Goal: Use online tool/utility: Utilize a website feature to perform a specific function

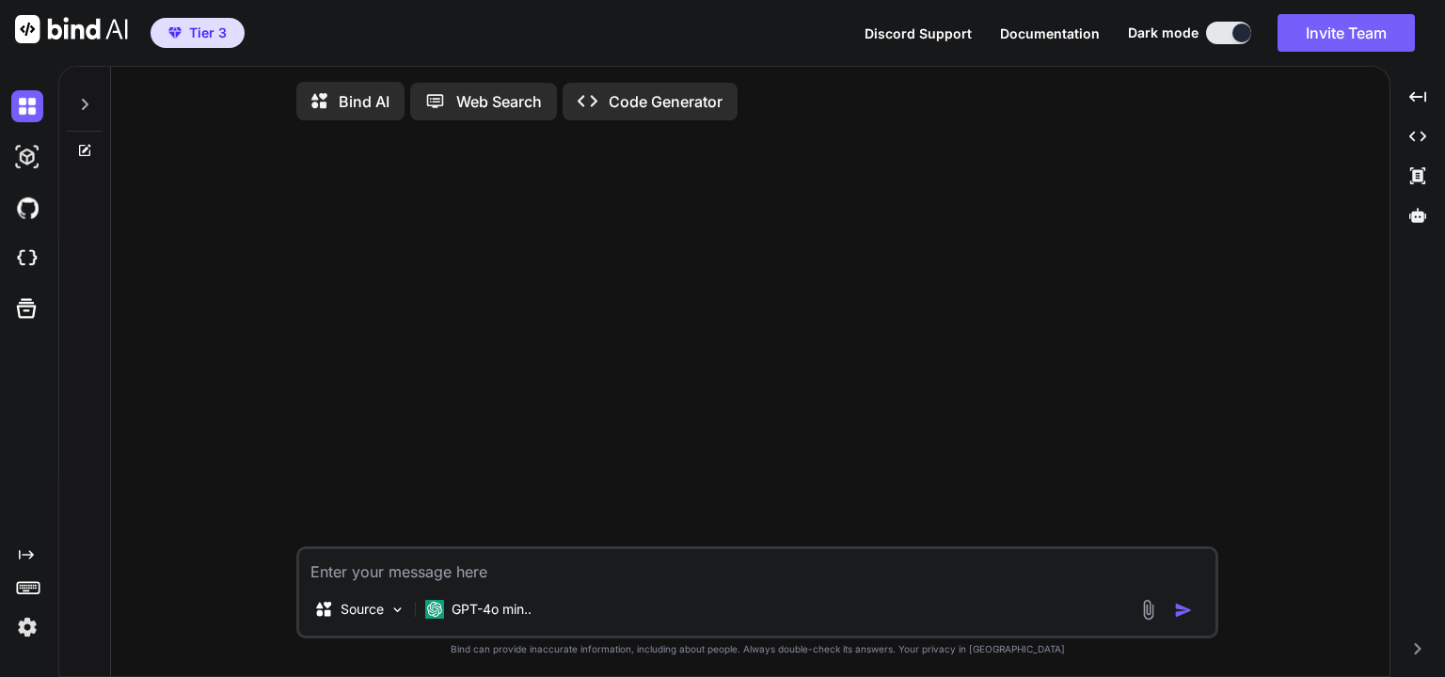
click at [649, 272] on div at bounding box center [759, 340] width 918 height 411
type textarea "x"
click at [1415, 224] on div at bounding box center [1418, 215] width 40 height 32
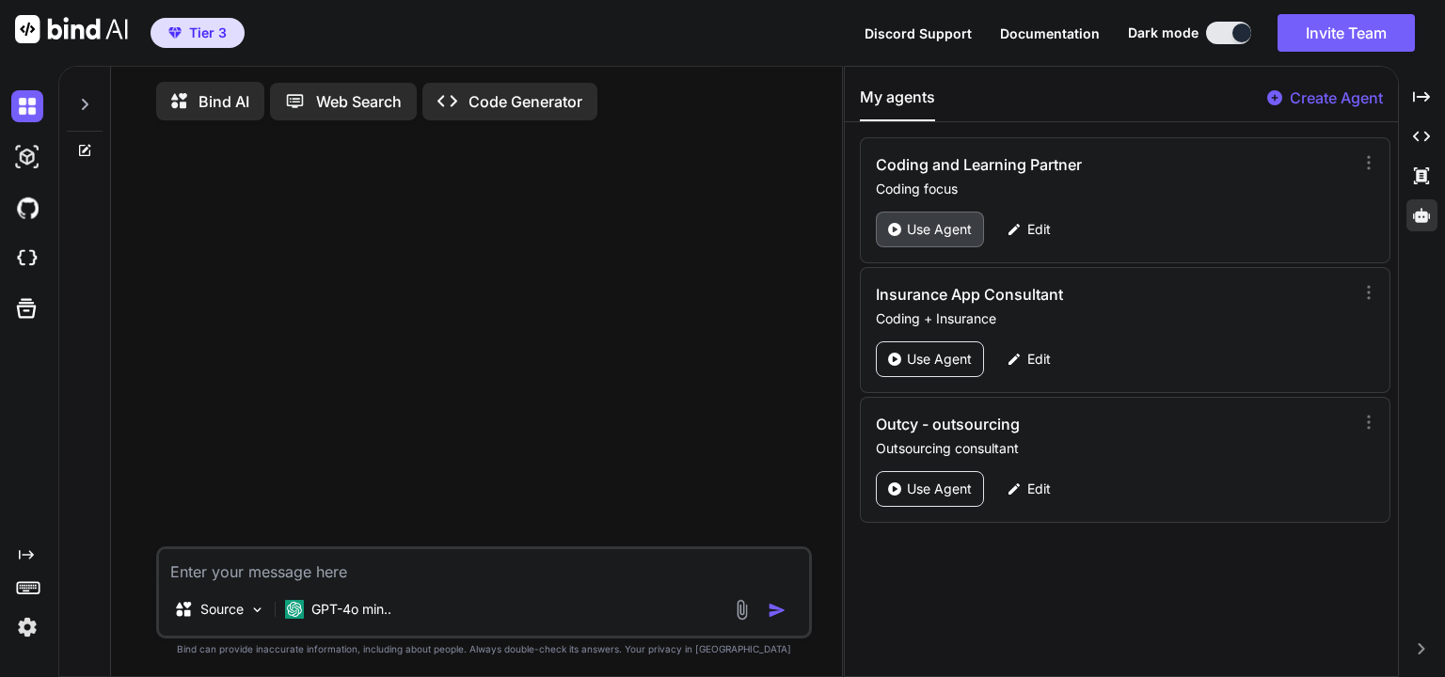
click at [949, 231] on p "Use Agent" at bounding box center [939, 229] width 65 height 19
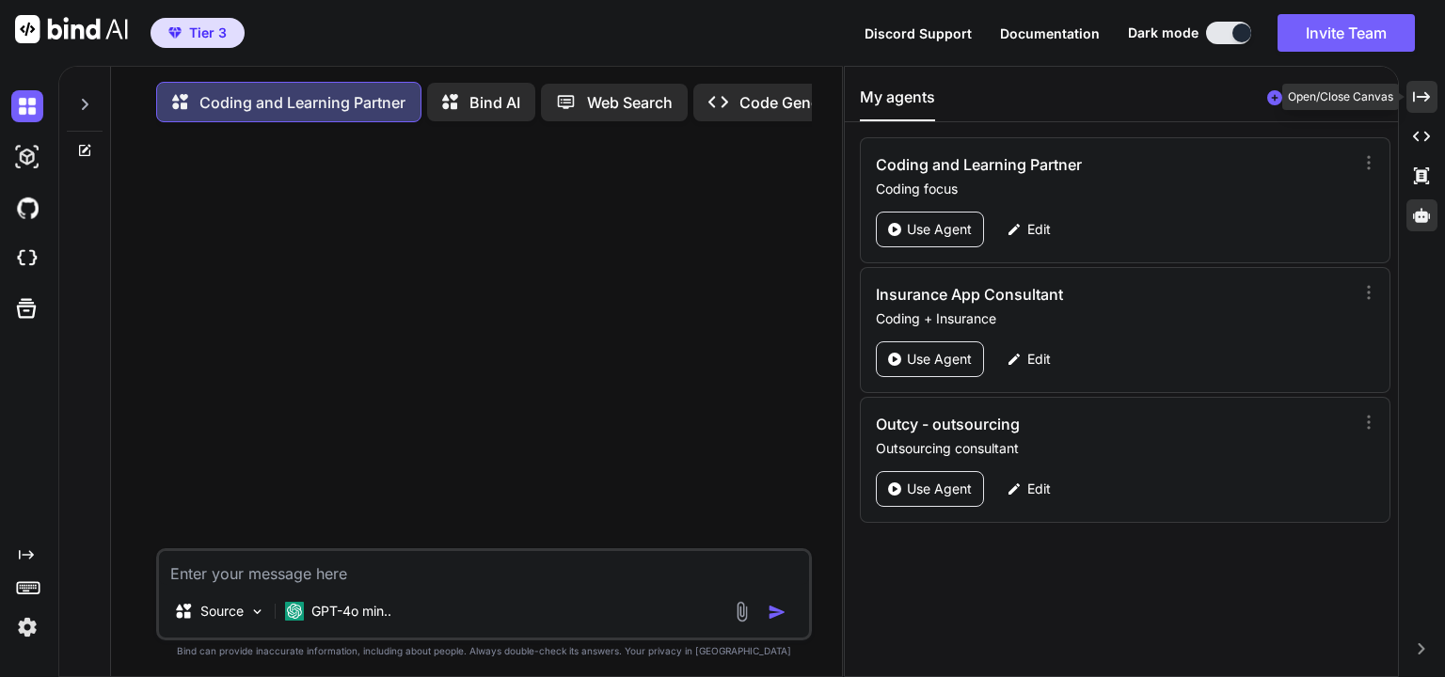
click at [1415, 101] on icon "Created with Pixso." at bounding box center [1421, 96] width 17 height 17
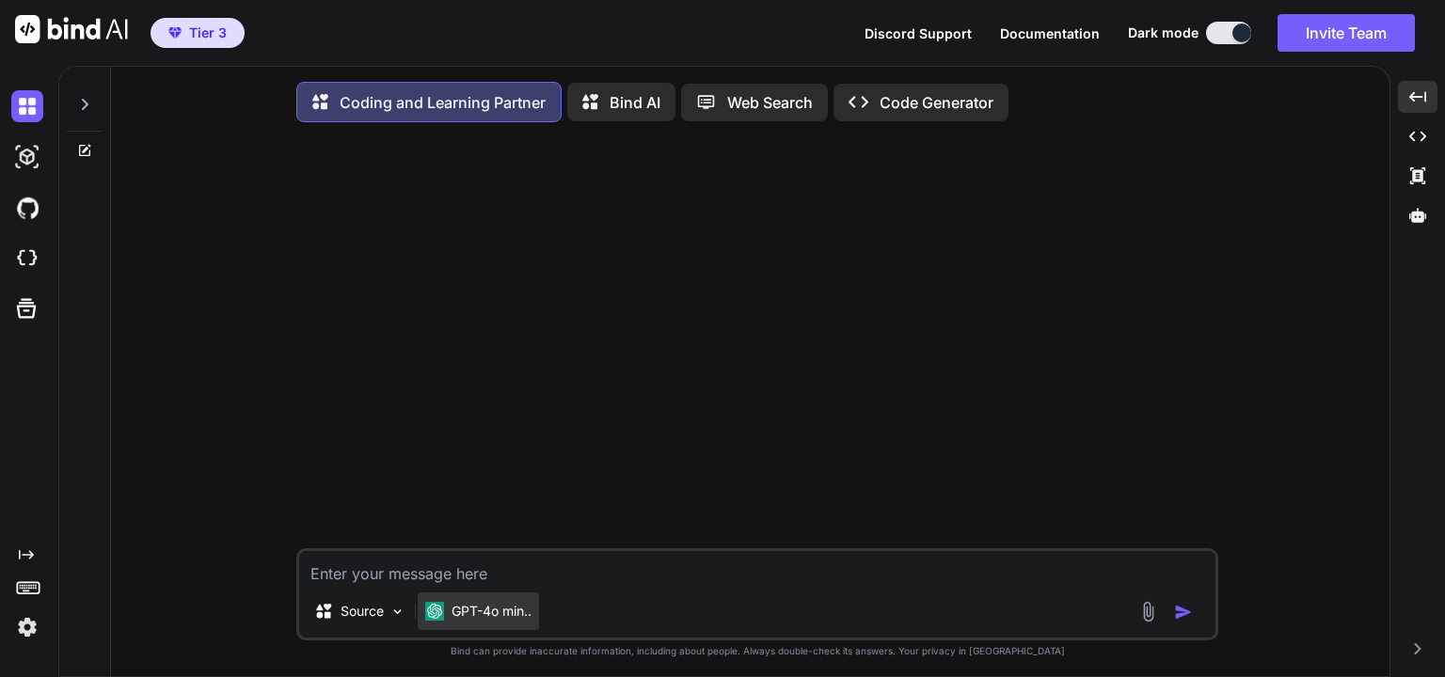
click at [504, 615] on p "GPT-4o min.." at bounding box center [491, 611] width 80 height 19
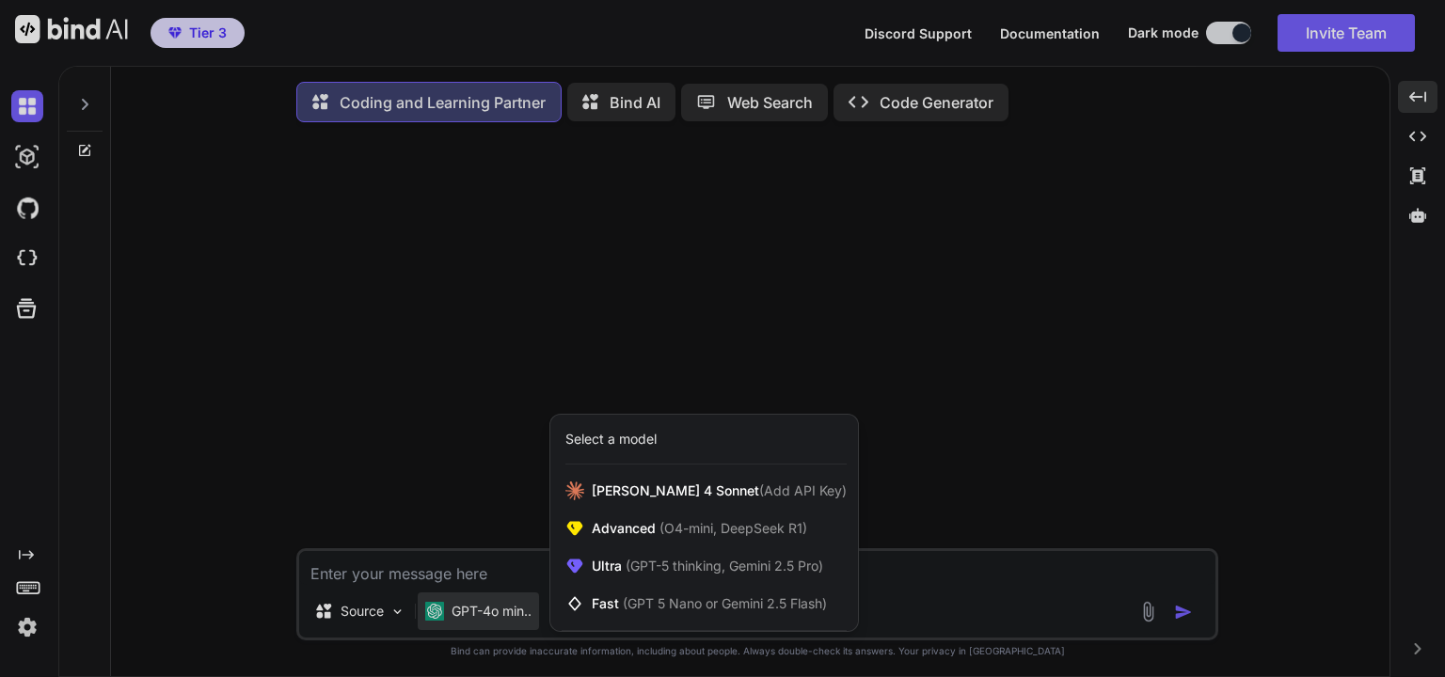
click at [376, 616] on div at bounding box center [722, 338] width 1445 height 677
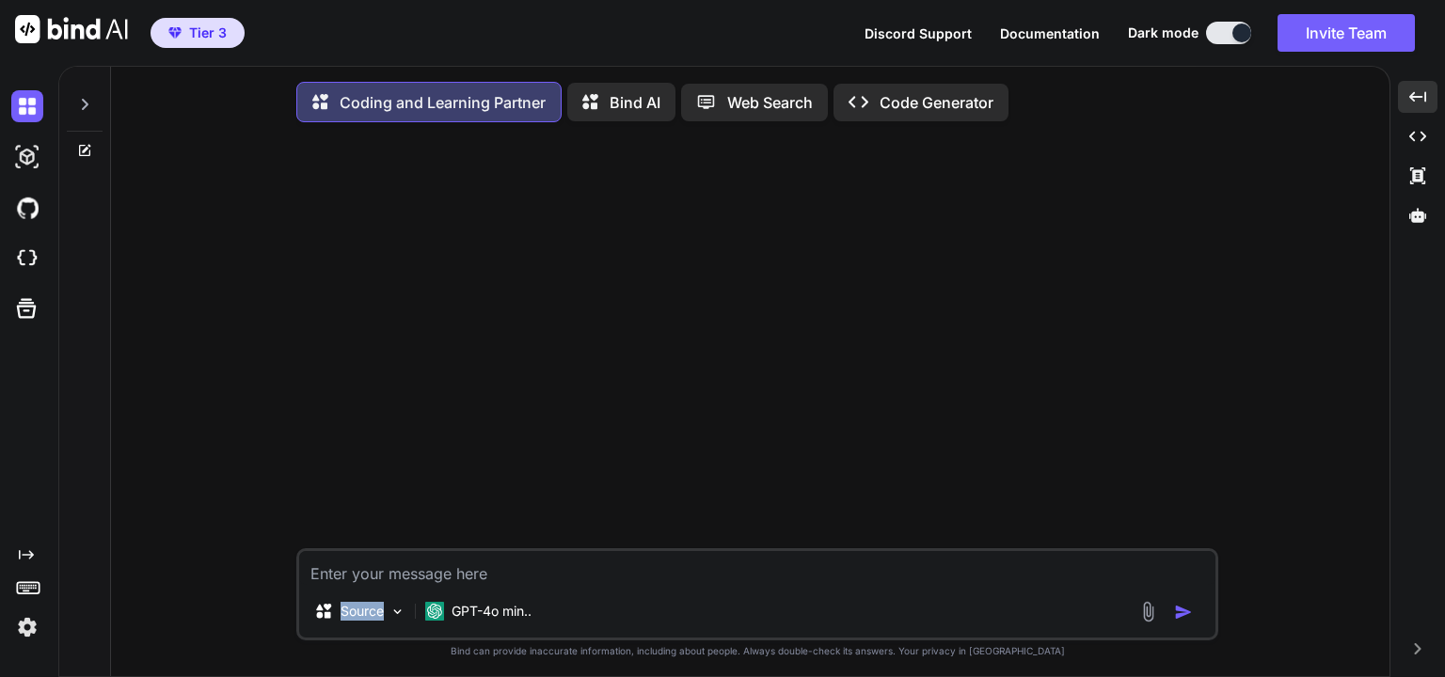
click at [376, 616] on p "Source" at bounding box center [361, 611] width 43 height 19
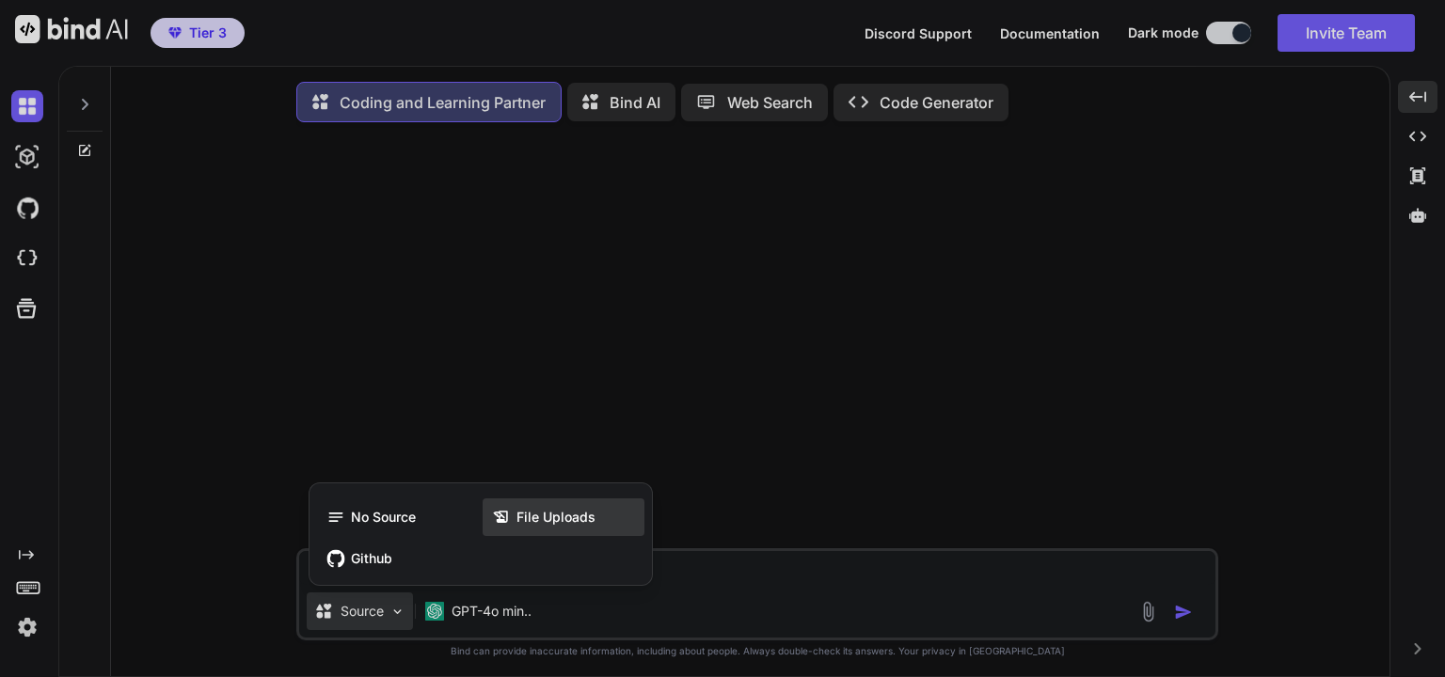
click at [542, 527] on span "File Uploads" at bounding box center [555, 517] width 79 height 19
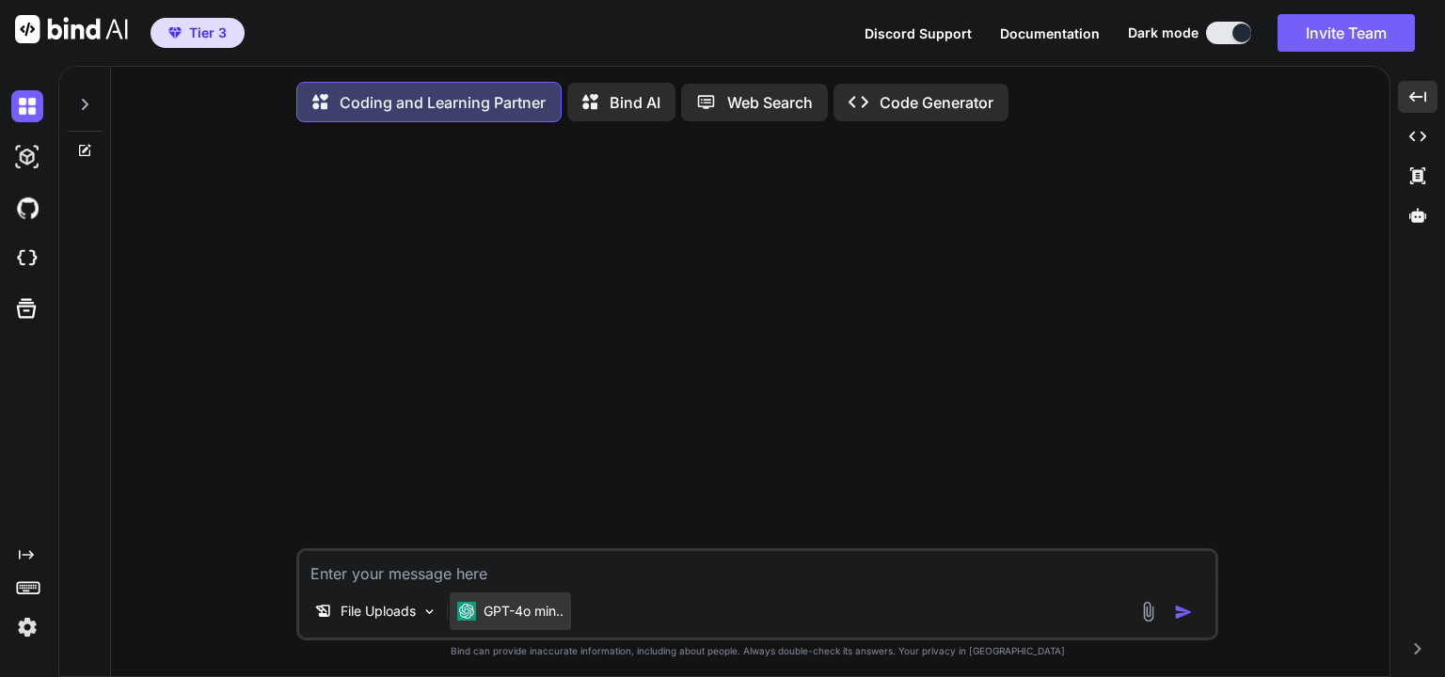
click at [527, 615] on p "GPT-4o min.." at bounding box center [523, 611] width 80 height 19
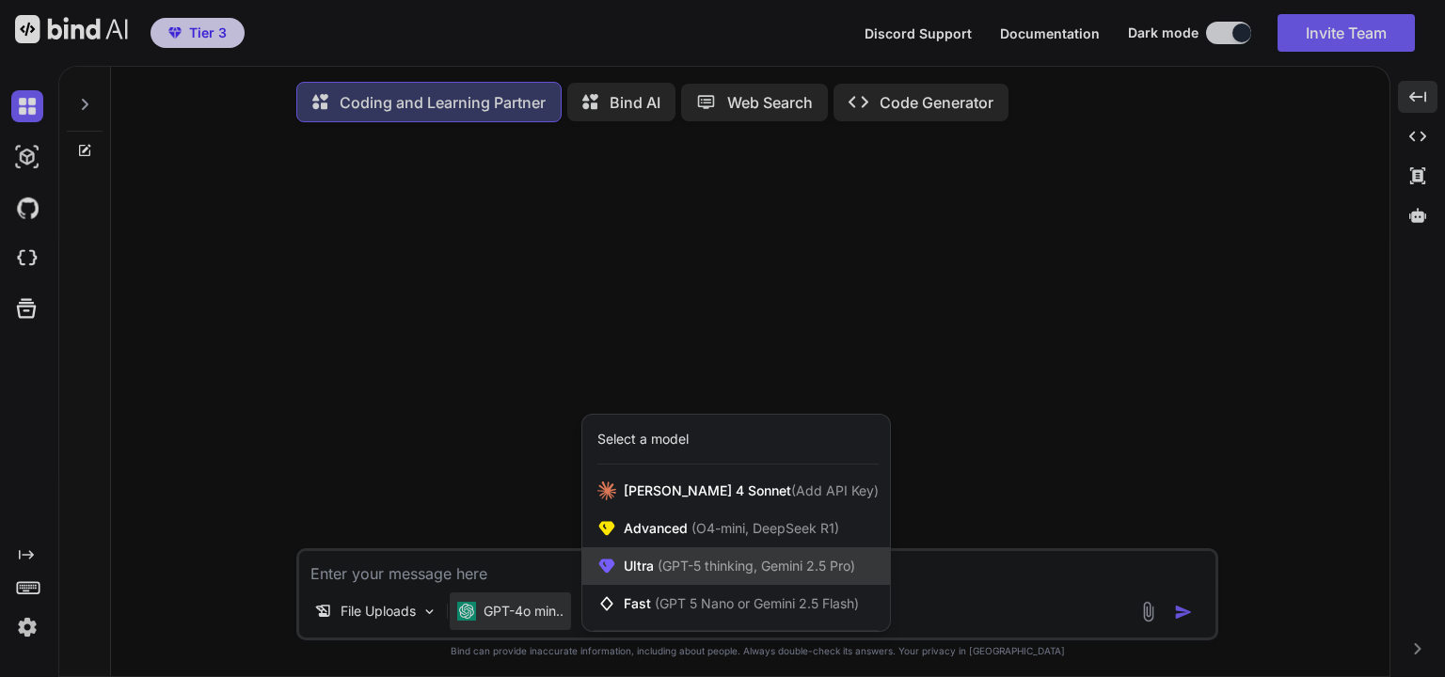
click at [680, 572] on span "(GPT-5 thinking, Gemini 2.5 Pro)" at bounding box center [754, 566] width 201 height 16
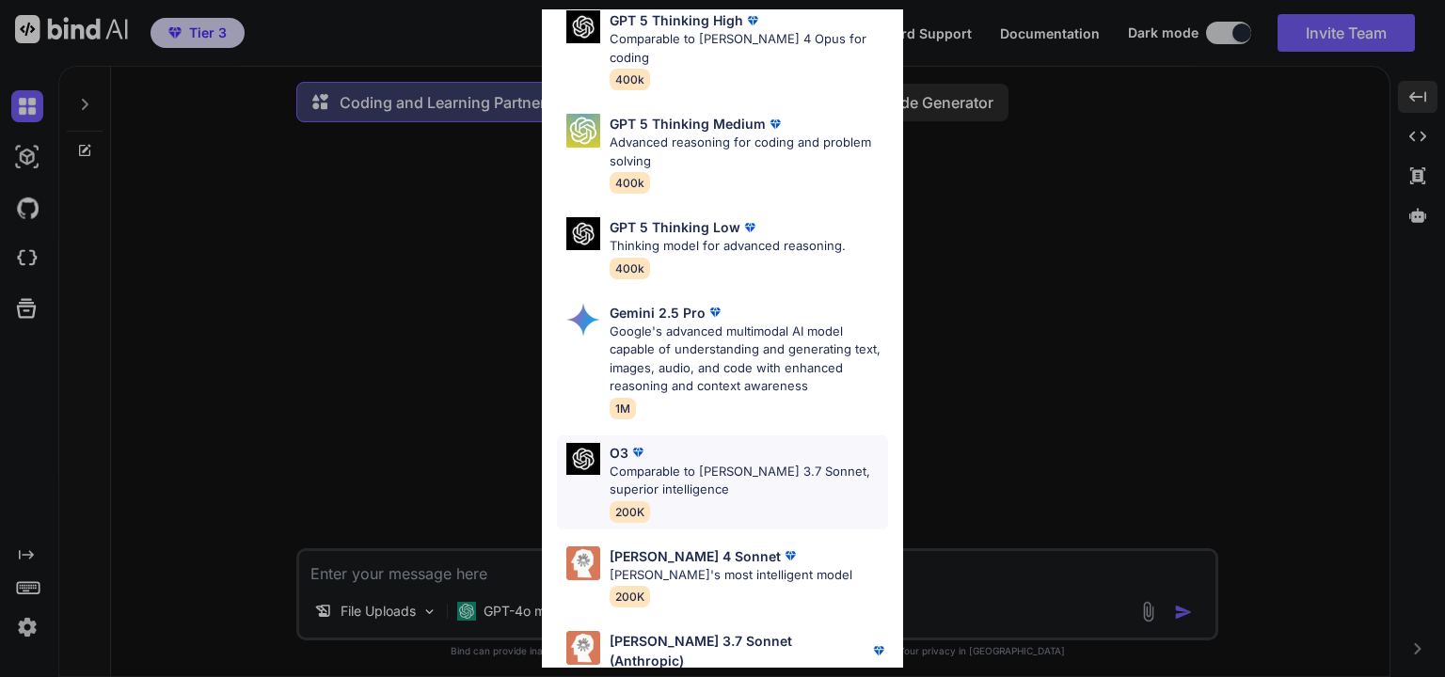
scroll to position [204, 0]
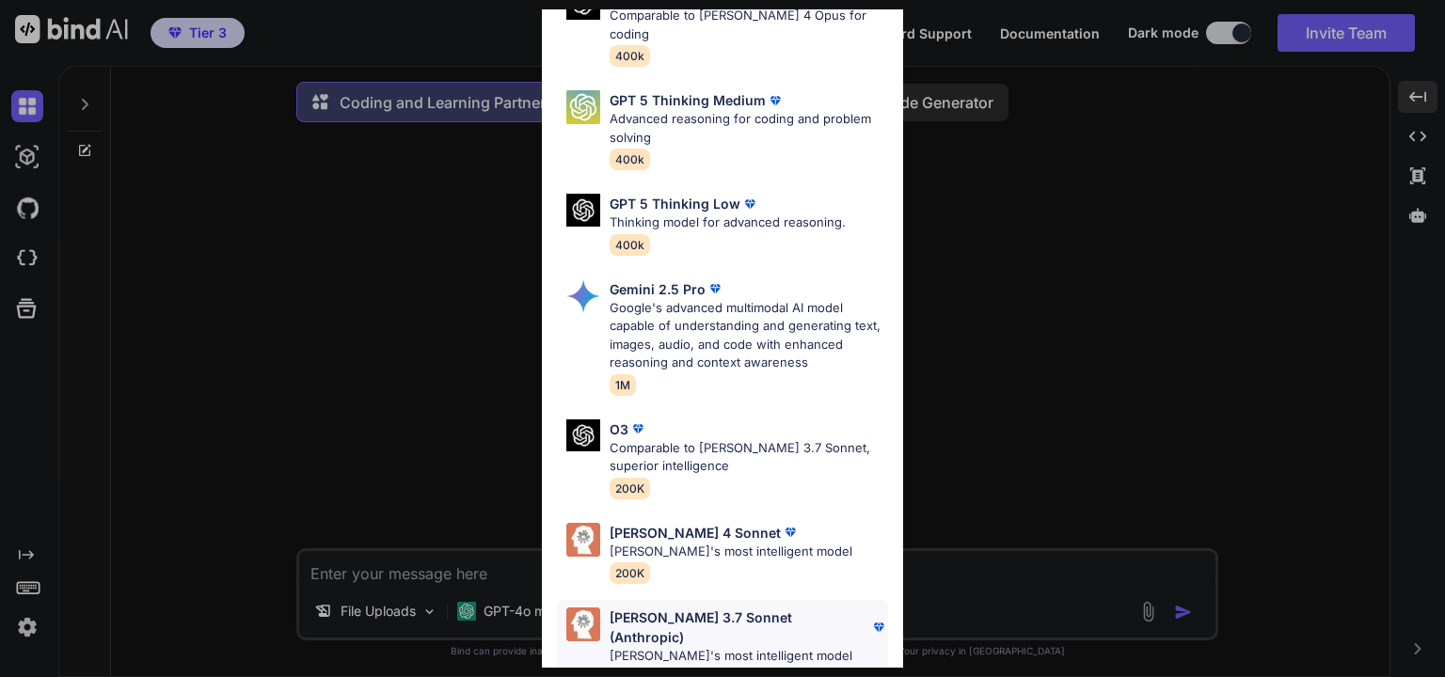
click at [710, 647] on p "[PERSON_NAME]'s most intelligent model" at bounding box center [748, 656] width 278 height 19
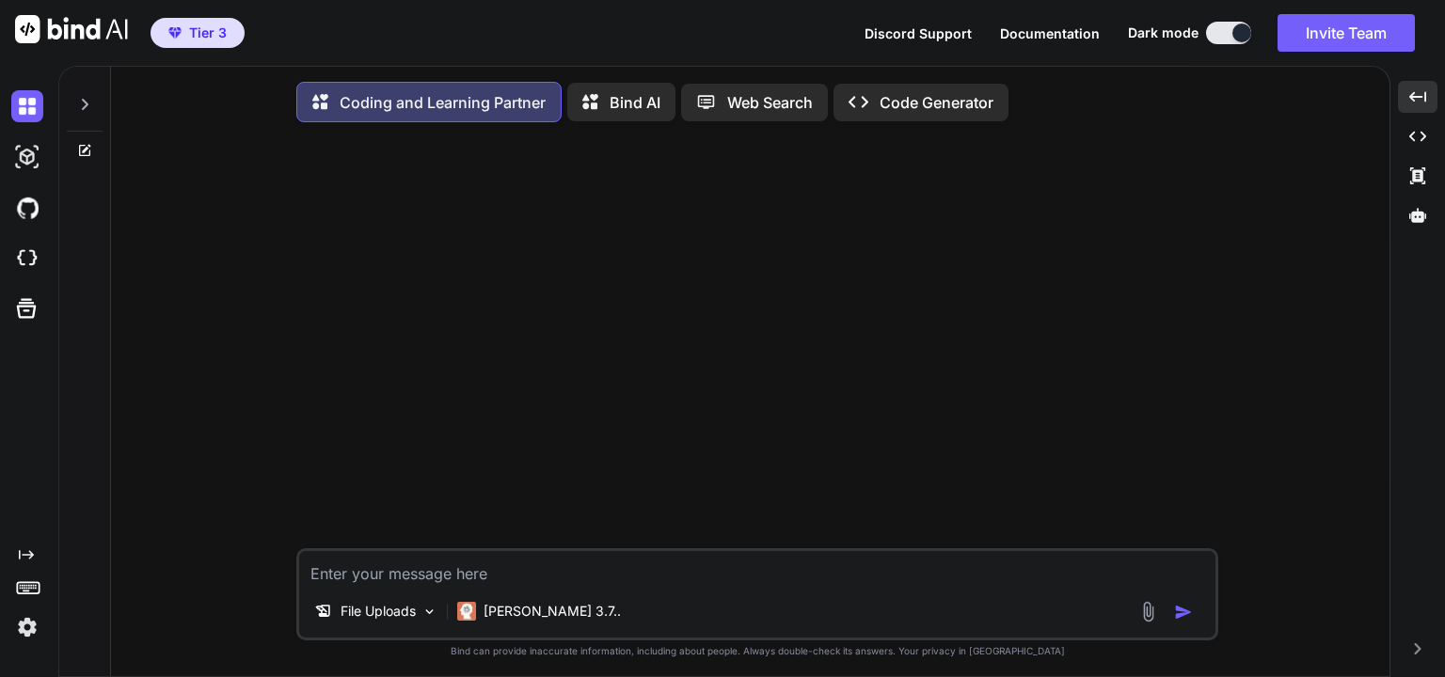
click at [625, 584] on textarea at bounding box center [757, 568] width 916 height 34
click at [645, 486] on div at bounding box center [759, 342] width 918 height 411
click at [526, 616] on p "[PERSON_NAME] 3.7.." at bounding box center [551, 611] width 137 height 19
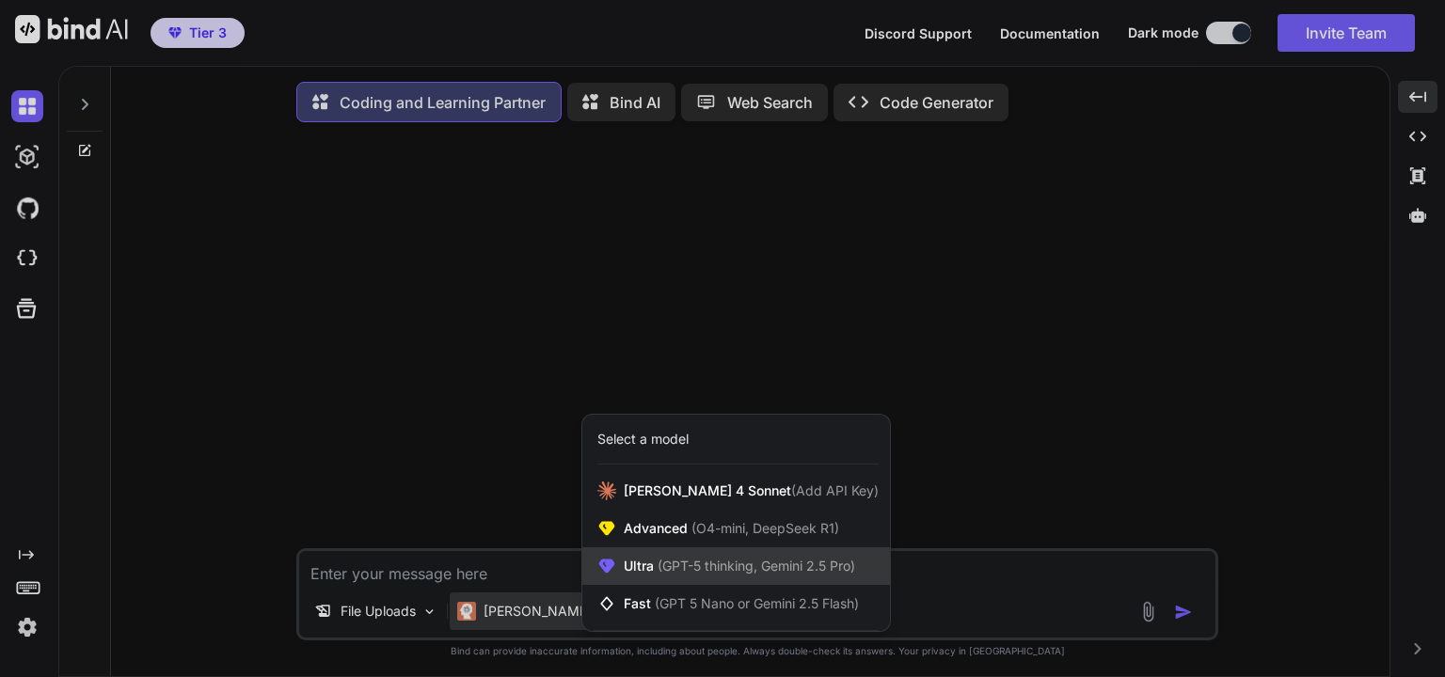
click at [678, 574] on span "(GPT-5 thinking, Gemini 2.5 Pro)" at bounding box center [754, 566] width 201 height 16
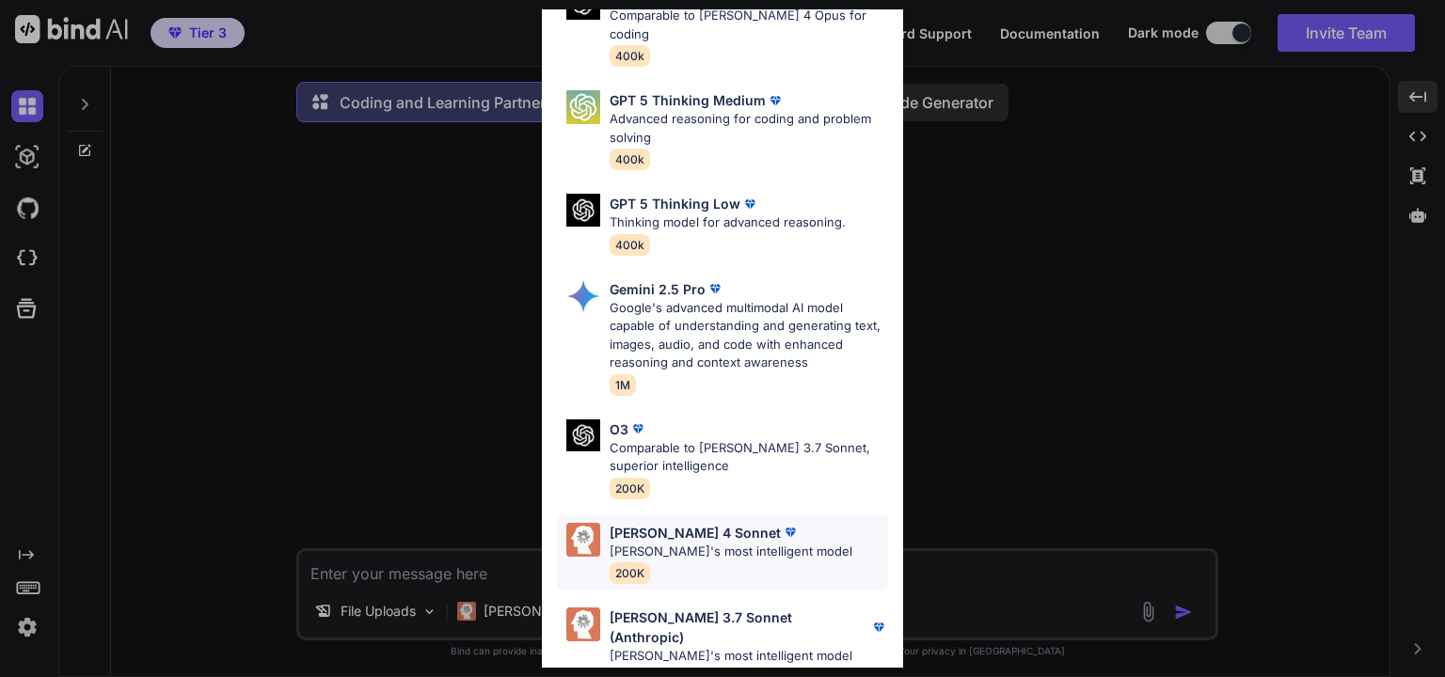
click at [705, 543] on p "[PERSON_NAME]'s most intelligent model" at bounding box center [730, 552] width 243 height 19
type textarea "x"
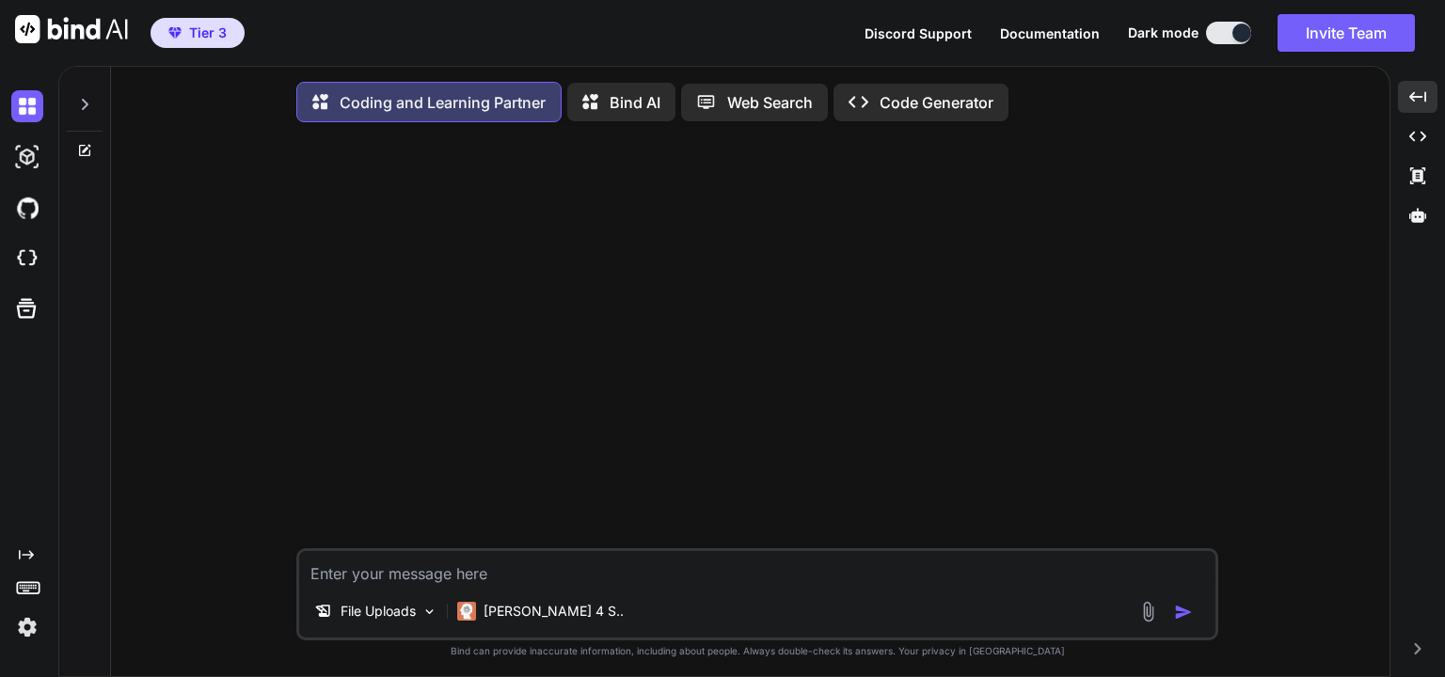
click at [643, 573] on textarea at bounding box center [757, 568] width 916 height 34
click at [860, 570] on textarea at bounding box center [757, 568] width 916 height 34
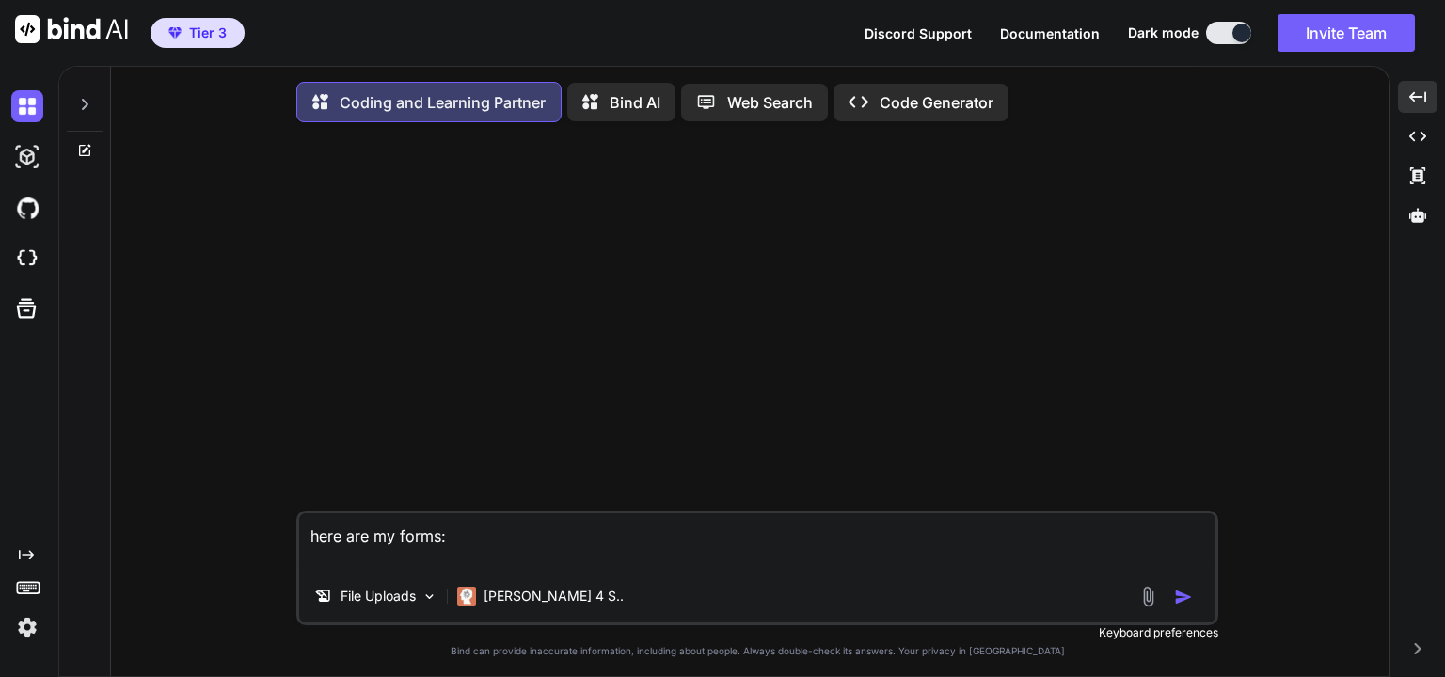
paste textarea "class AgentPersonalInfoForm(forms.ModelForm): '''preference form for the user's…"
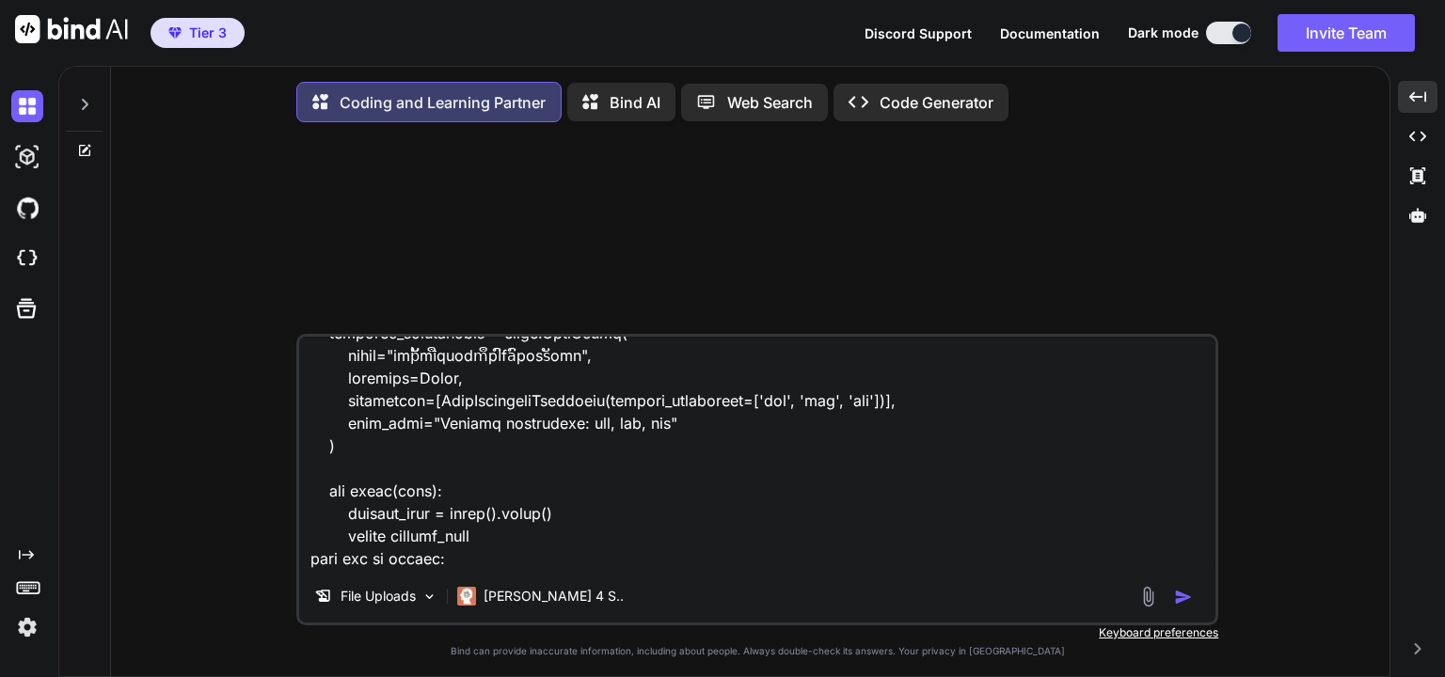
scroll to position [1358, 0]
click at [485, 564] on textarea at bounding box center [757, 453] width 916 height 233
paste textarea "lorem Ipsum(DolorsItamet.ConsectetUradiPisci, elitse.Doeiu): tempo Inci: utlabo…"
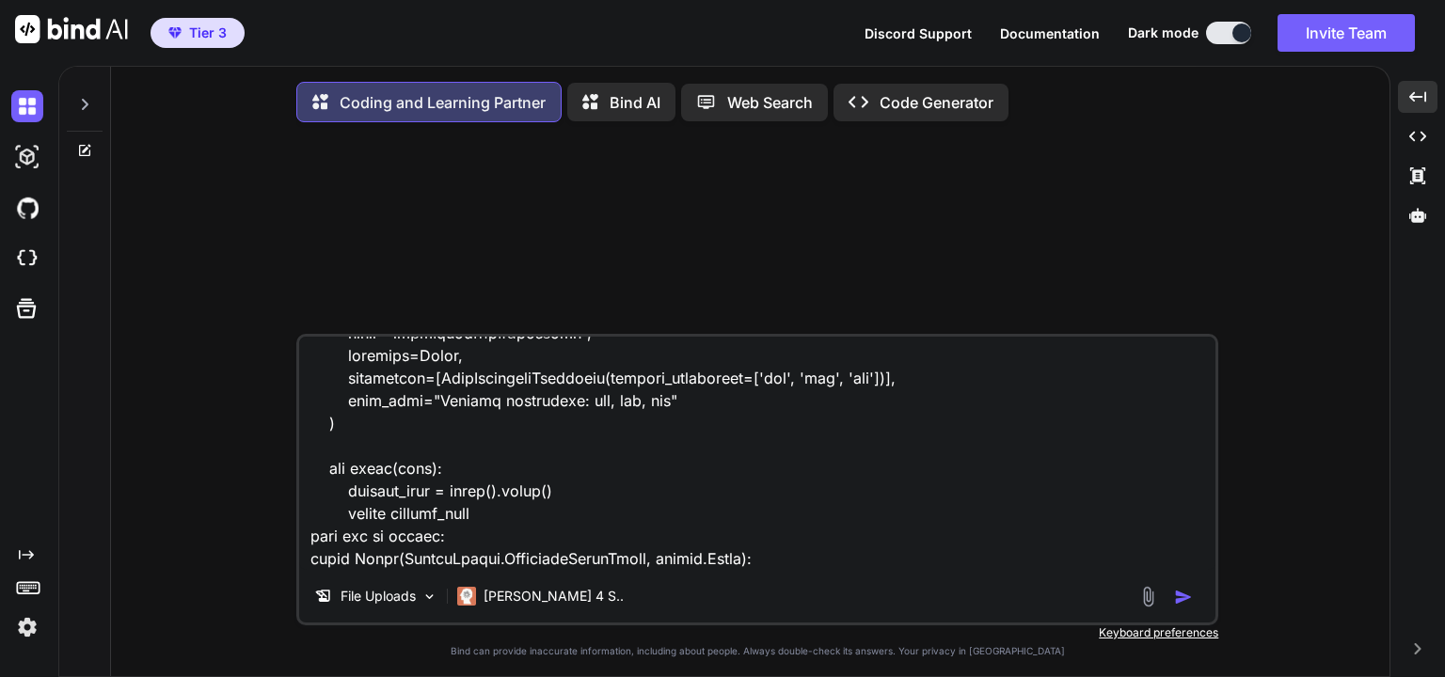
scroll to position [5126, 0]
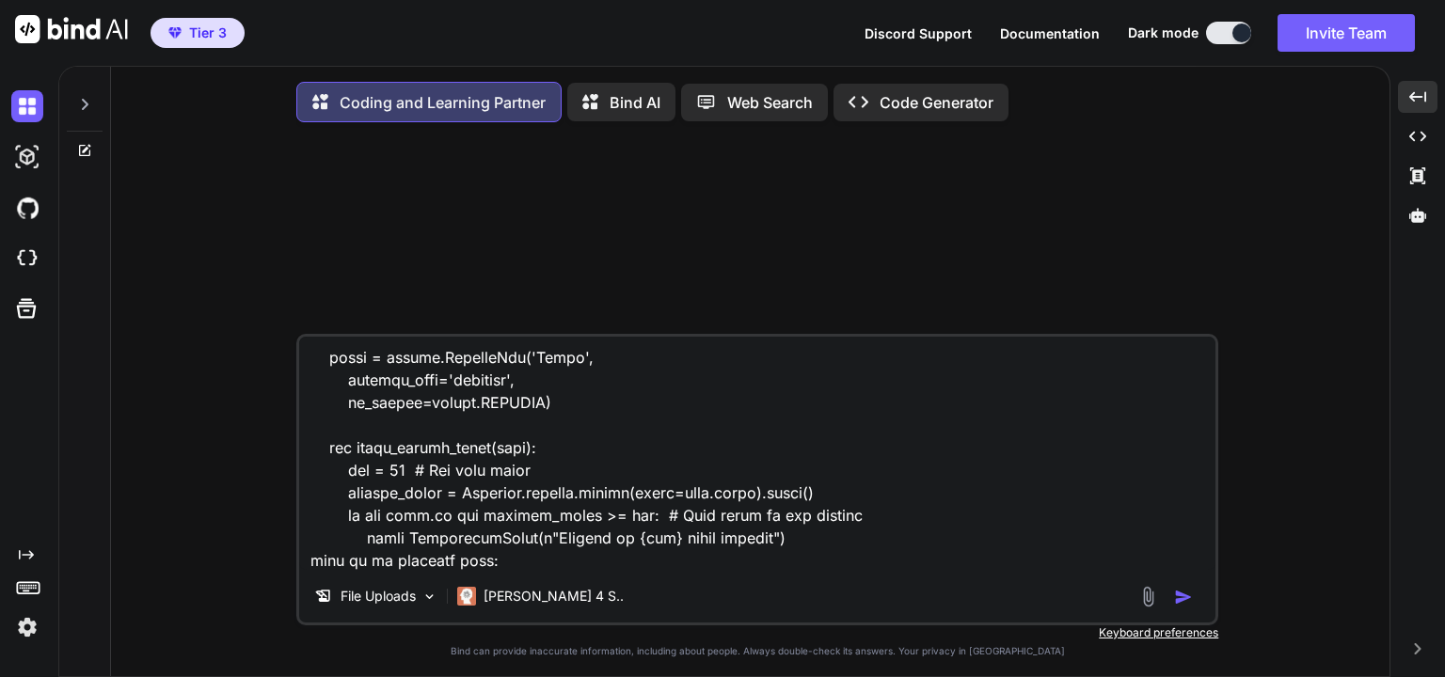
click at [540, 570] on textarea at bounding box center [757, 453] width 916 height 233
paste textarea "class AgentApplicationCreate(CommonMixins.MultipleInlineFormsetMixin, CreateVie…"
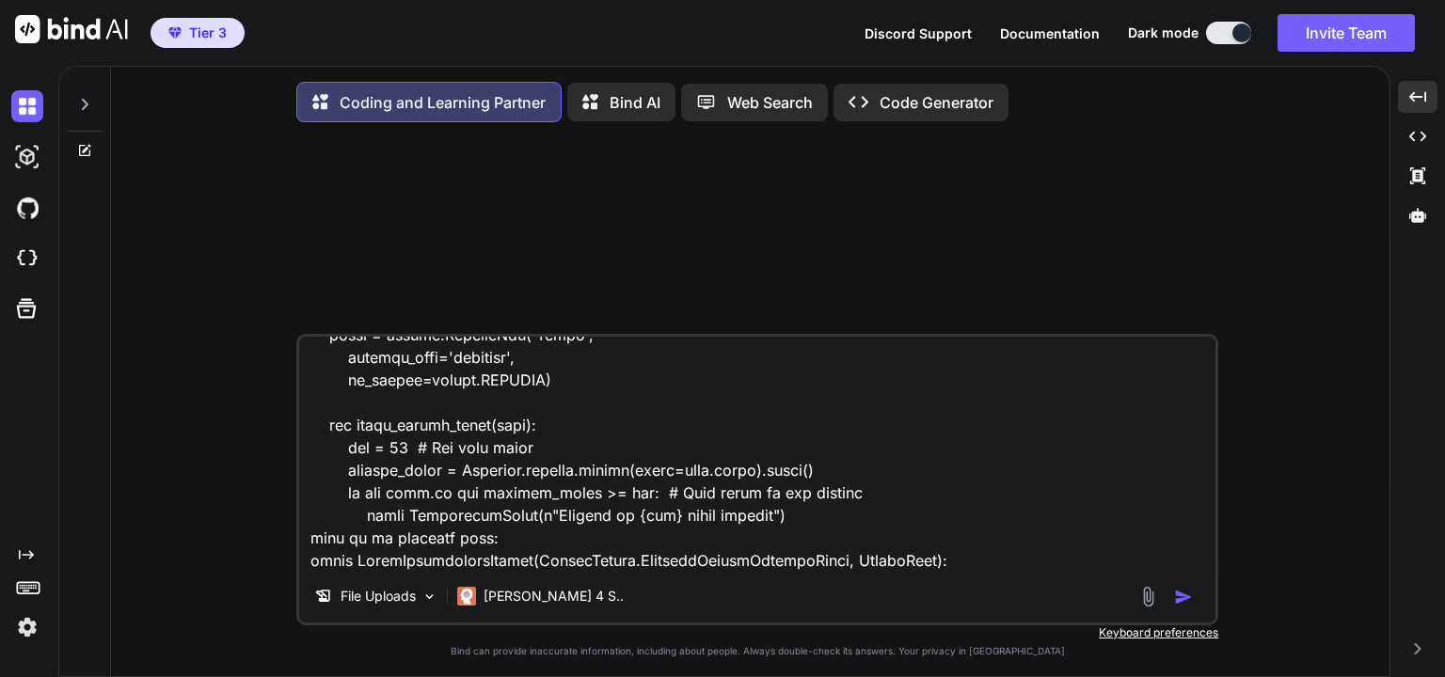
scroll to position [5780, 0]
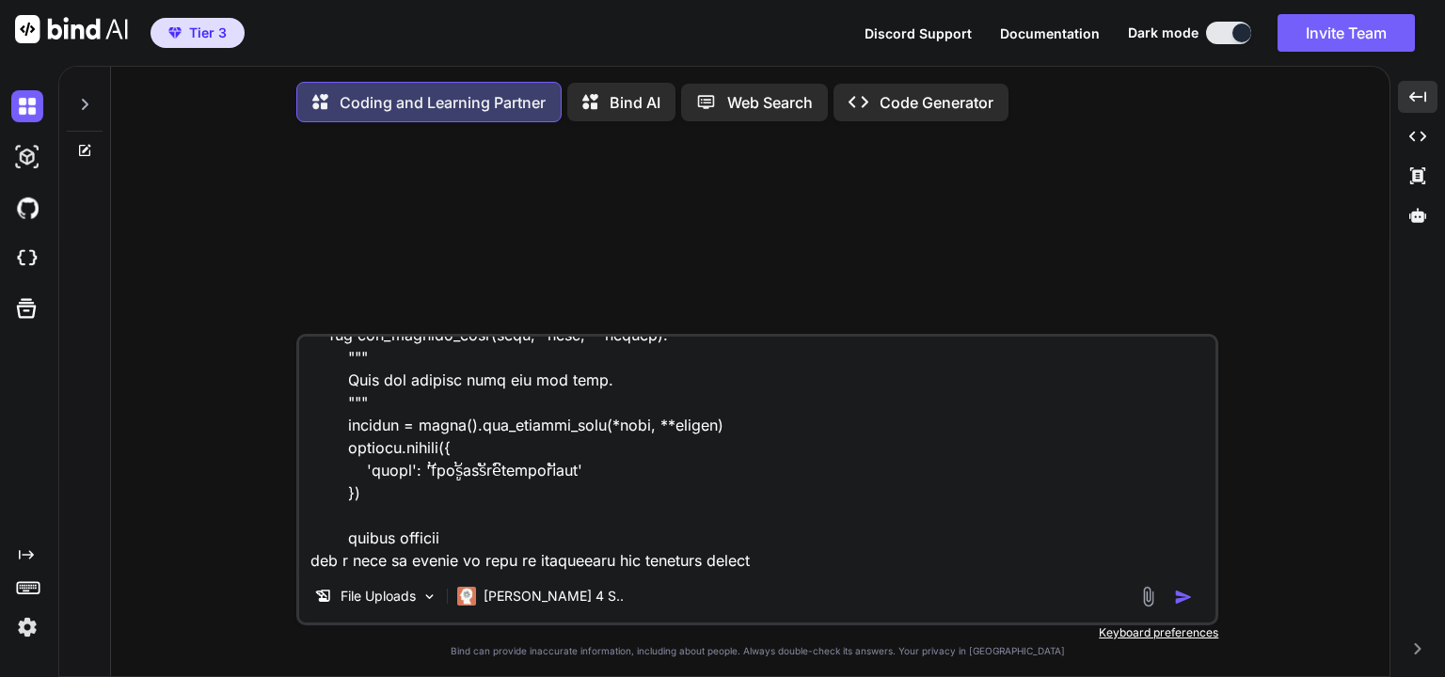
click at [797, 568] on textarea at bounding box center [757, 453] width 916 height 233
click at [801, 557] on textarea at bounding box center [757, 453] width 916 height 233
paste textarea "AgentDocumentForm"
click at [920, 570] on textarea at bounding box center [757, 453] width 916 height 233
click at [1178, 604] on img "button" at bounding box center [1183, 597] width 19 height 19
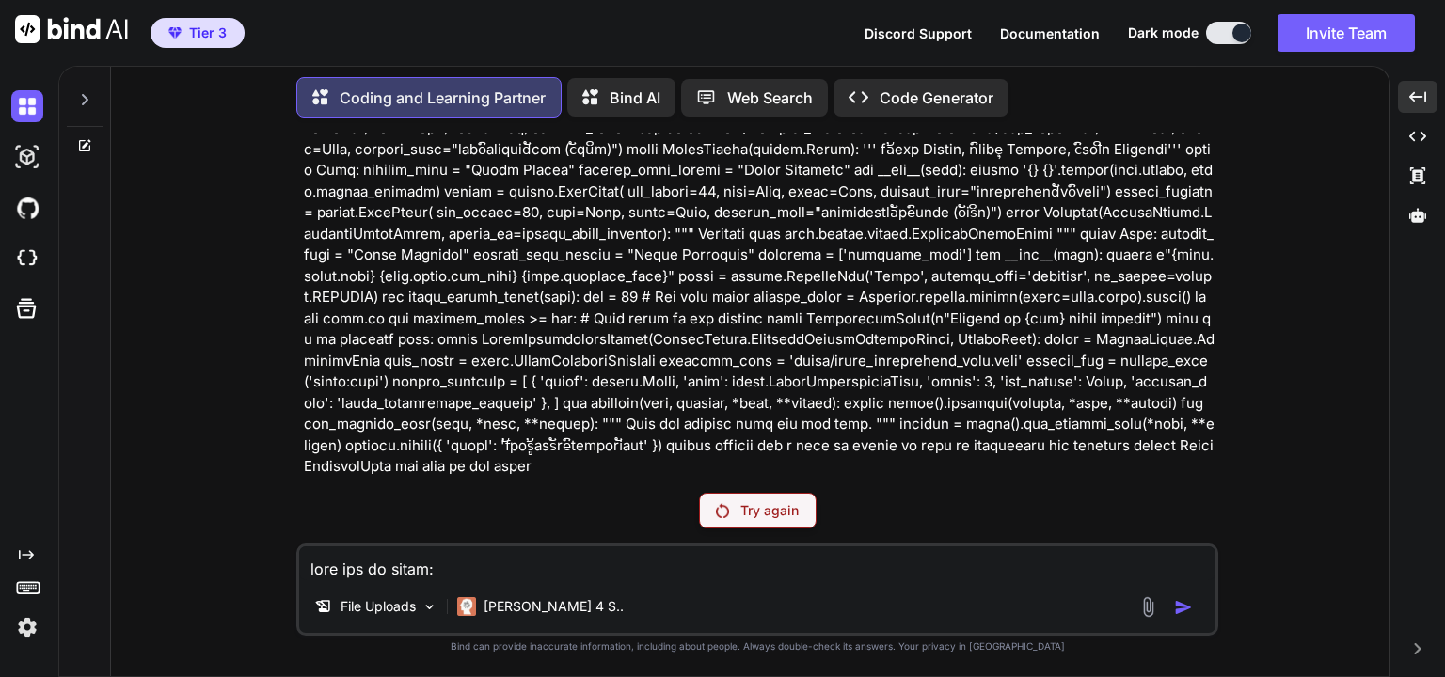
scroll to position [967, 0]
click at [768, 510] on p "Try again" at bounding box center [769, 510] width 58 height 19
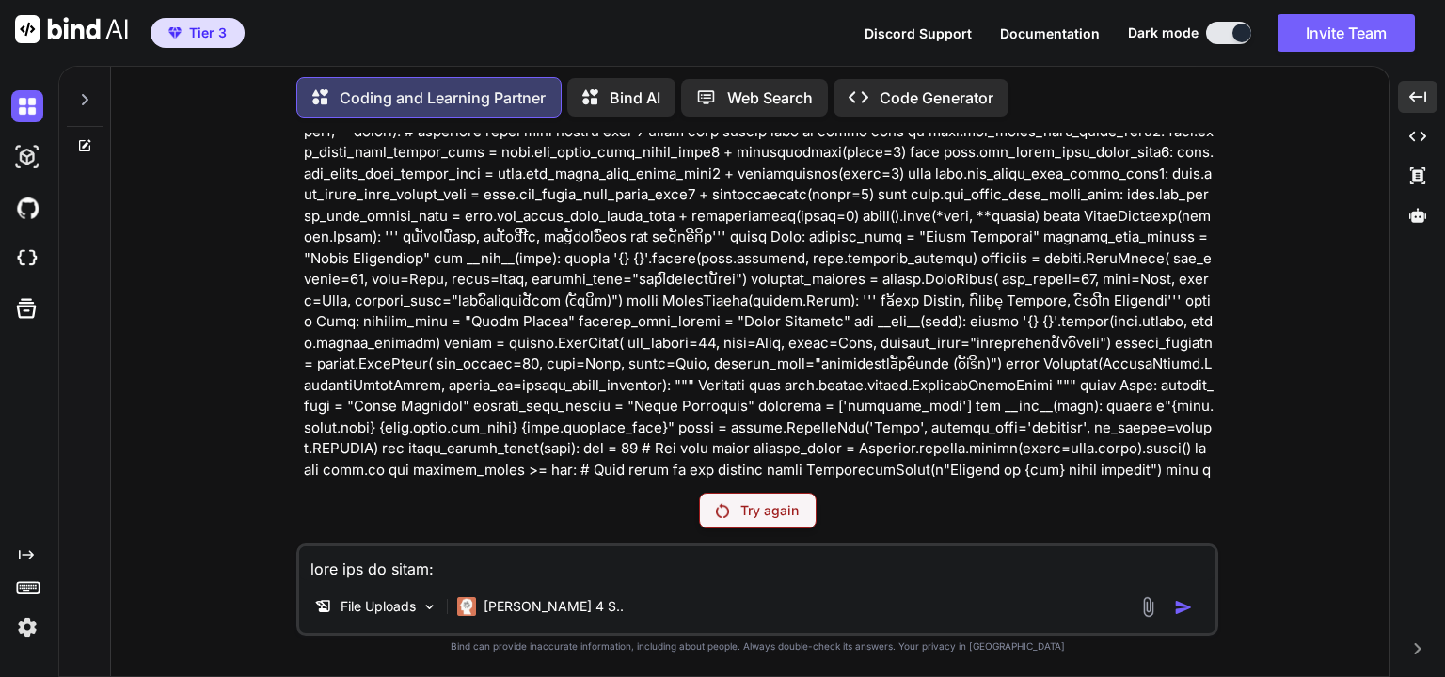
scroll to position [786, 0]
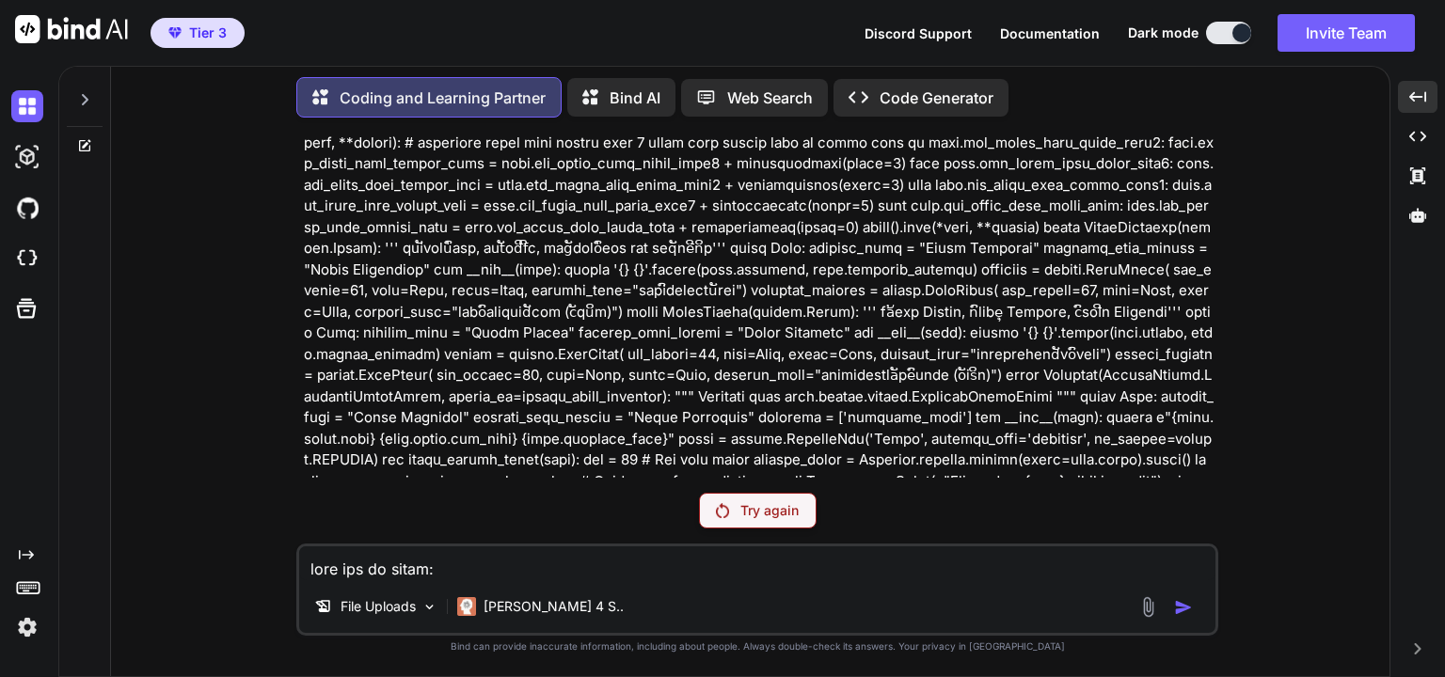
click at [756, 513] on p "Try again" at bounding box center [769, 510] width 58 height 19
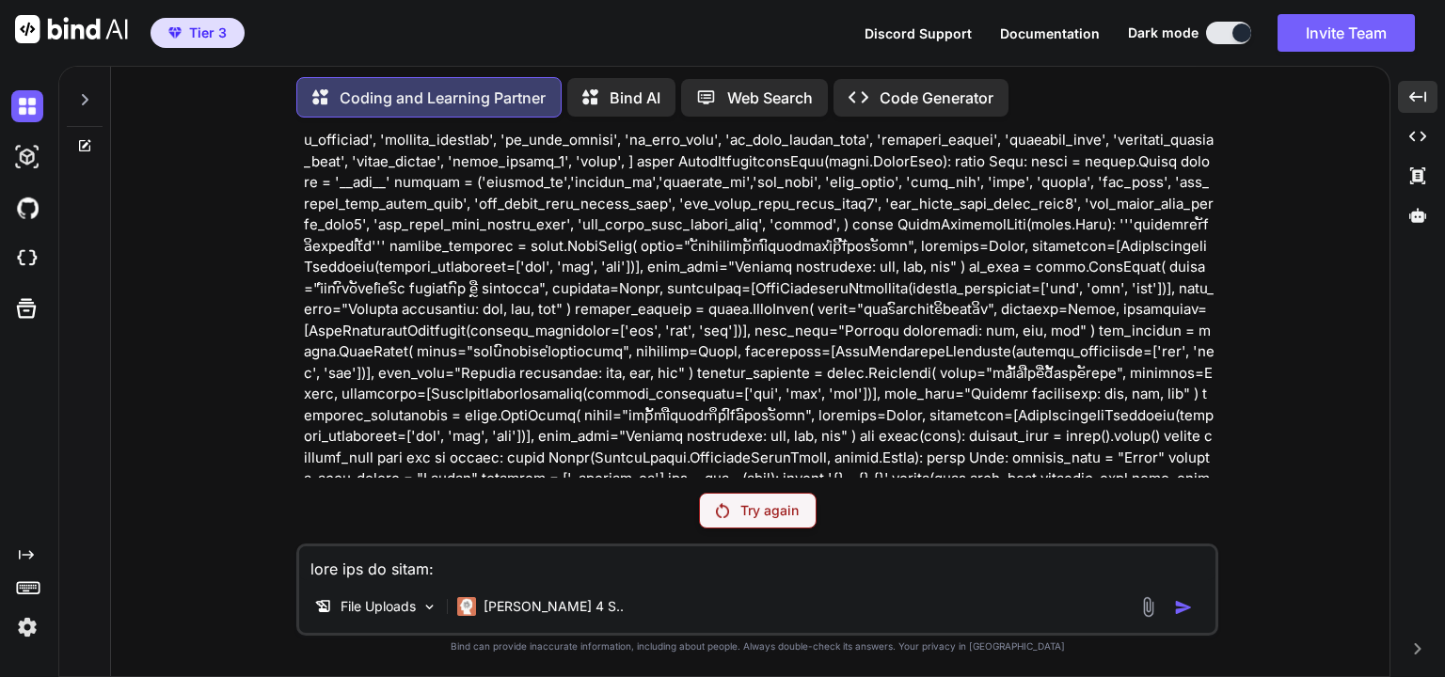
scroll to position [181, 0]
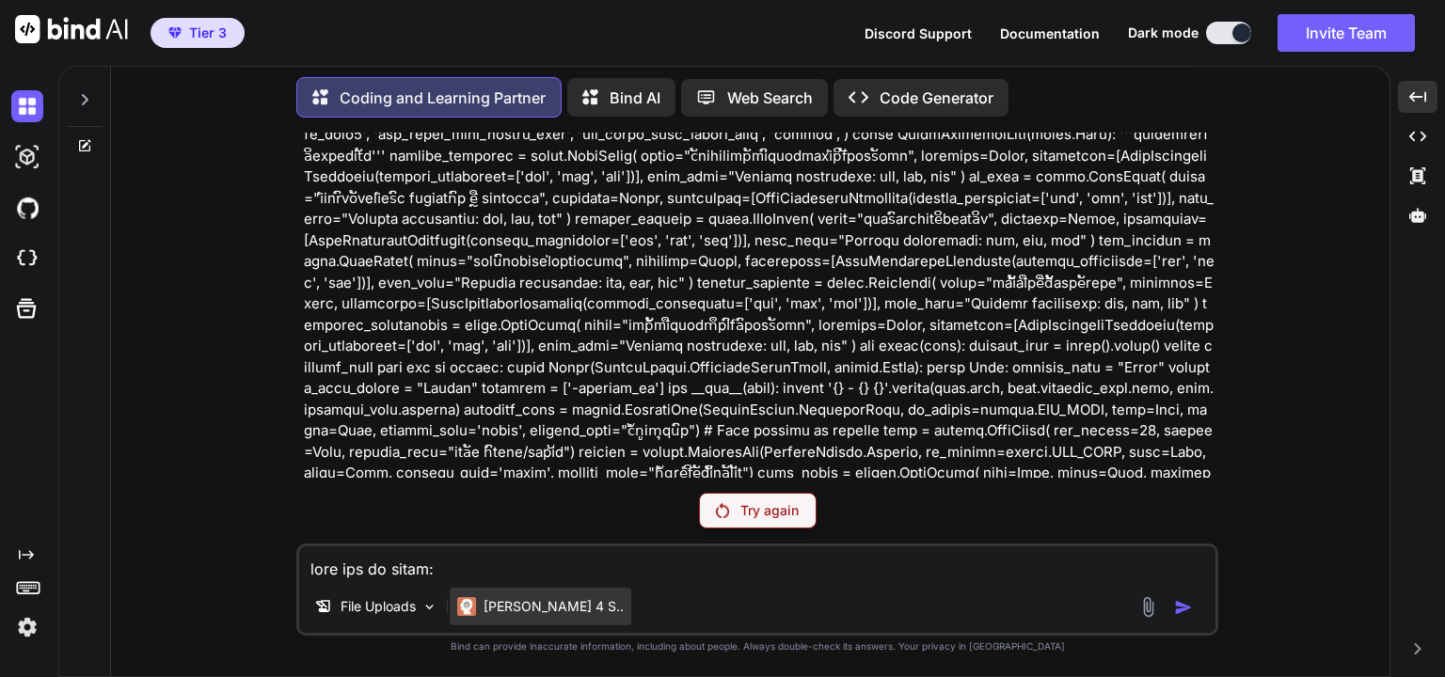
click at [545, 609] on p "[PERSON_NAME] 4 S.." at bounding box center [553, 606] width 140 height 19
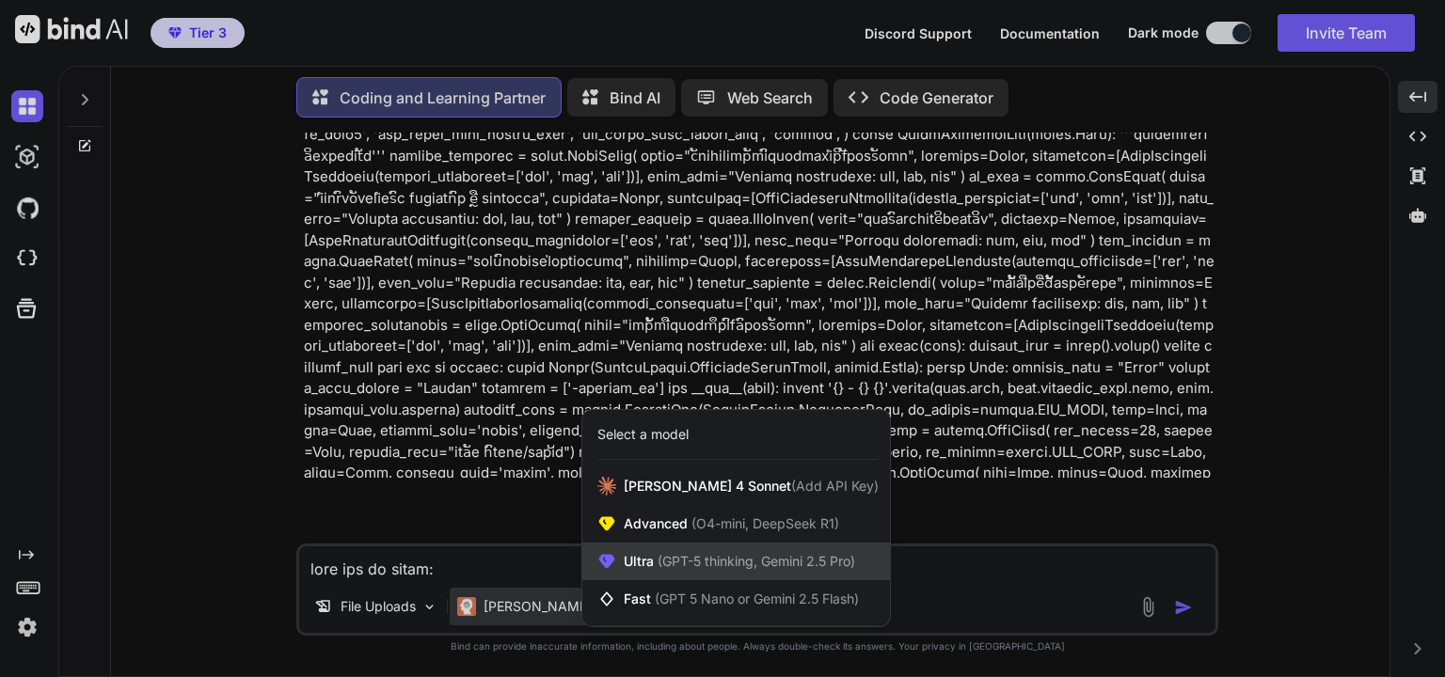
click at [672, 564] on span "(GPT-5 thinking, Gemini 2.5 Pro)" at bounding box center [754, 561] width 201 height 16
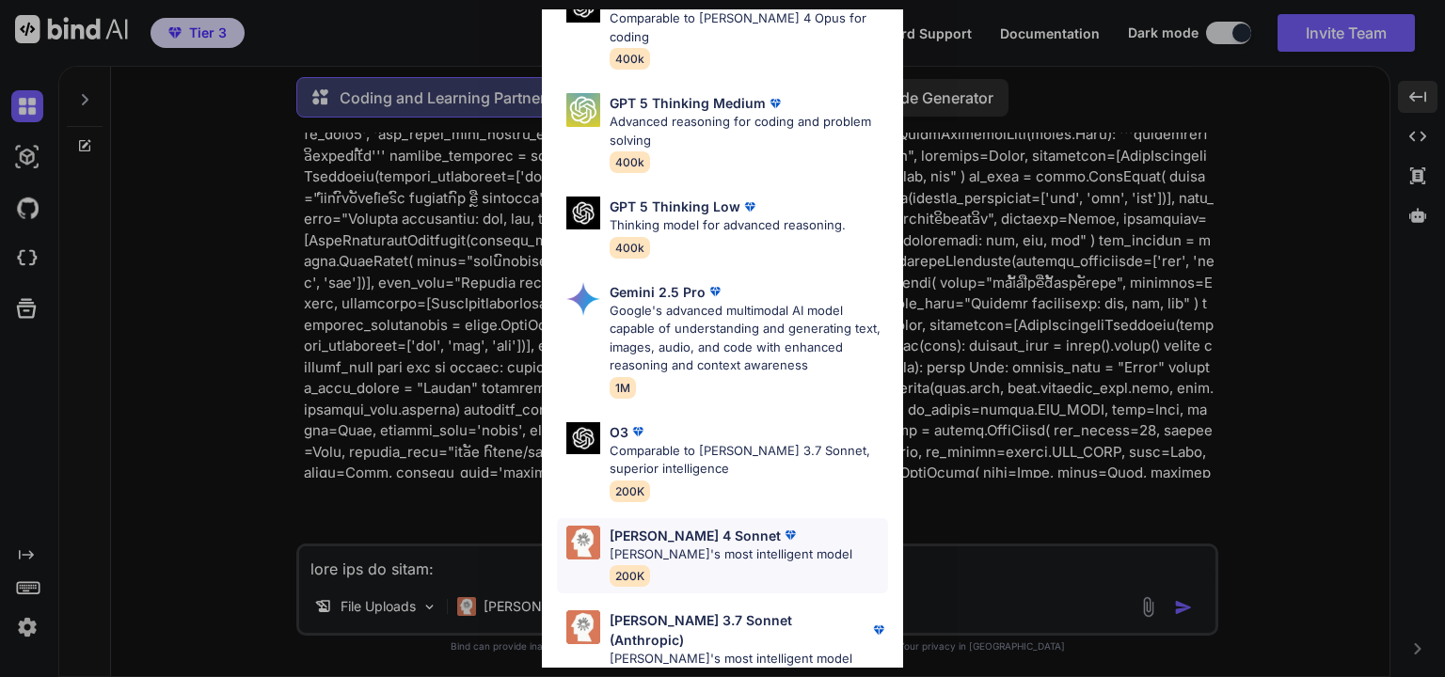
scroll to position [204, 0]
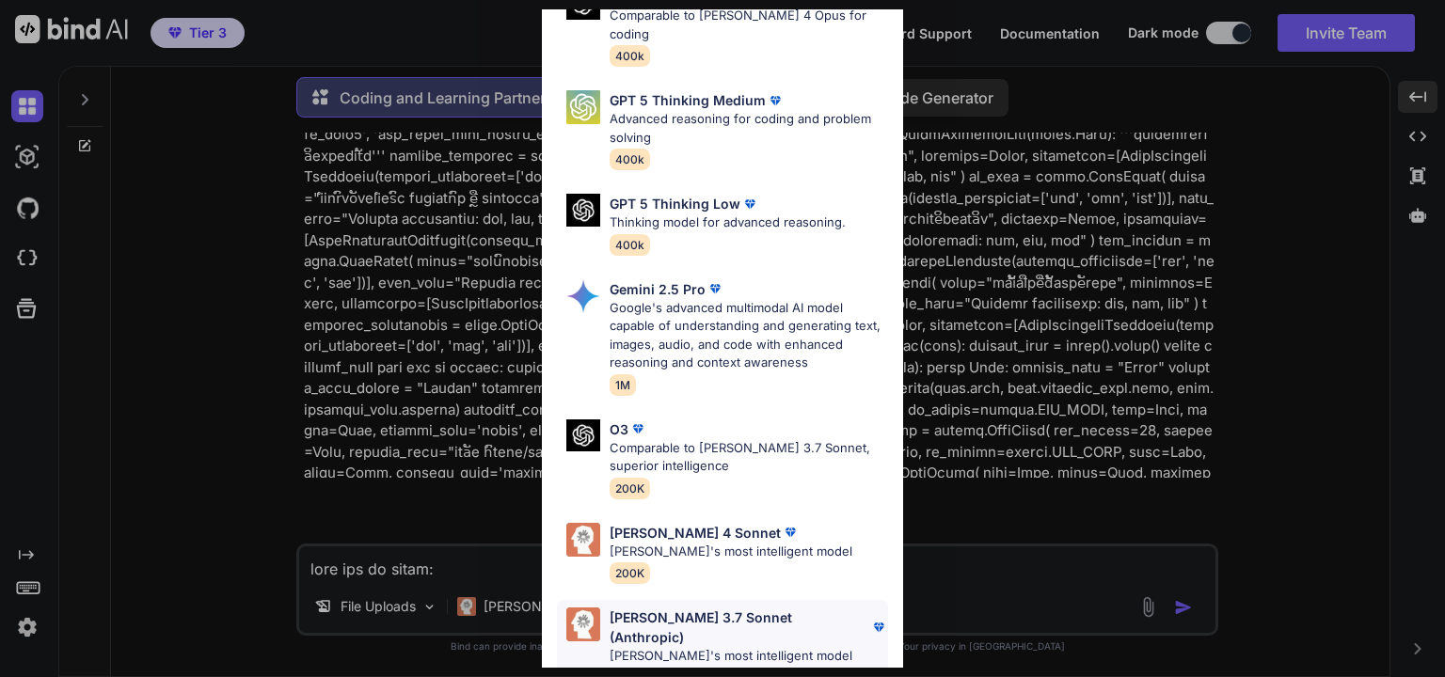
click at [683, 647] on p "[PERSON_NAME]'s most intelligent model" at bounding box center [748, 656] width 278 height 19
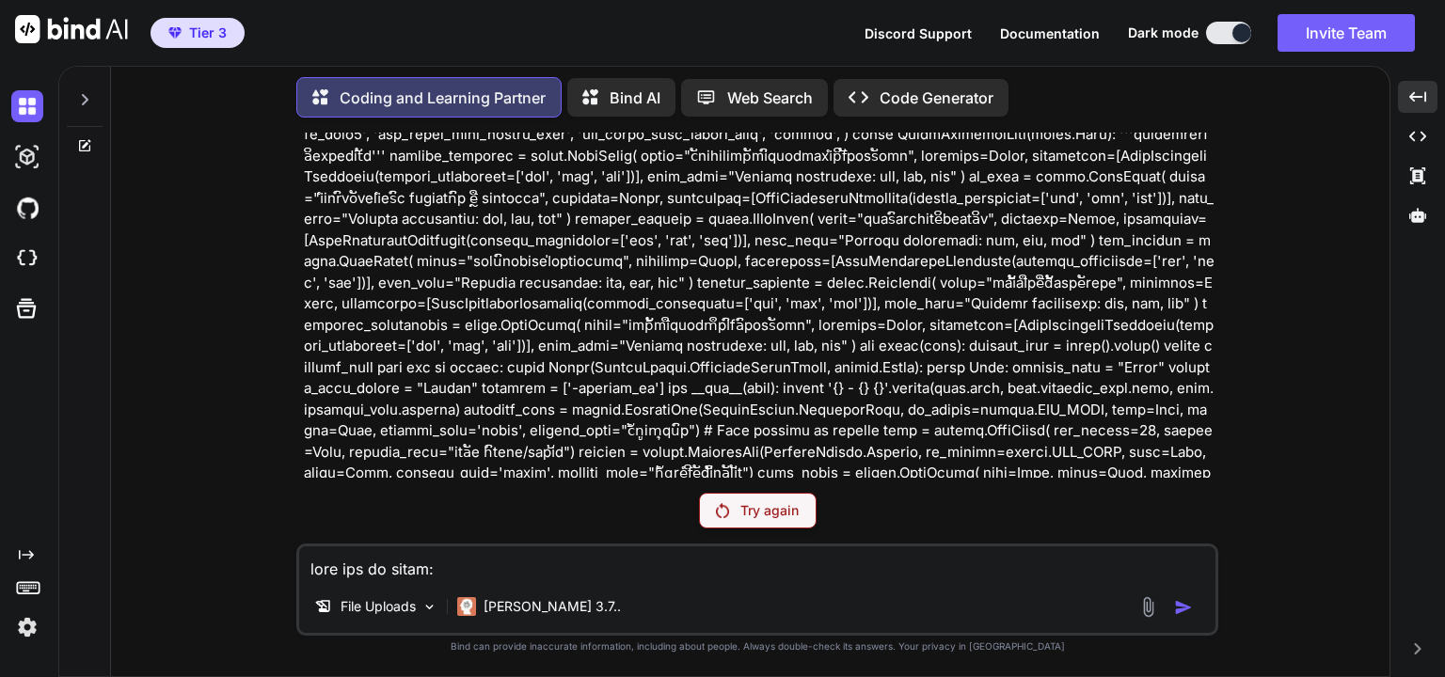
click at [767, 525] on div "Try again" at bounding box center [758, 511] width 118 height 36
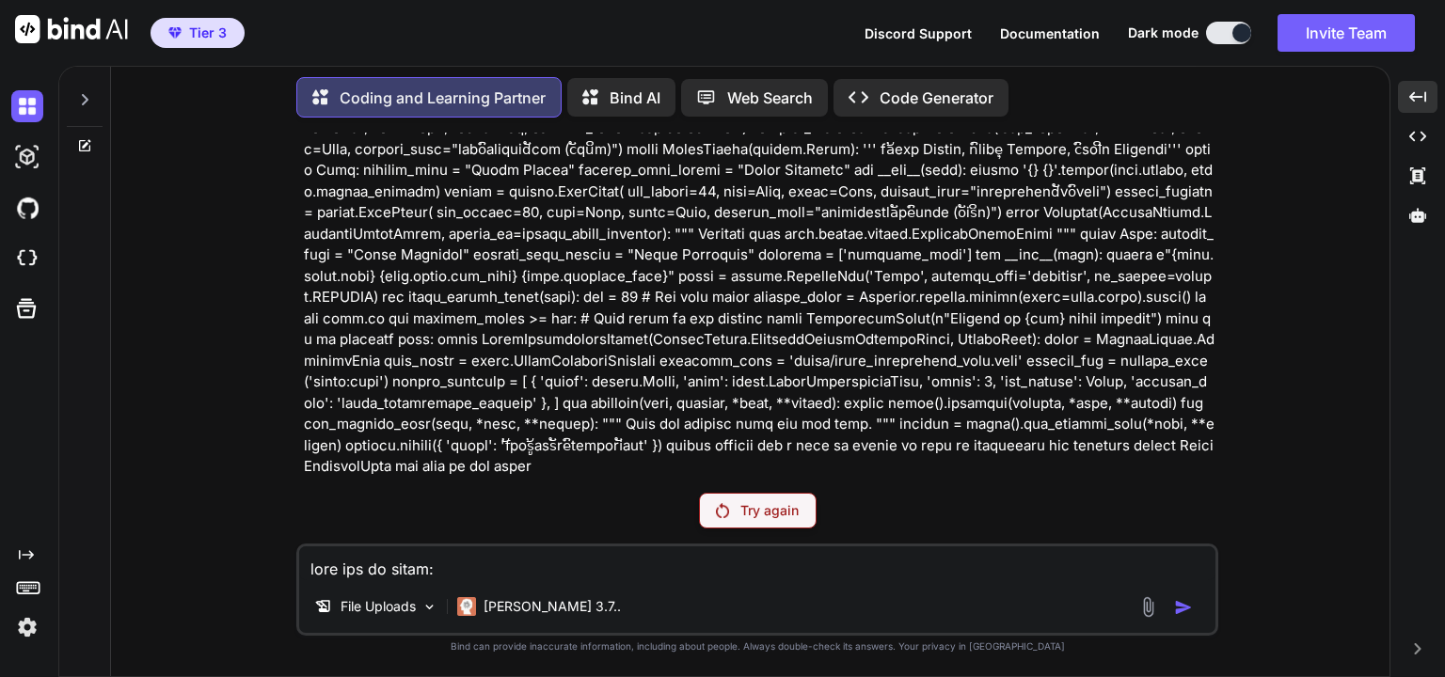
scroll to position [968, 0]
click at [32, 631] on img at bounding box center [27, 627] width 32 height 32
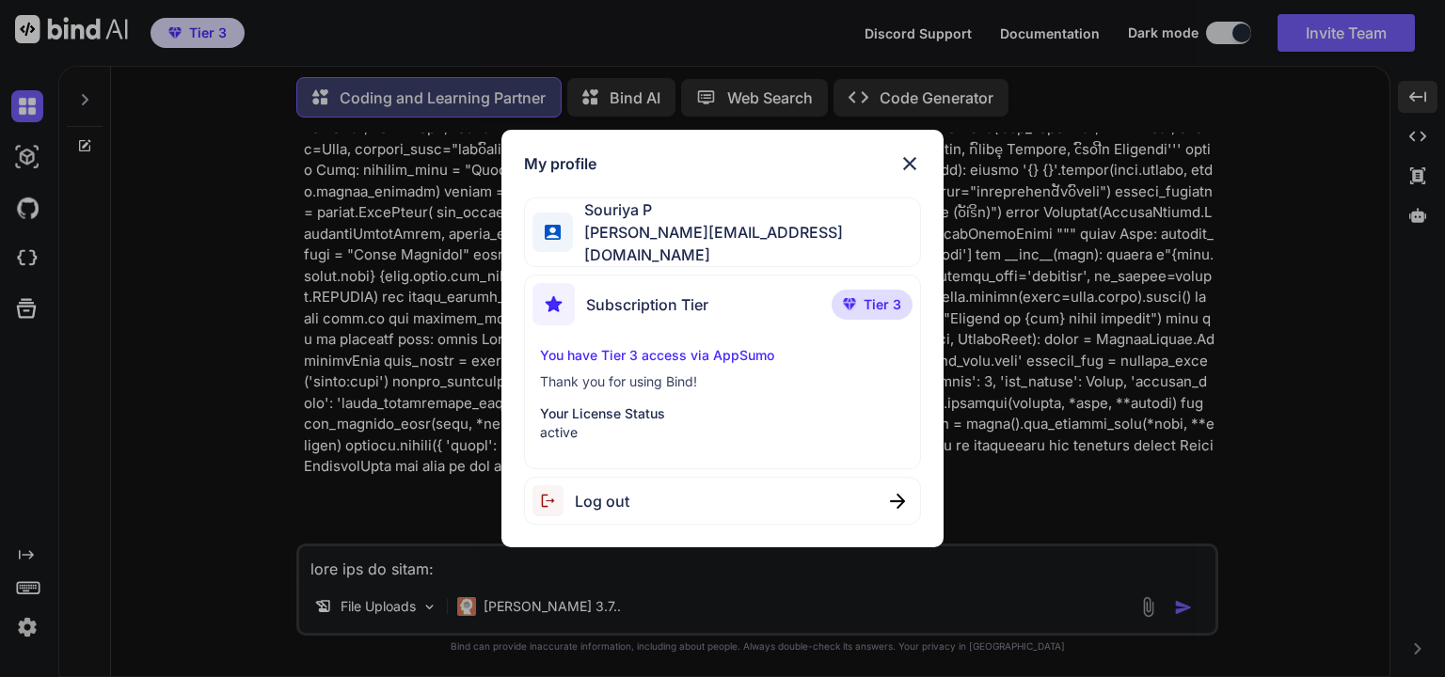
click at [618, 490] on span "Log out" at bounding box center [602, 501] width 55 height 23
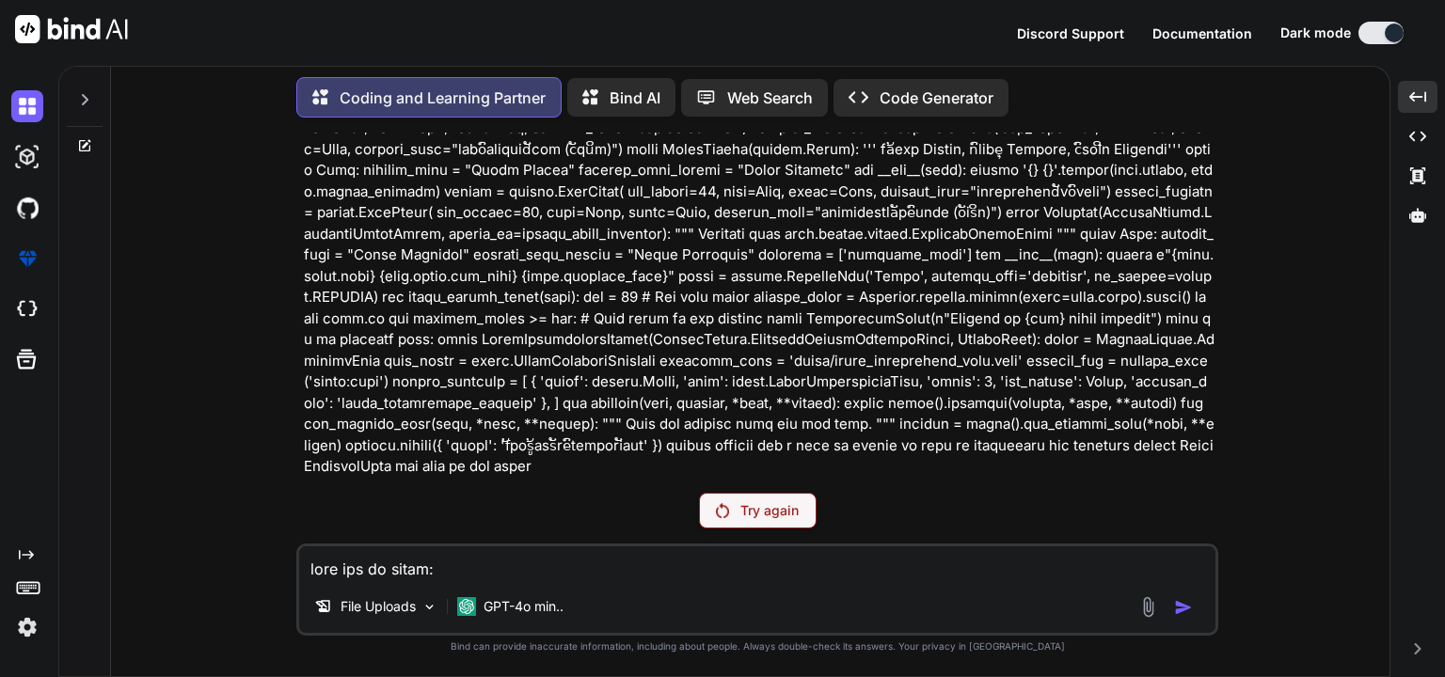
scroll to position [0, 0]
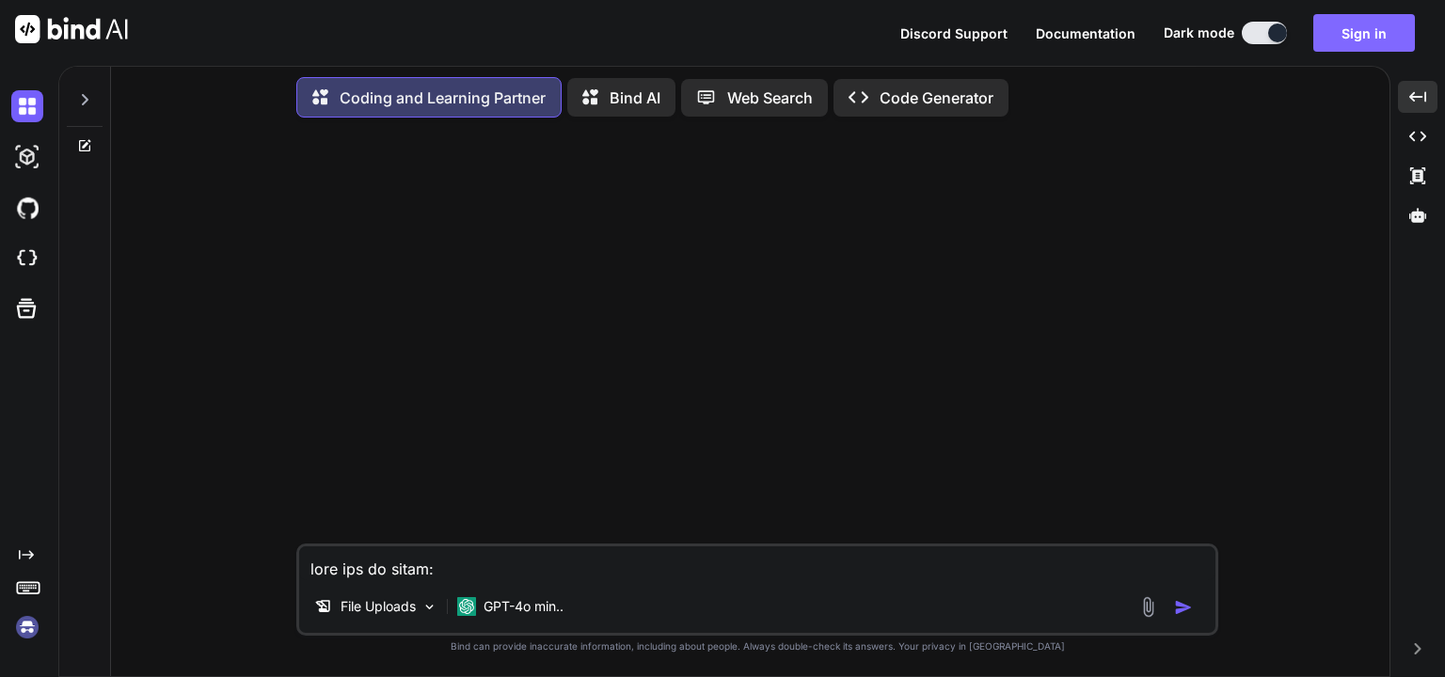
click at [1334, 45] on button "Sign in" at bounding box center [1364, 33] width 102 height 38
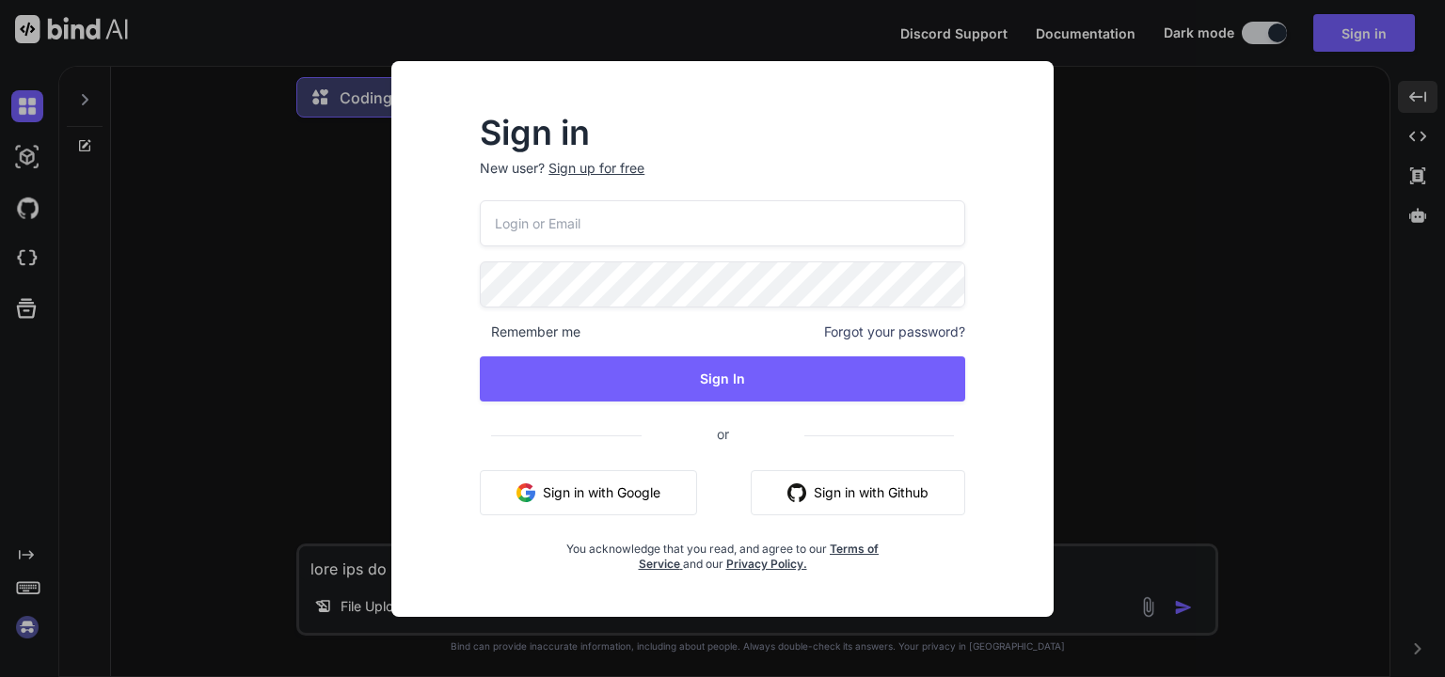
click at [613, 486] on button "Sign in with Google" at bounding box center [588, 492] width 217 height 45
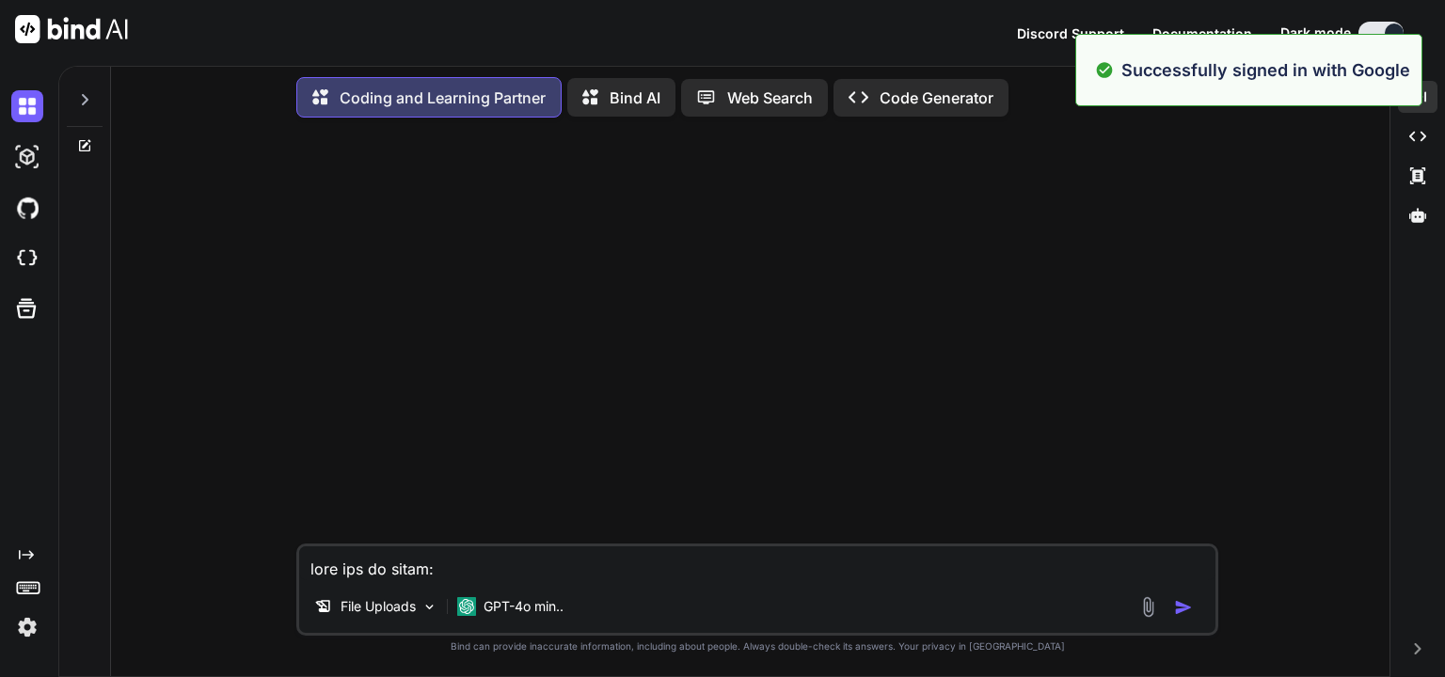
click at [810, 355] on div at bounding box center [759, 338] width 918 height 411
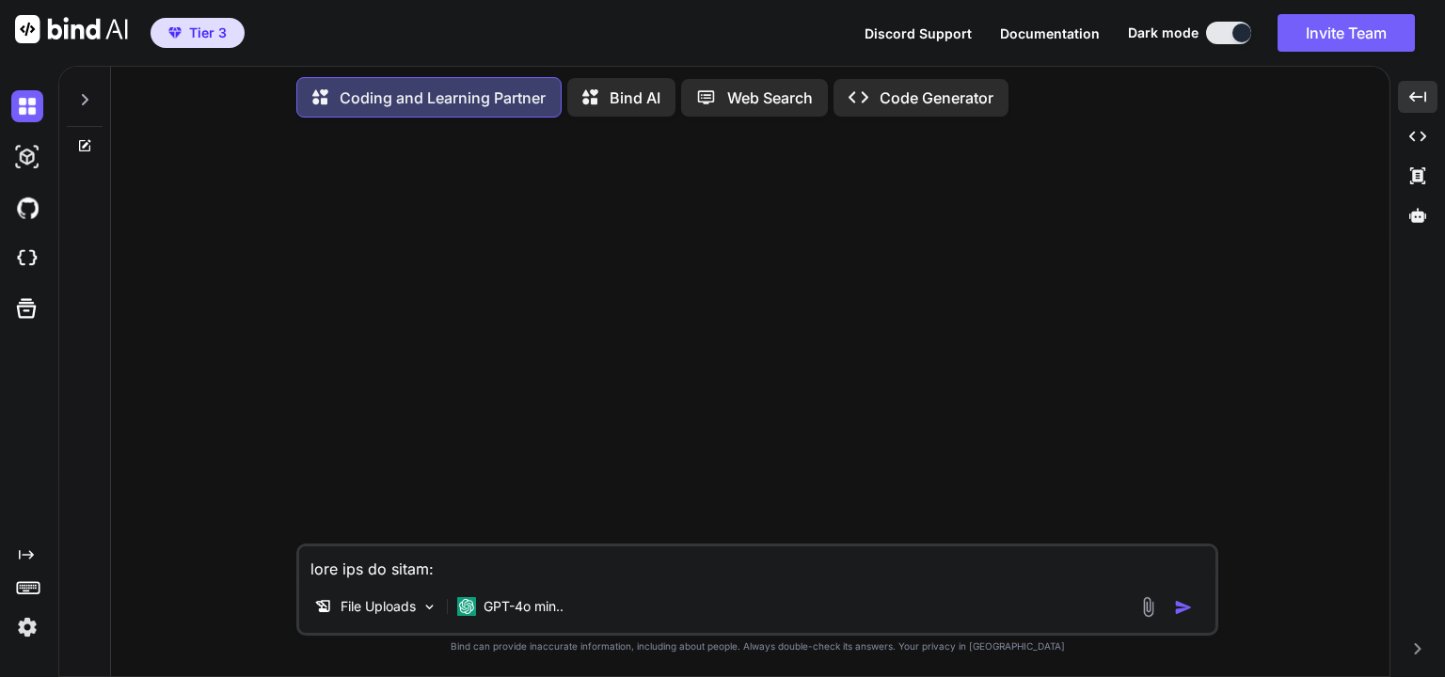
click at [726, 374] on div at bounding box center [759, 338] width 918 height 411
click at [546, 567] on textarea at bounding box center [757, 563] width 916 height 34
click at [395, 612] on p "File Uploads" at bounding box center [377, 606] width 75 height 19
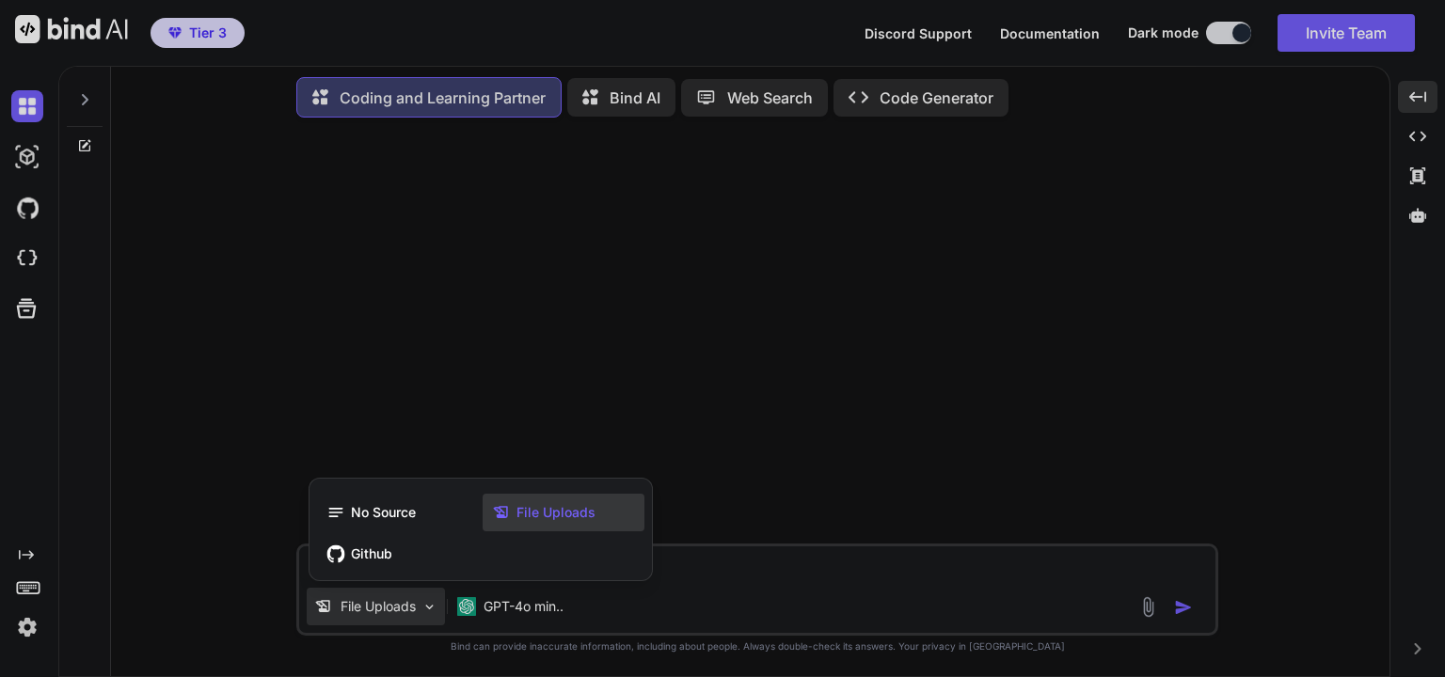
click at [395, 612] on div at bounding box center [722, 338] width 1445 height 677
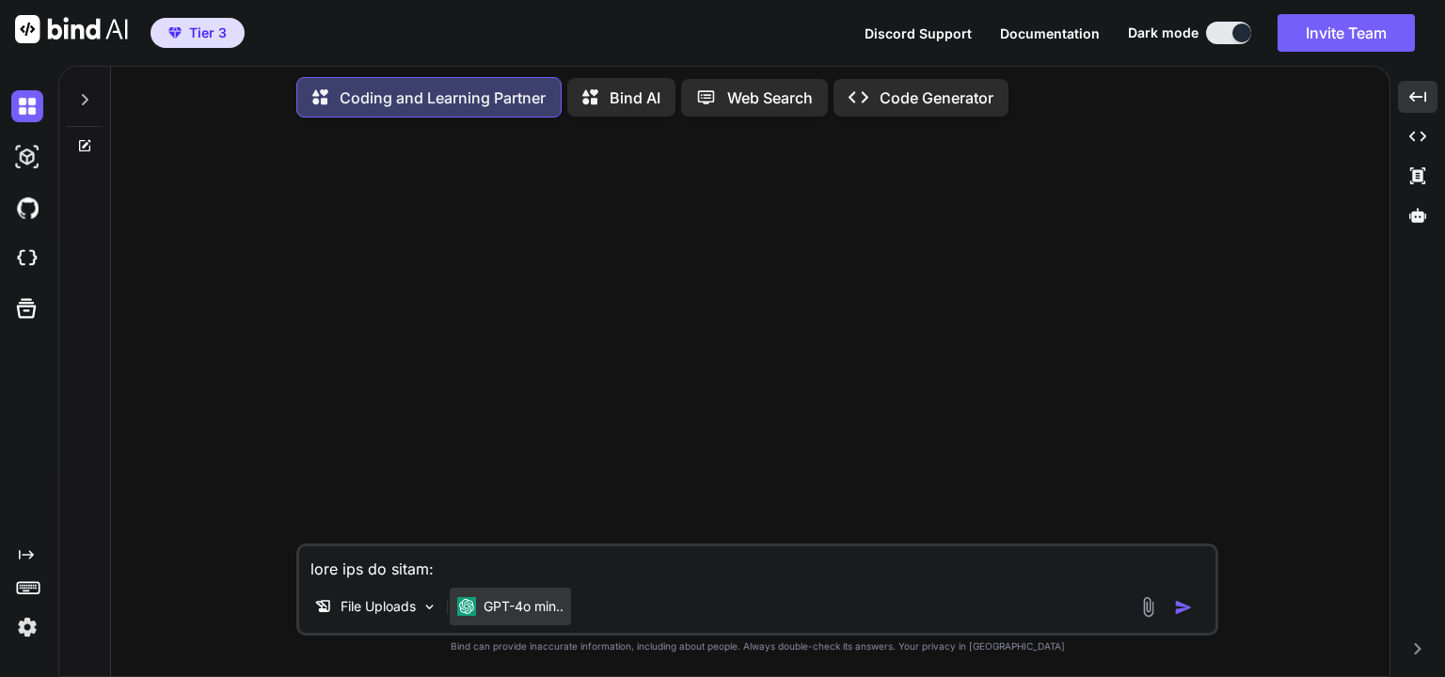
click at [505, 614] on p "GPT-4o min.." at bounding box center [523, 606] width 80 height 19
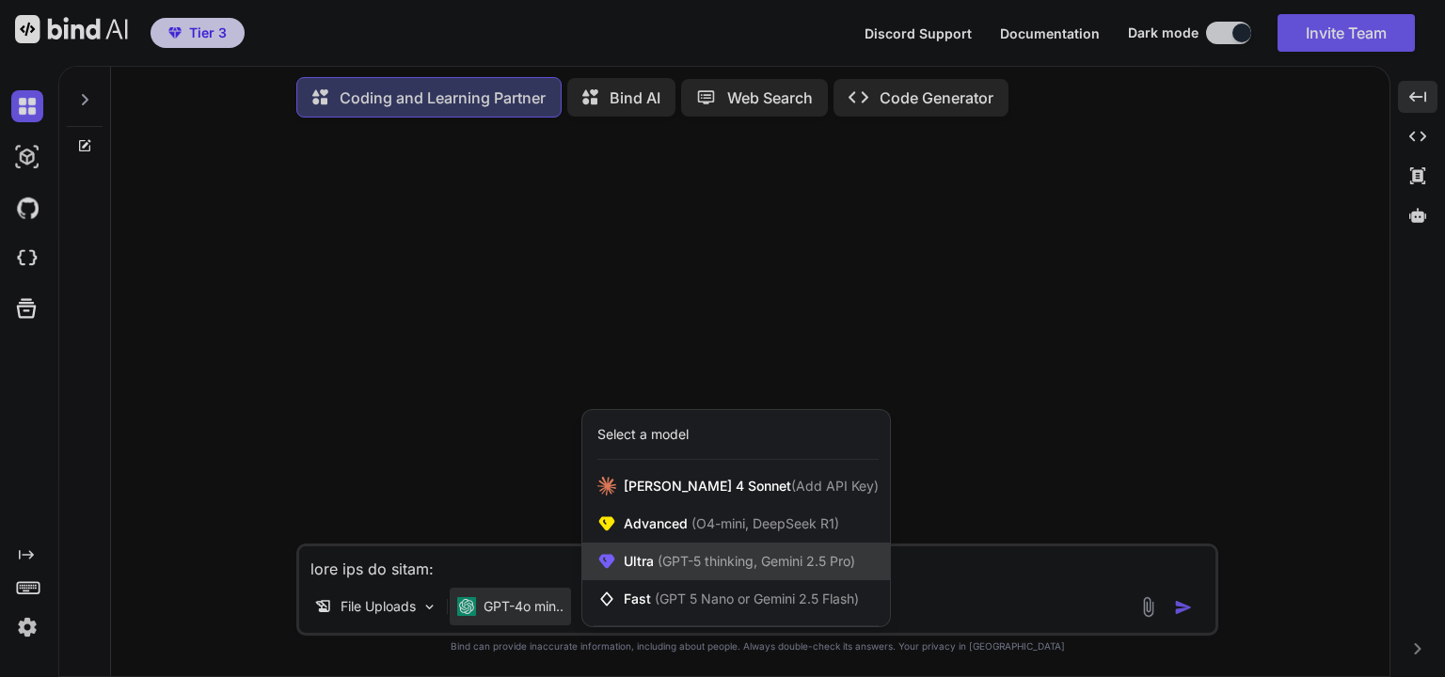
click at [685, 561] on span "(GPT-5 thinking, Gemini 2.5 Pro)" at bounding box center [754, 561] width 201 height 16
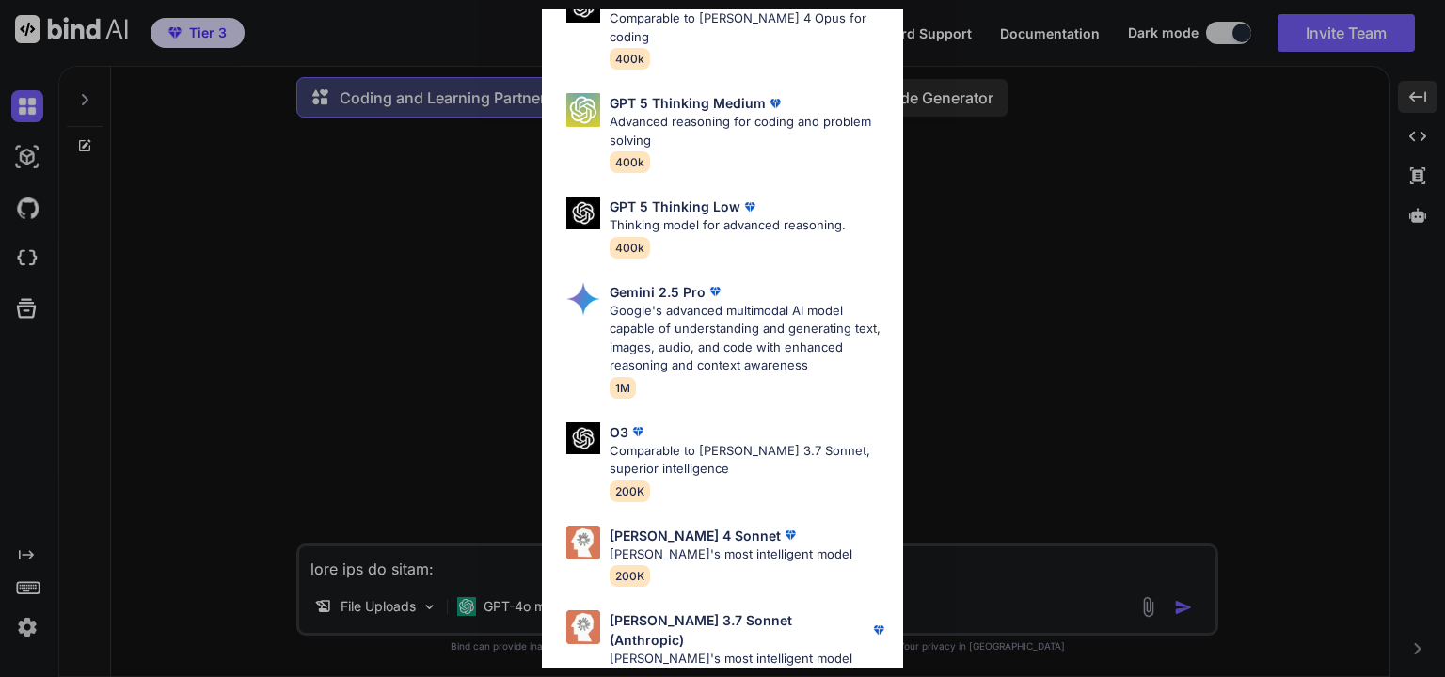
scroll to position [204, 0]
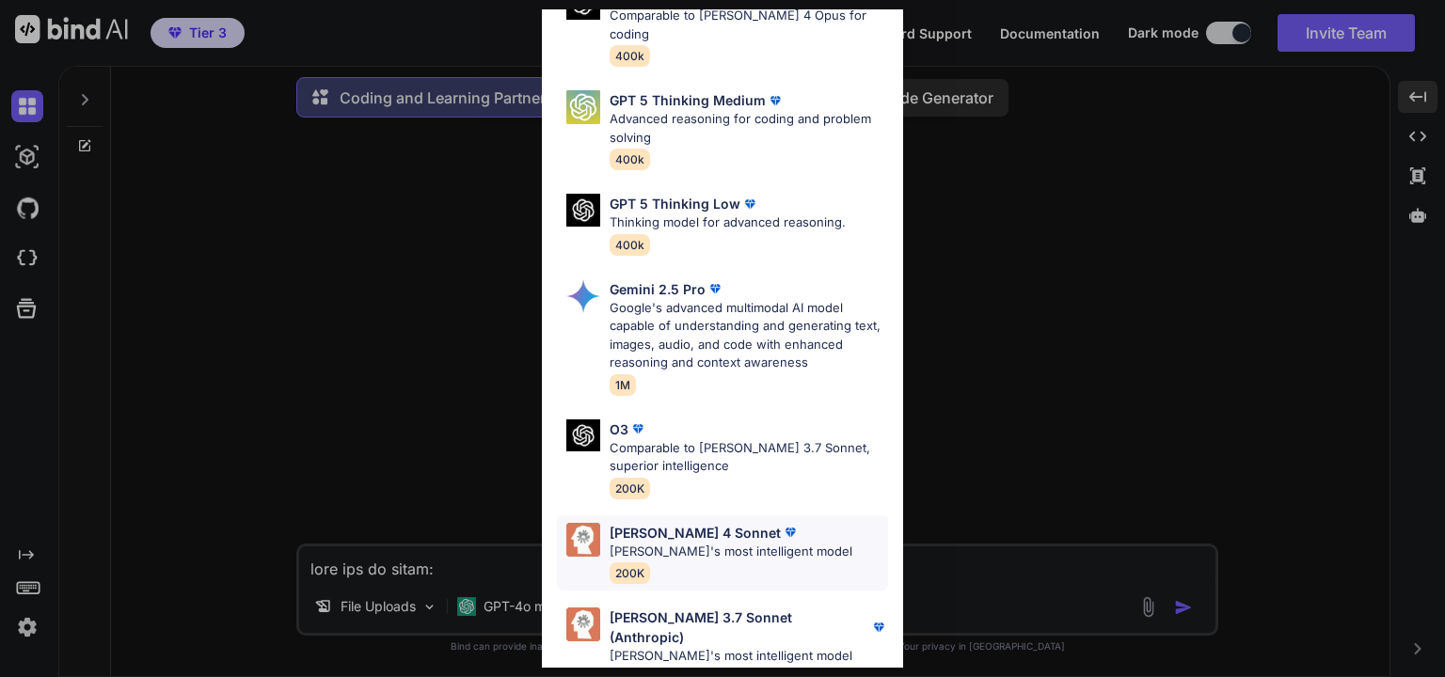
click at [688, 543] on p "[PERSON_NAME]'s most intelligent model" at bounding box center [730, 552] width 243 height 19
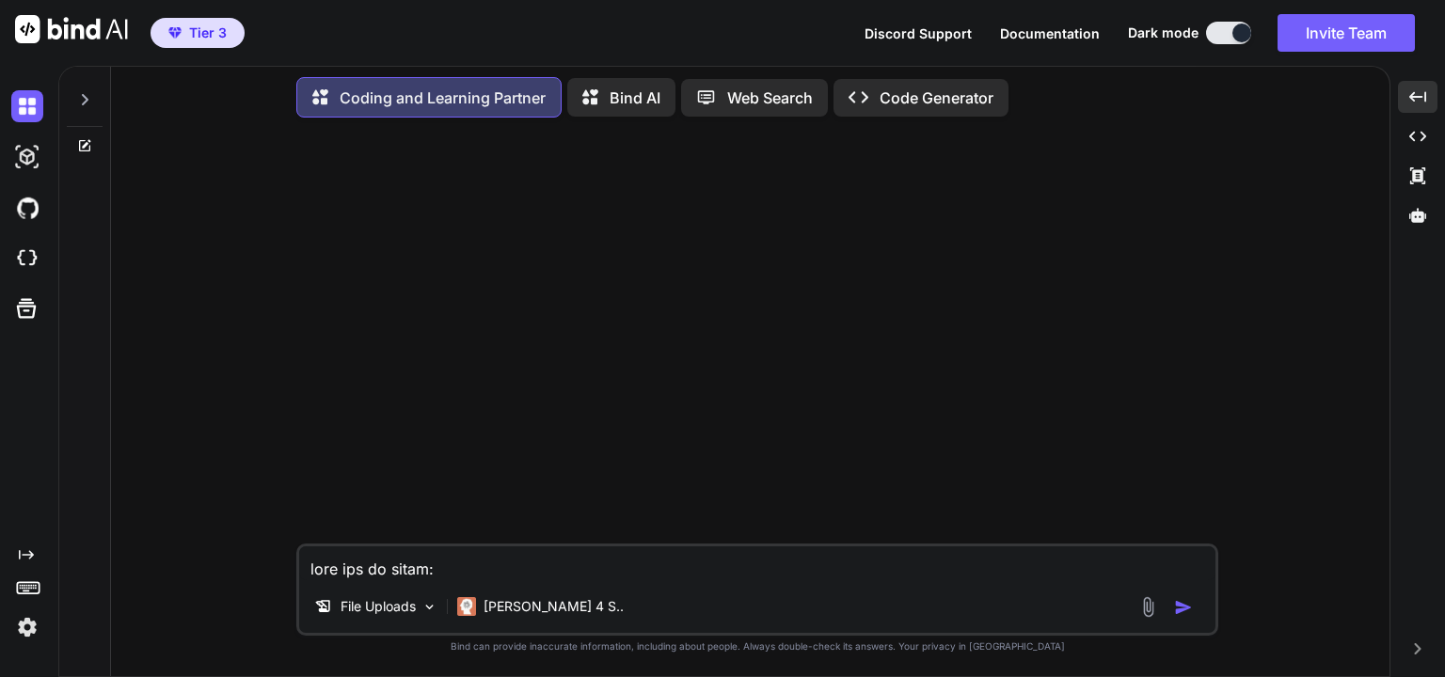
click at [578, 575] on textarea at bounding box center [757, 563] width 916 height 34
paste textarea
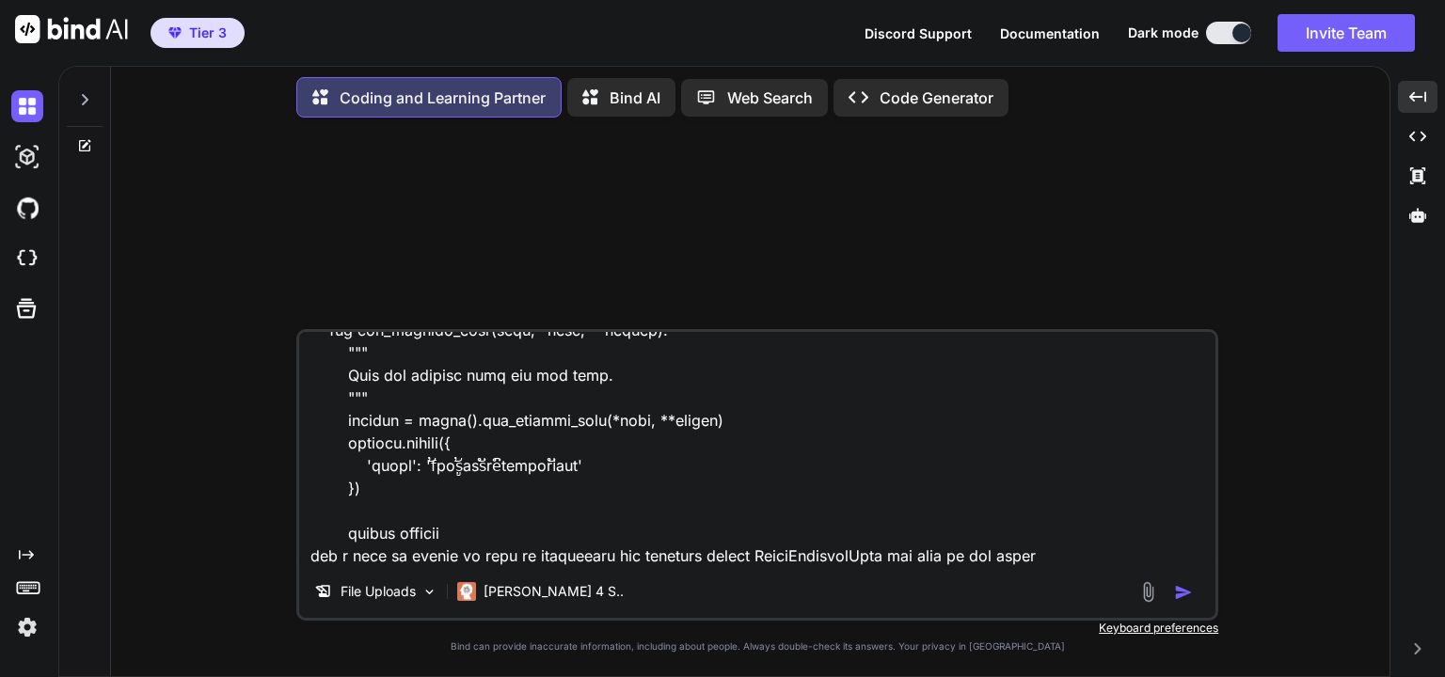
type textarea "here are my forms: class AgentPersonalInfoForm(forms.ModelForm): '''preference …"
click at [1181, 593] on img "button" at bounding box center [1183, 592] width 19 height 19
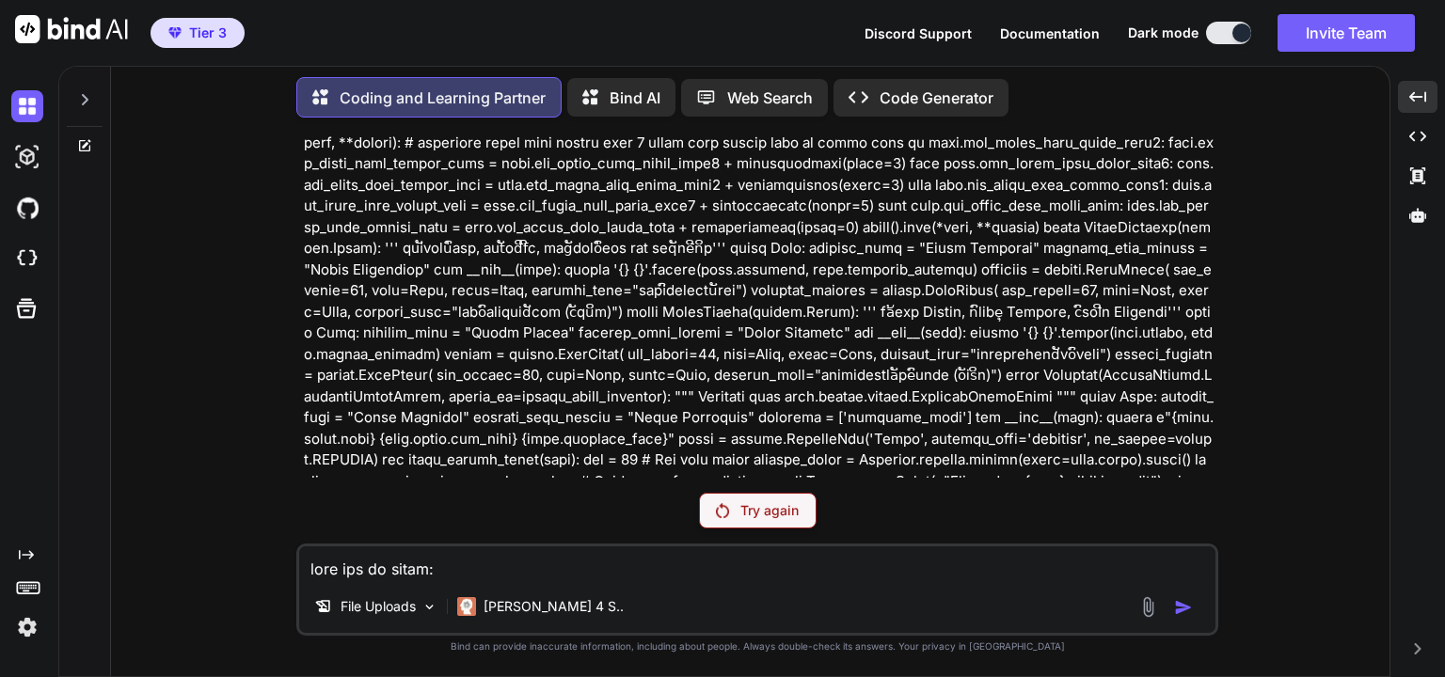
scroll to position [967, 0]
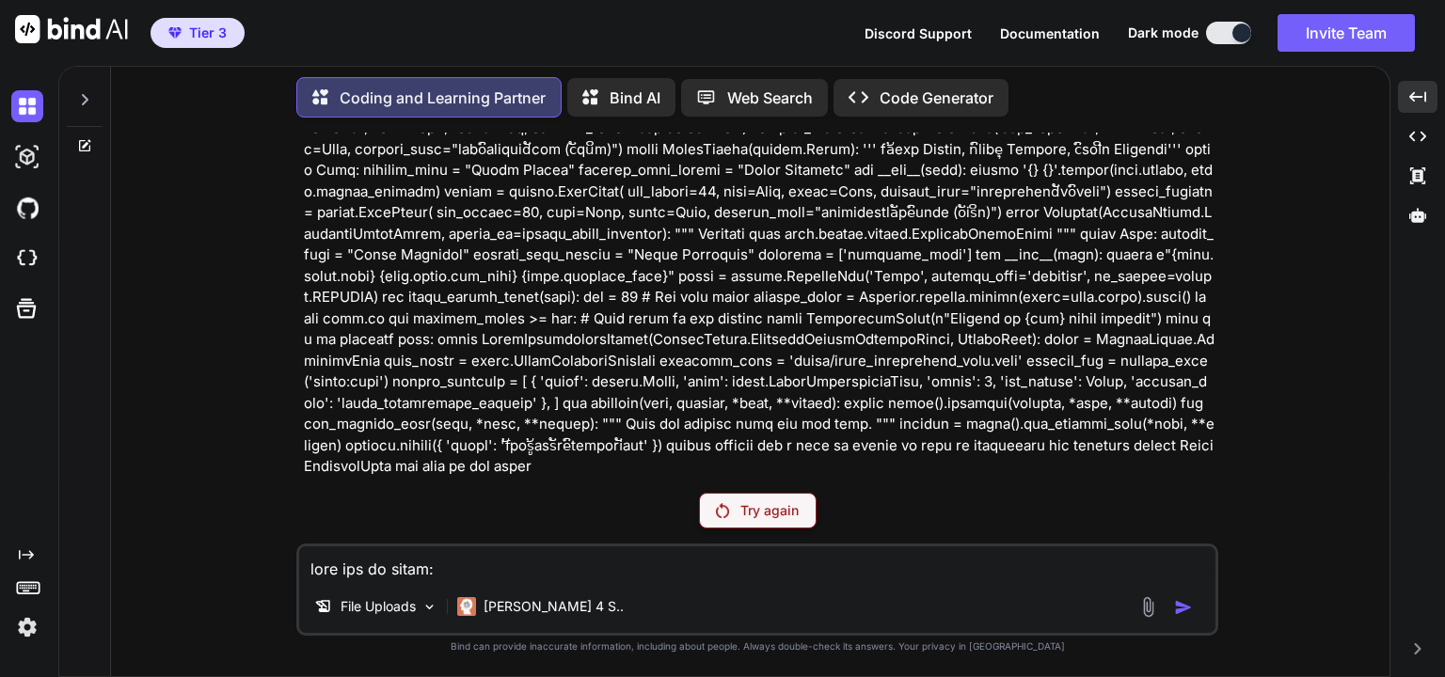
click at [533, 514] on div "Try again" at bounding box center [757, 511] width 922 height 36
click at [556, 604] on p "[PERSON_NAME] 4 S.." at bounding box center [553, 606] width 140 height 19
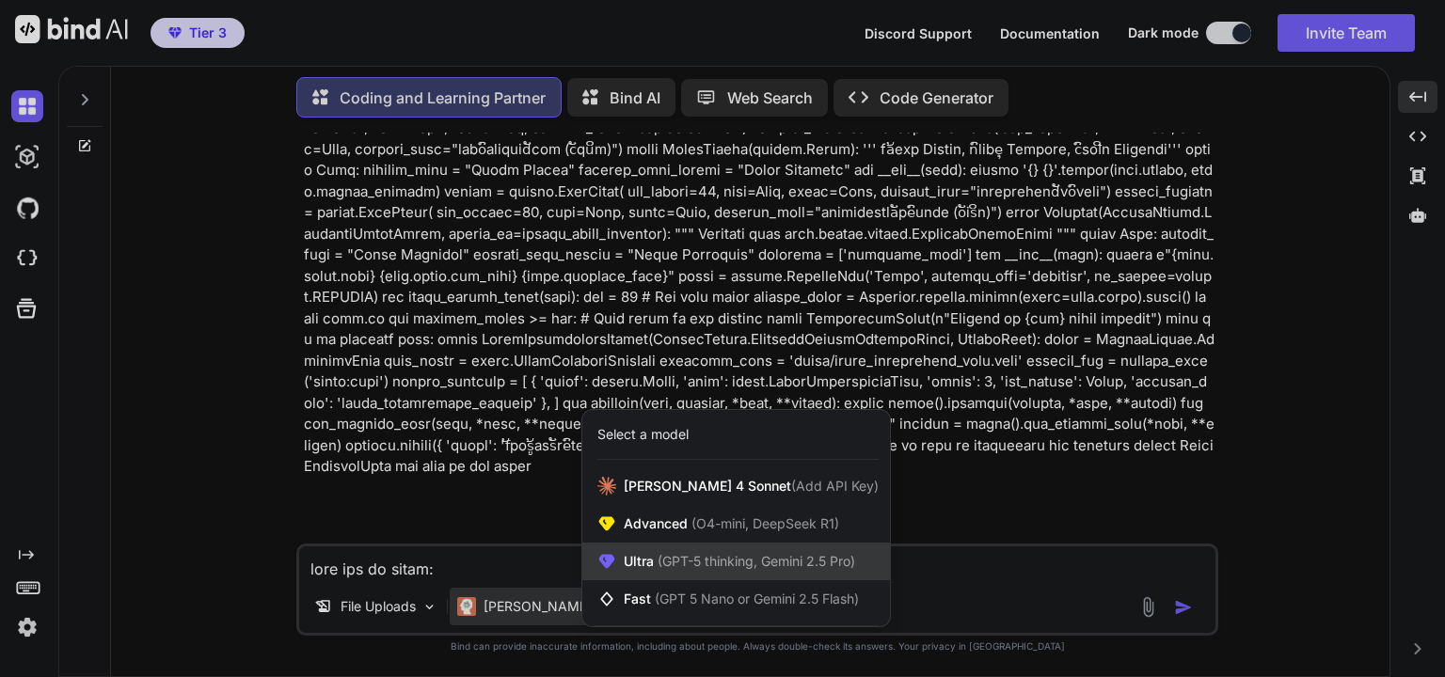
click at [734, 561] on span "(GPT-5 thinking, Gemini 2.5 Pro)" at bounding box center [754, 561] width 201 height 16
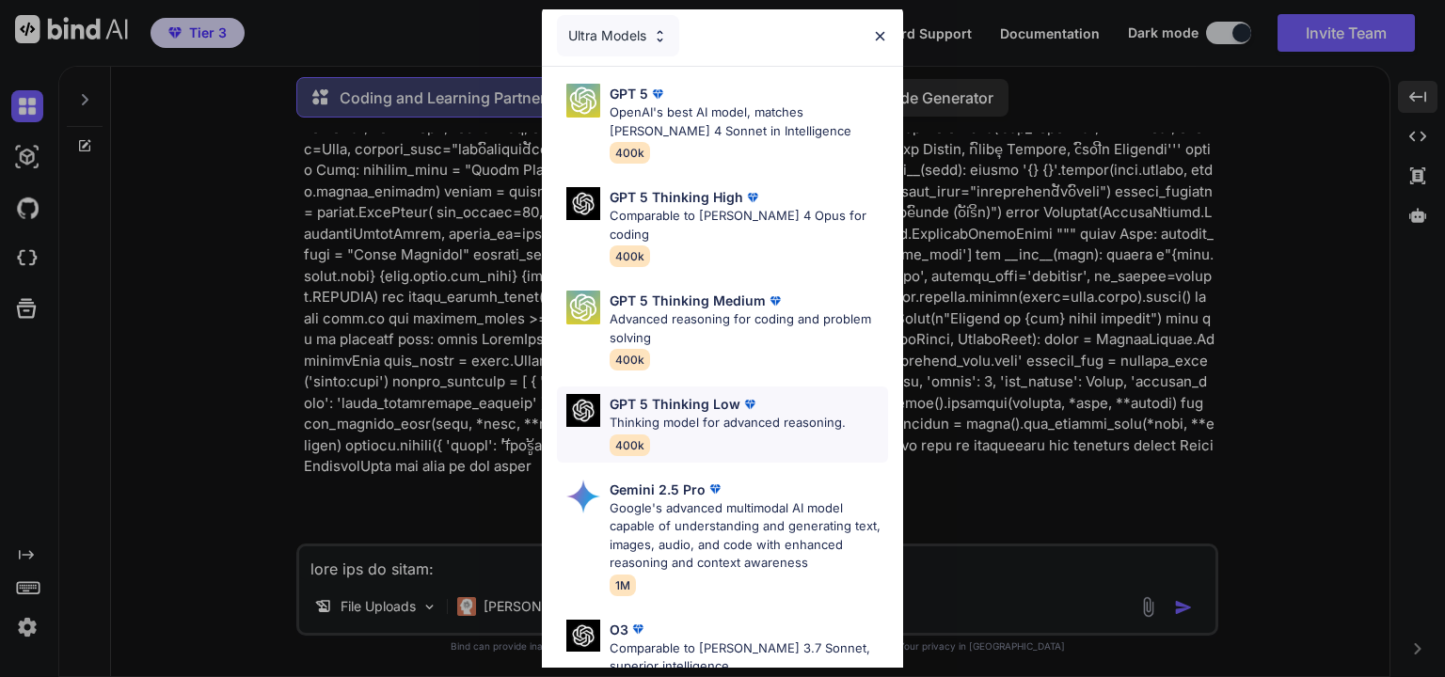
scroll to position [0, 0]
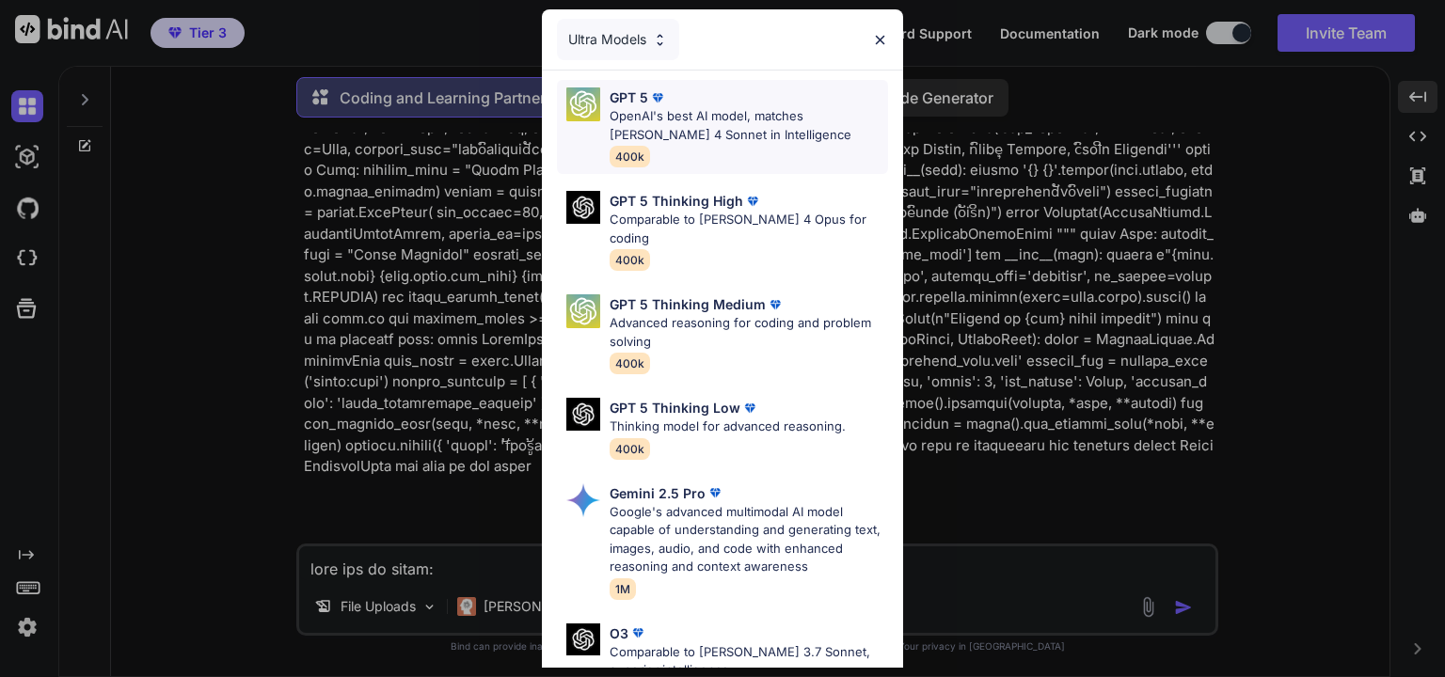
click at [715, 140] on p "OpenAI's best AI model, matches [PERSON_NAME] 4 Sonnet in Intelligence" at bounding box center [748, 125] width 278 height 37
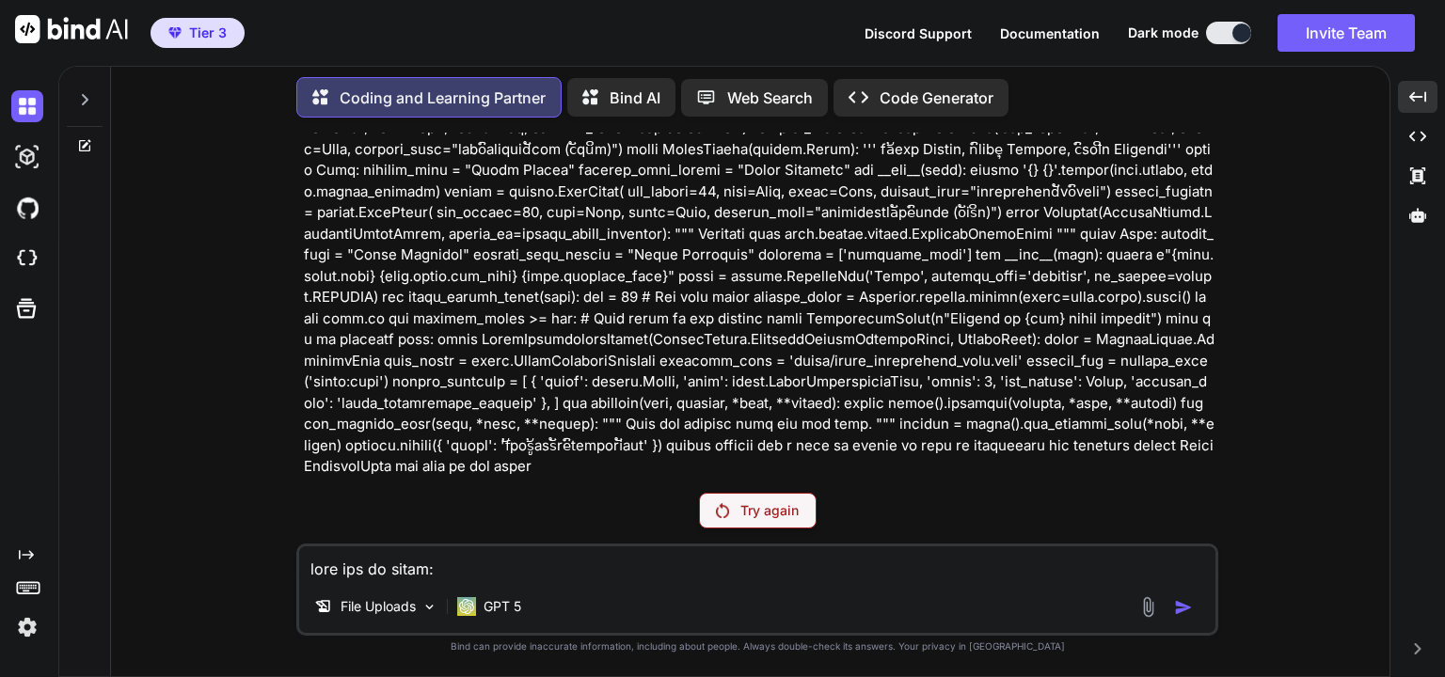
click at [758, 516] on p "Try again" at bounding box center [769, 510] width 58 height 19
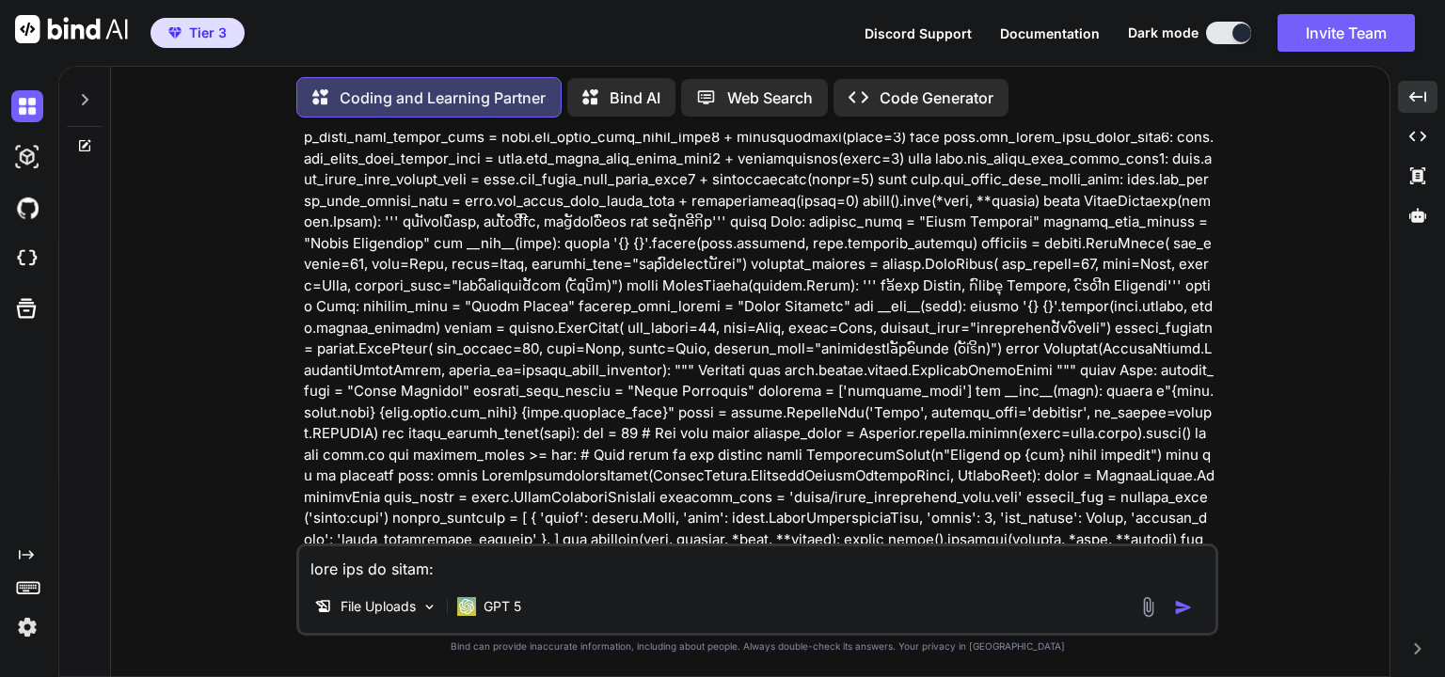
scroll to position [1035, 0]
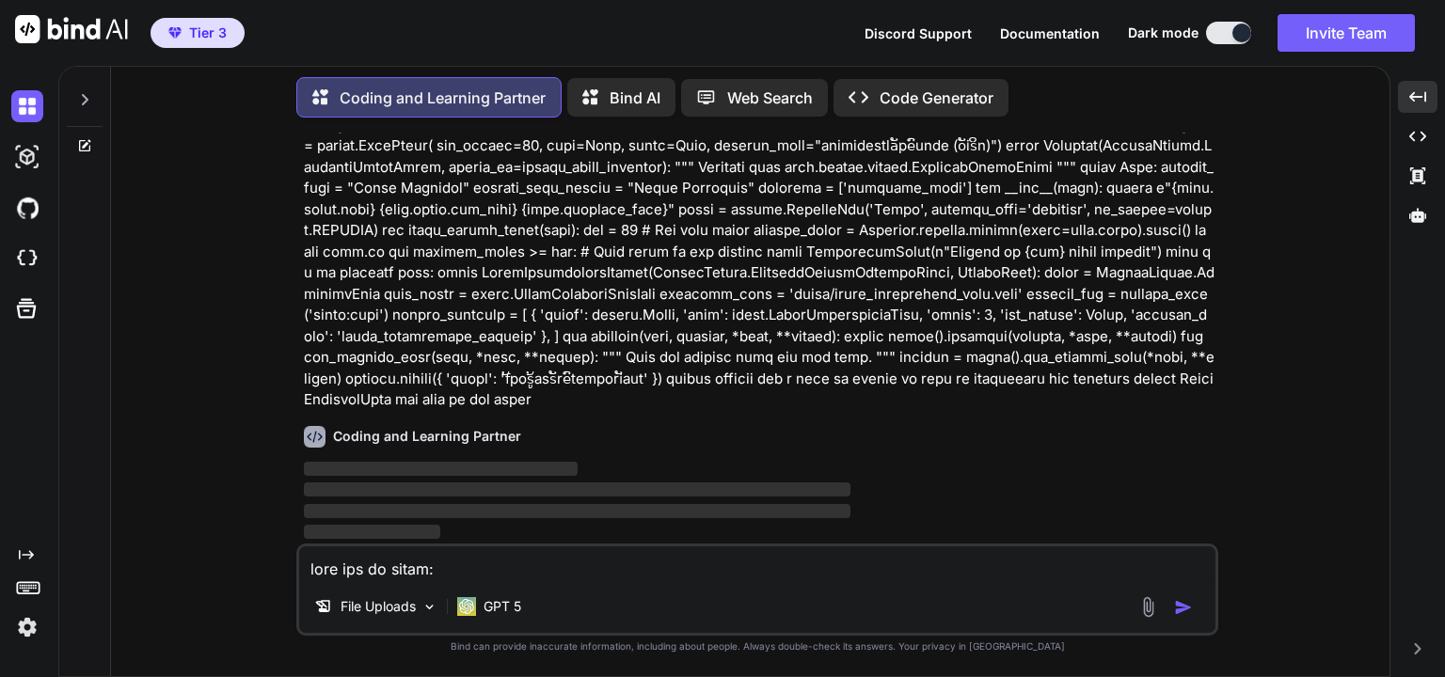
click at [675, 575] on textarea at bounding box center [757, 563] width 916 height 34
click at [554, 572] on textarea at bounding box center [757, 563] width 916 height 34
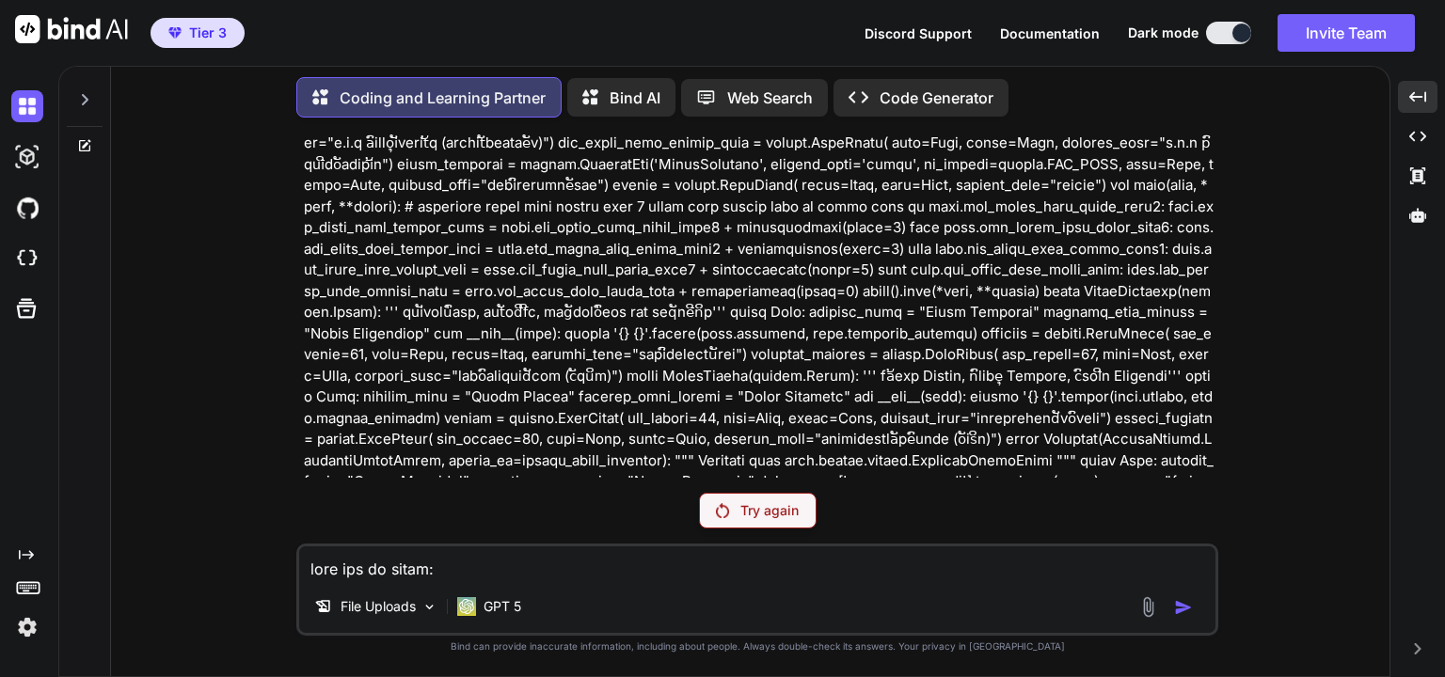
scroll to position [967, 0]
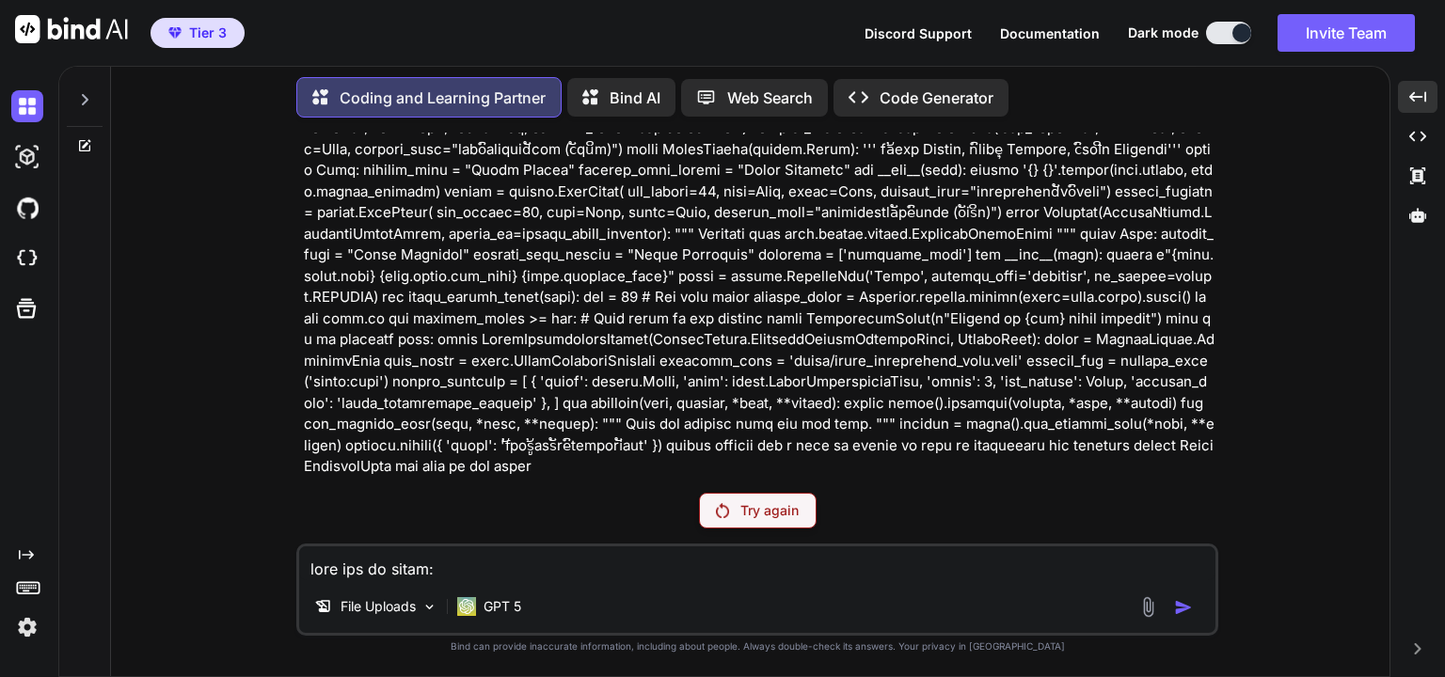
click at [530, 494] on div "You Try again File Uploads GPT 5 Created with Bind Always check its answers. Pr…" at bounding box center [757, 405] width 922 height 544
click at [508, 608] on p "GPT 5" at bounding box center [502, 606] width 38 height 19
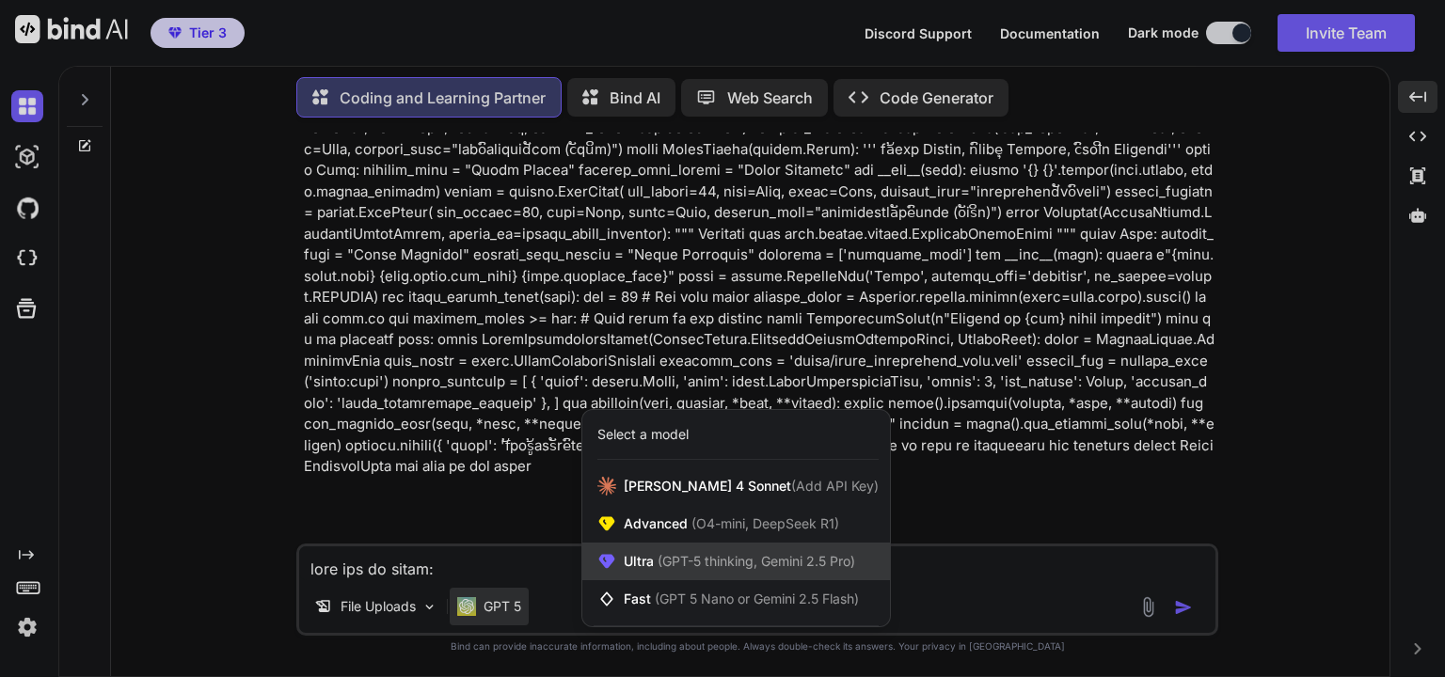
click at [688, 571] on span "Ultra (GPT-5 thinking, Gemini 2.5 Pro)" at bounding box center [739, 561] width 231 height 19
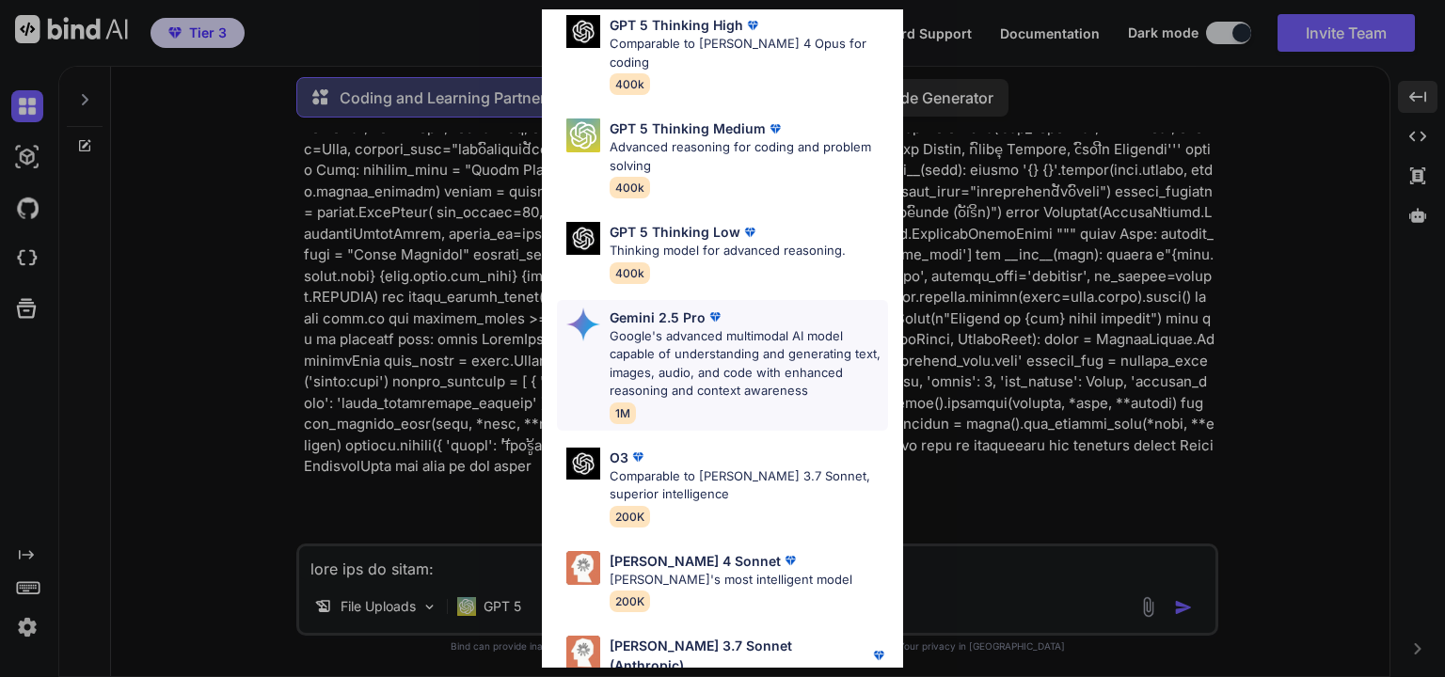
scroll to position [204, 0]
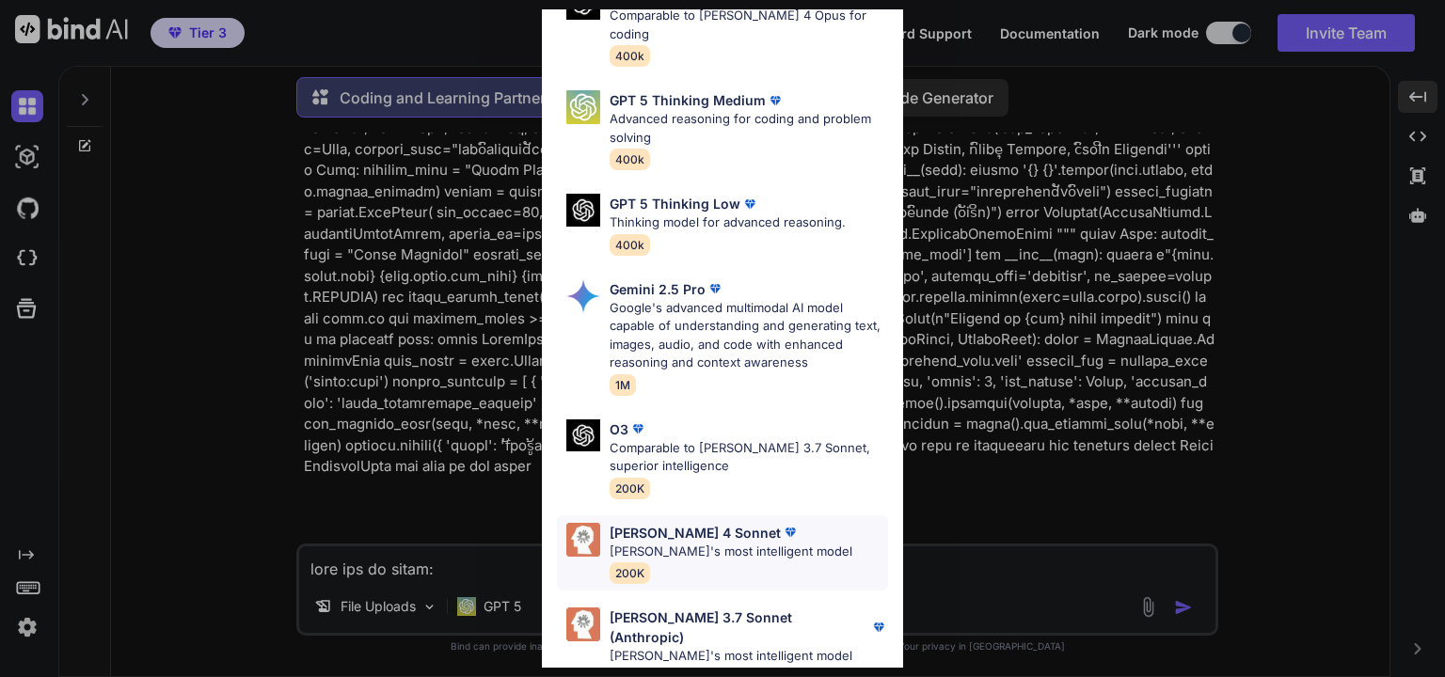
click at [689, 543] on p "[PERSON_NAME]'s most intelligent model" at bounding box center [730, 552] width 243 height 19
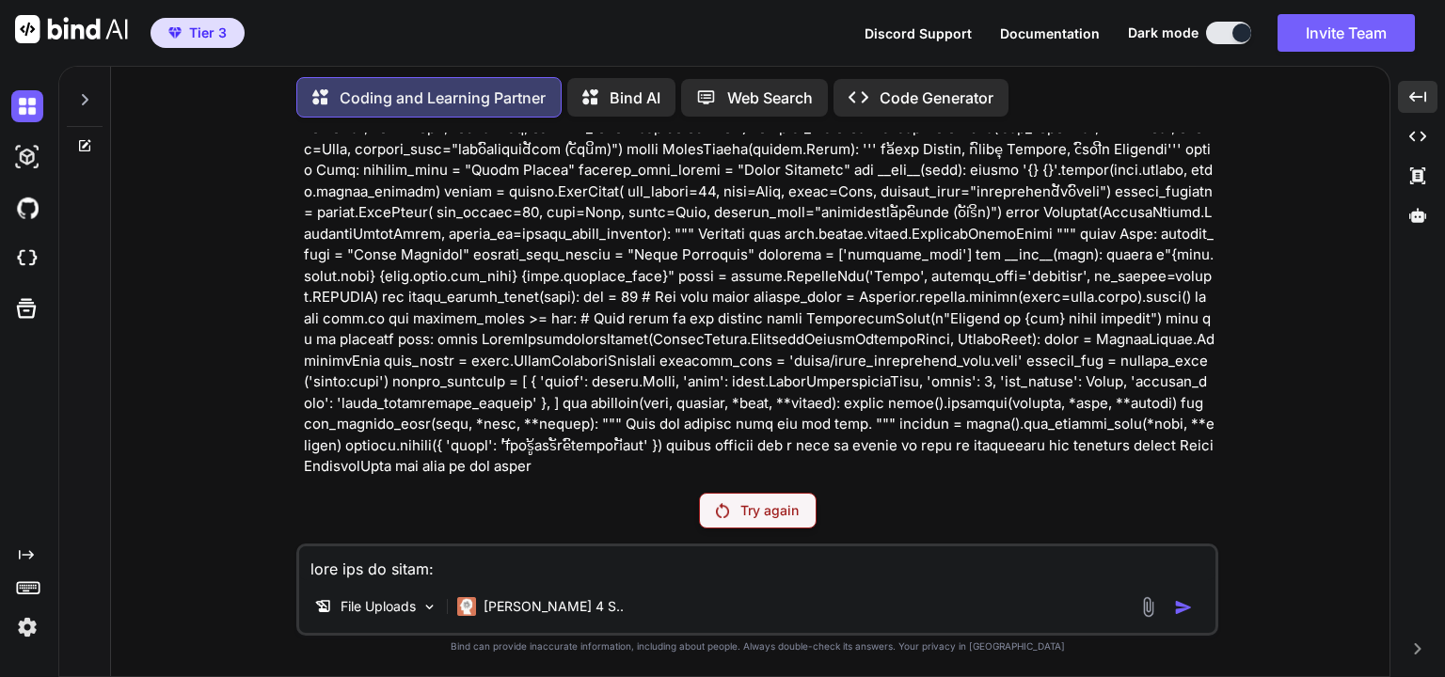
click at [562, 573] on textarea at bounding box center [757, 563] width 916 height 34
click at [1257, 379] on div "You Try again File Uploads [PERSON_NAME] 4 S.. Created with Bind Always check i…" at bounding box center [757, 405] width 1263 height 544
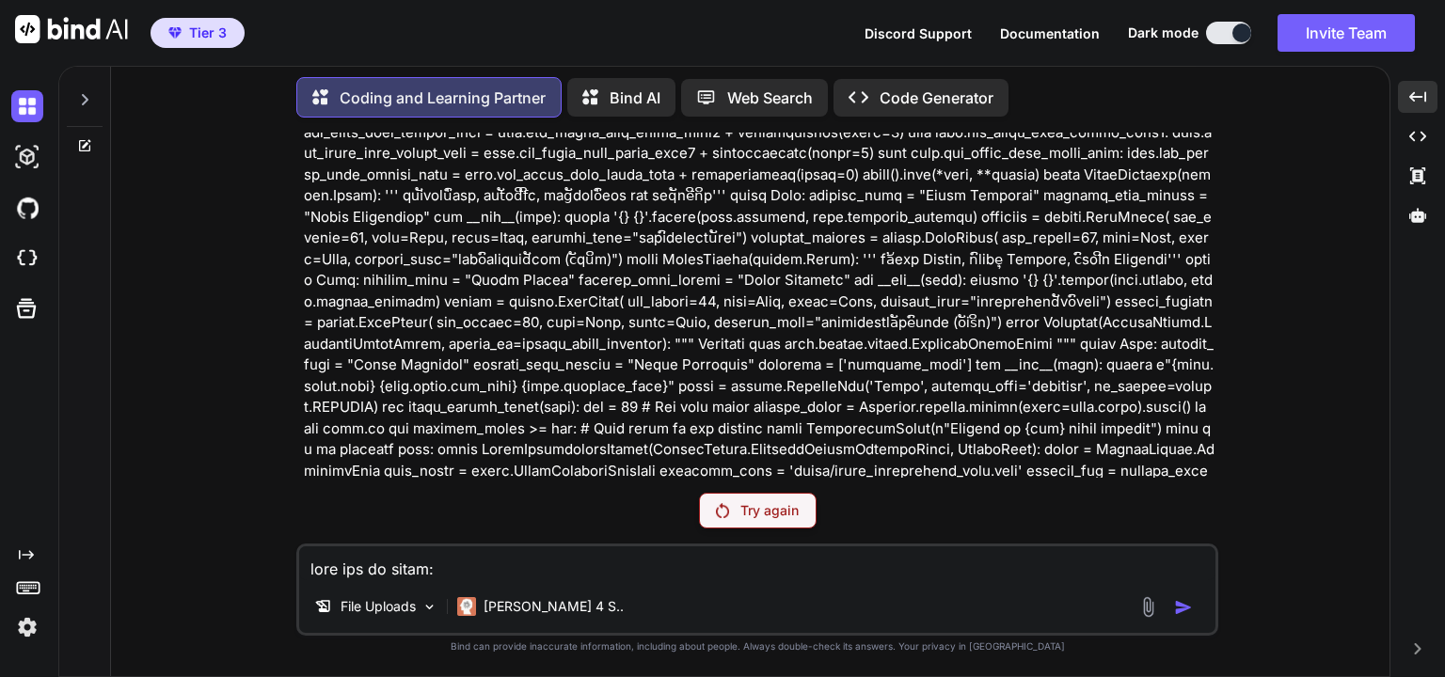
scroll to position [967, 0]
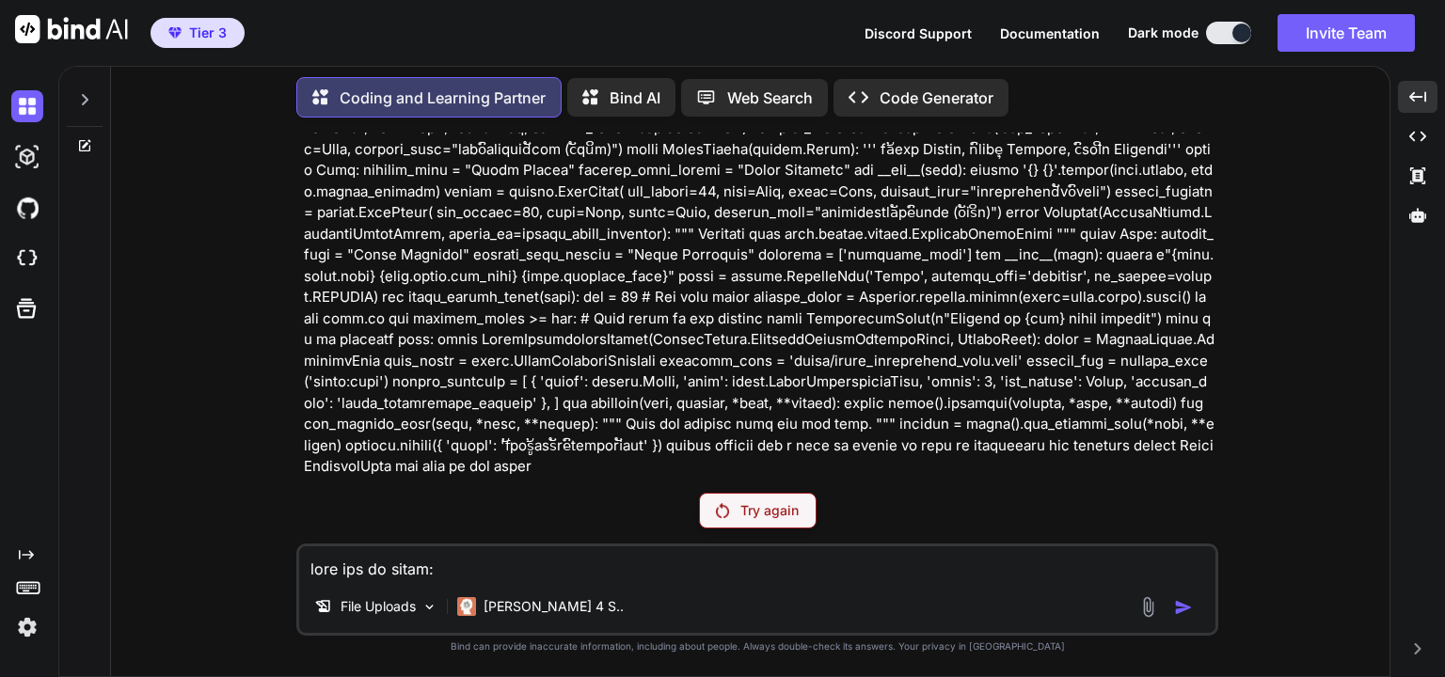
click at [722, 566] on textarea at bounding box center [757, 563] width 916 height 34
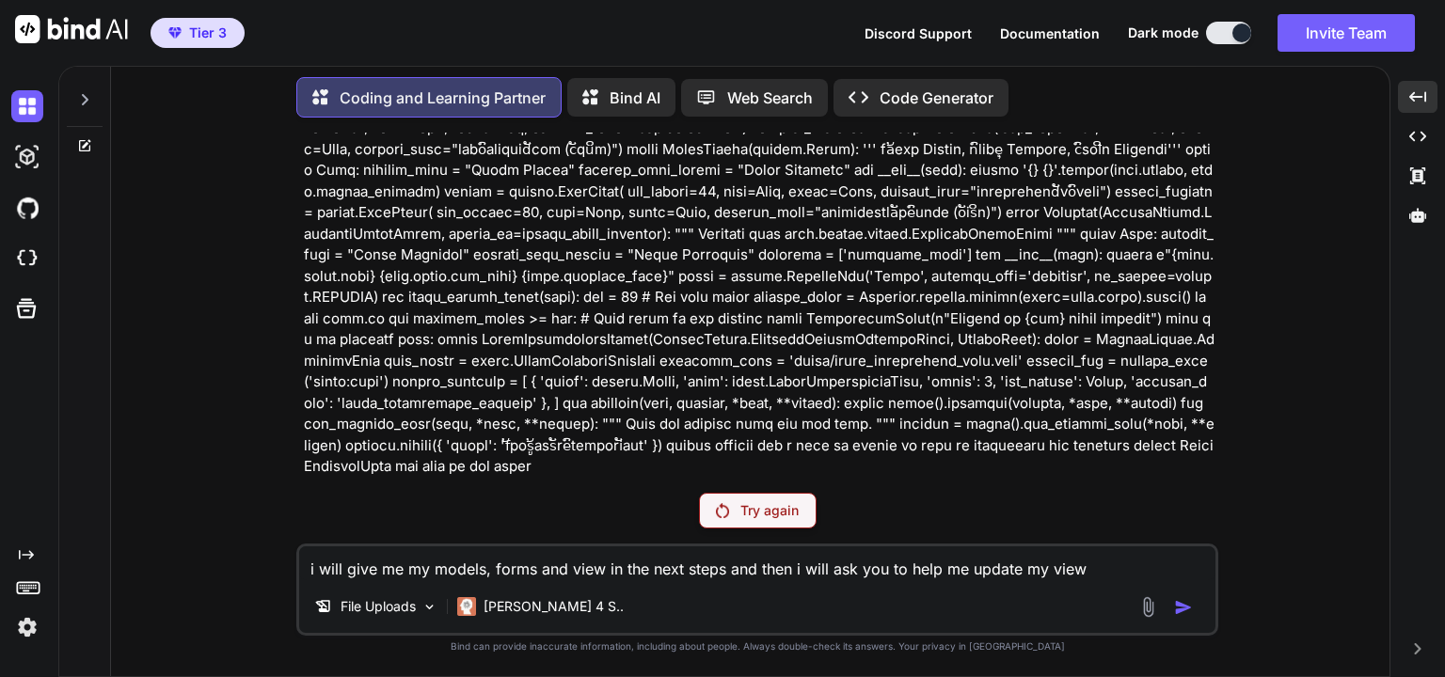
type textarea "i will give me my models, forms and view in the next steps and then i will ask …"
click at [1029, 568] on textarea "i will give me my models, forms and view in the next steps and then i will ask …" at bounding box center [757, 563] width 916 height 34
click at [1093, 568] on textarea "i will give me my models, forms and view in the next steps and then i will ask …" at bounding box center [757, 563] width 916 height 34
click at [735, 508] on div "Try again" at bounding box center [758, 511] width 118 height 36
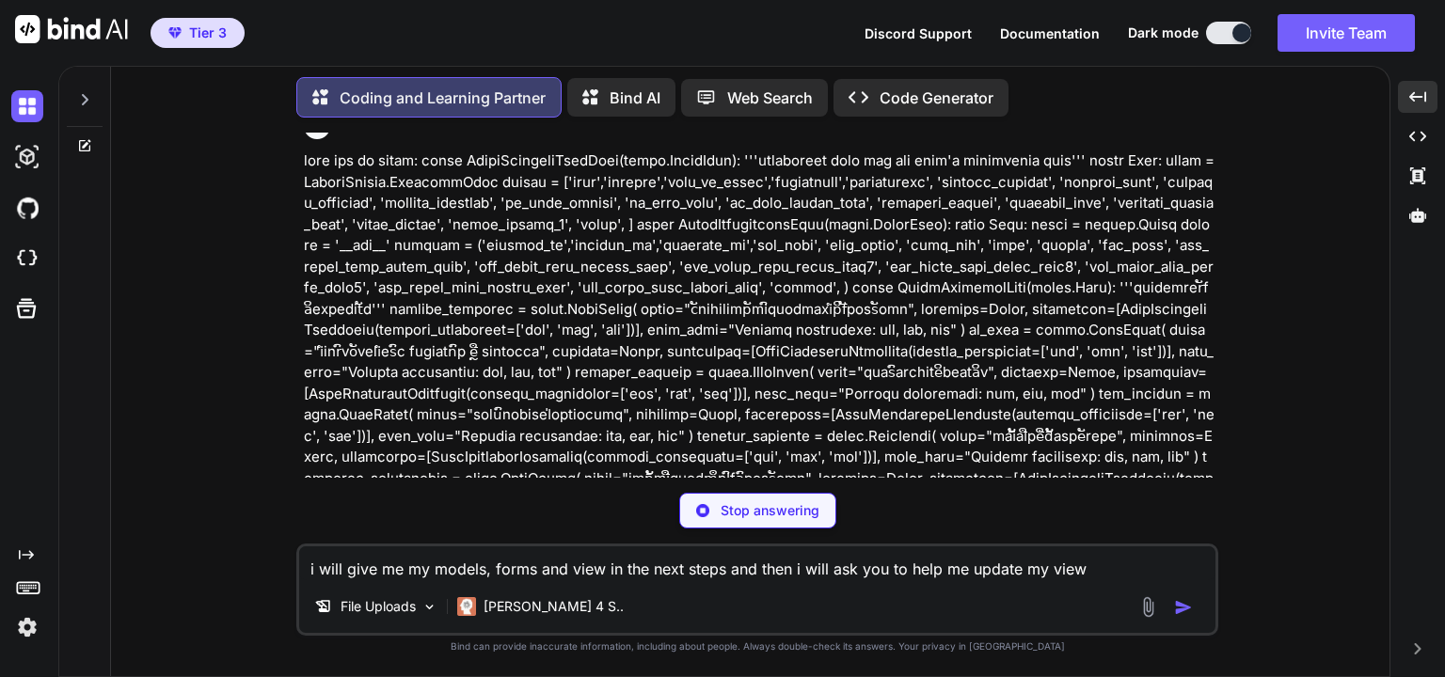
scroll to position [0, 0]
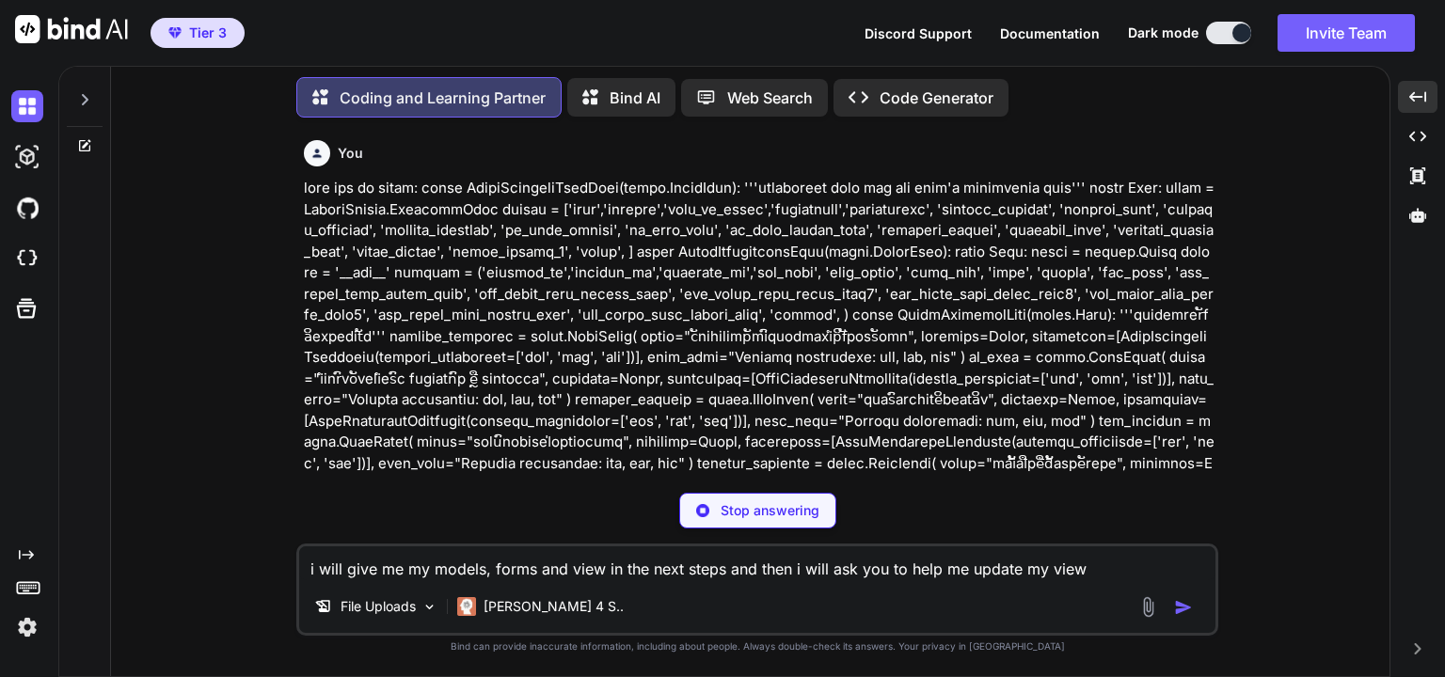
click at [778, 512] on p "Stop answering" at bounding box center [769, 510] width 99 height 19
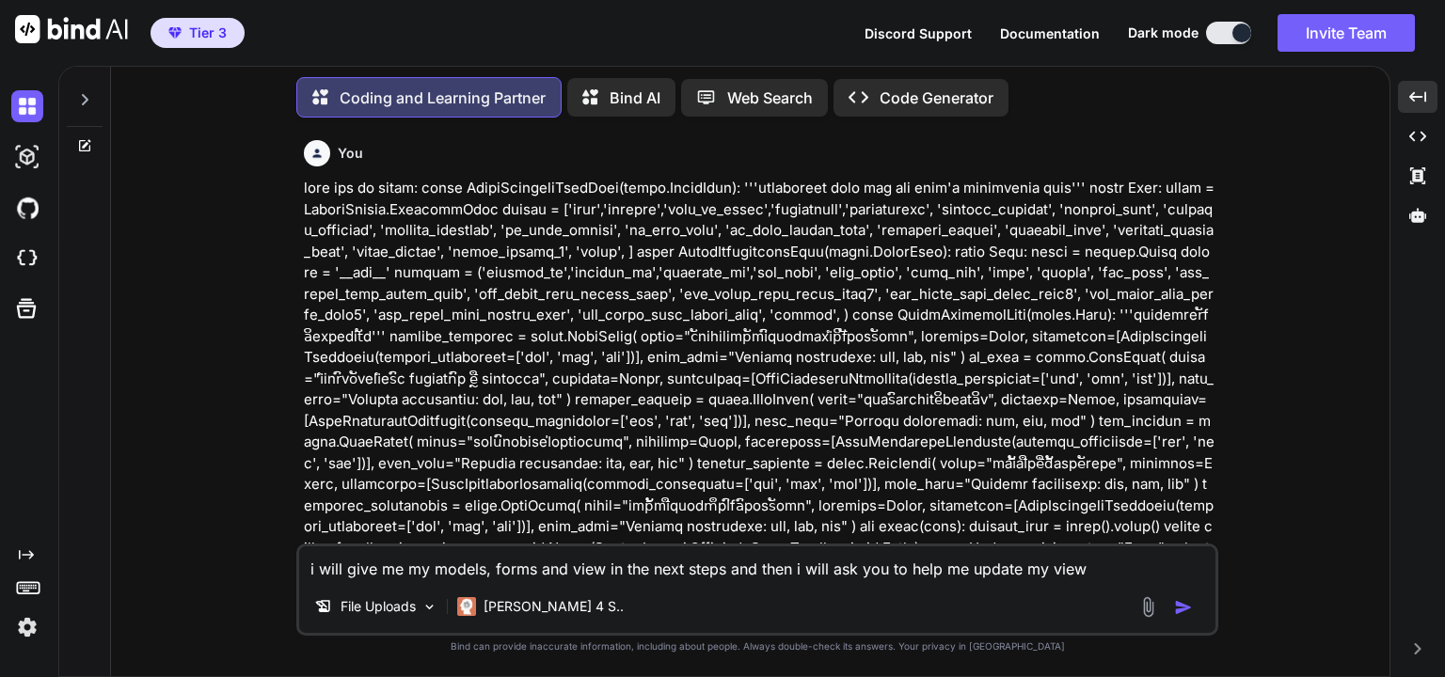
click at [1182, 609] on img "button" at bounding box center [1183, 607] width 19 height 19
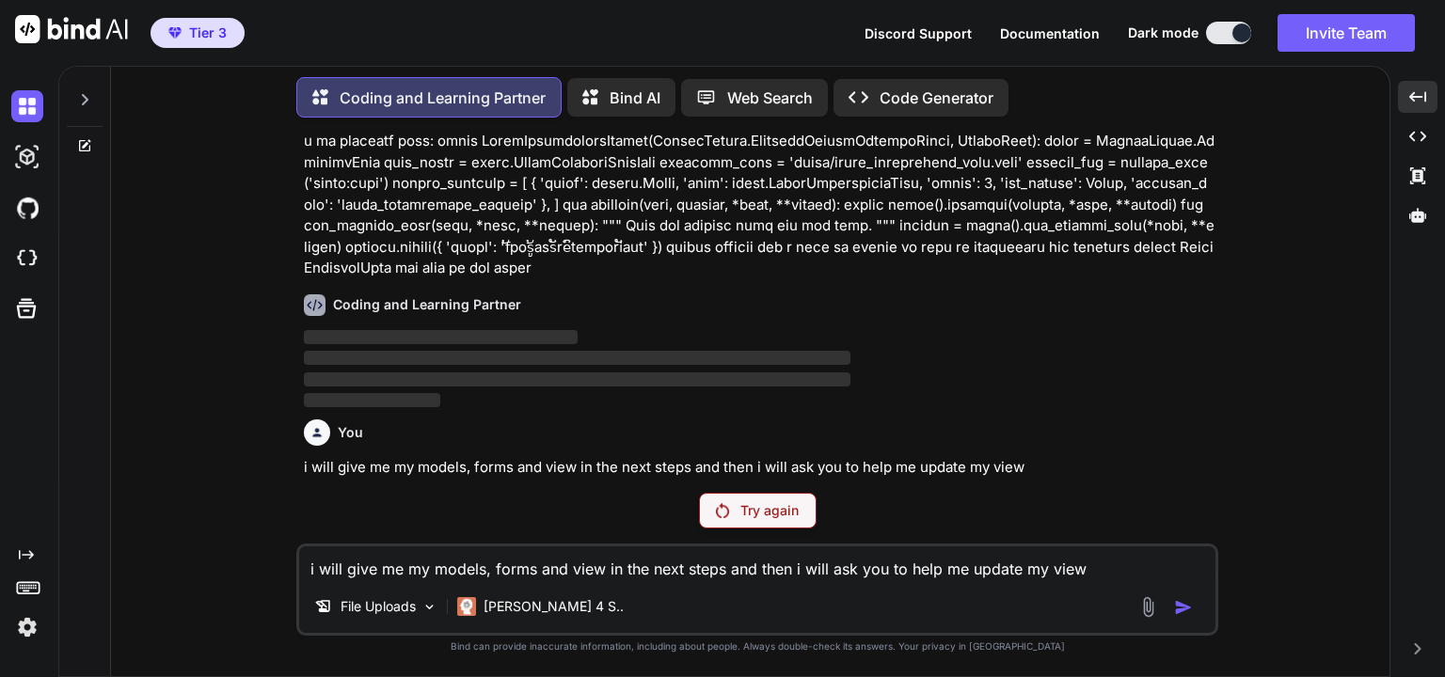
scroll to position [1166, 0]
click at [444, 376] on span "‌" at bounding box center [577, 379] width 546 height 14
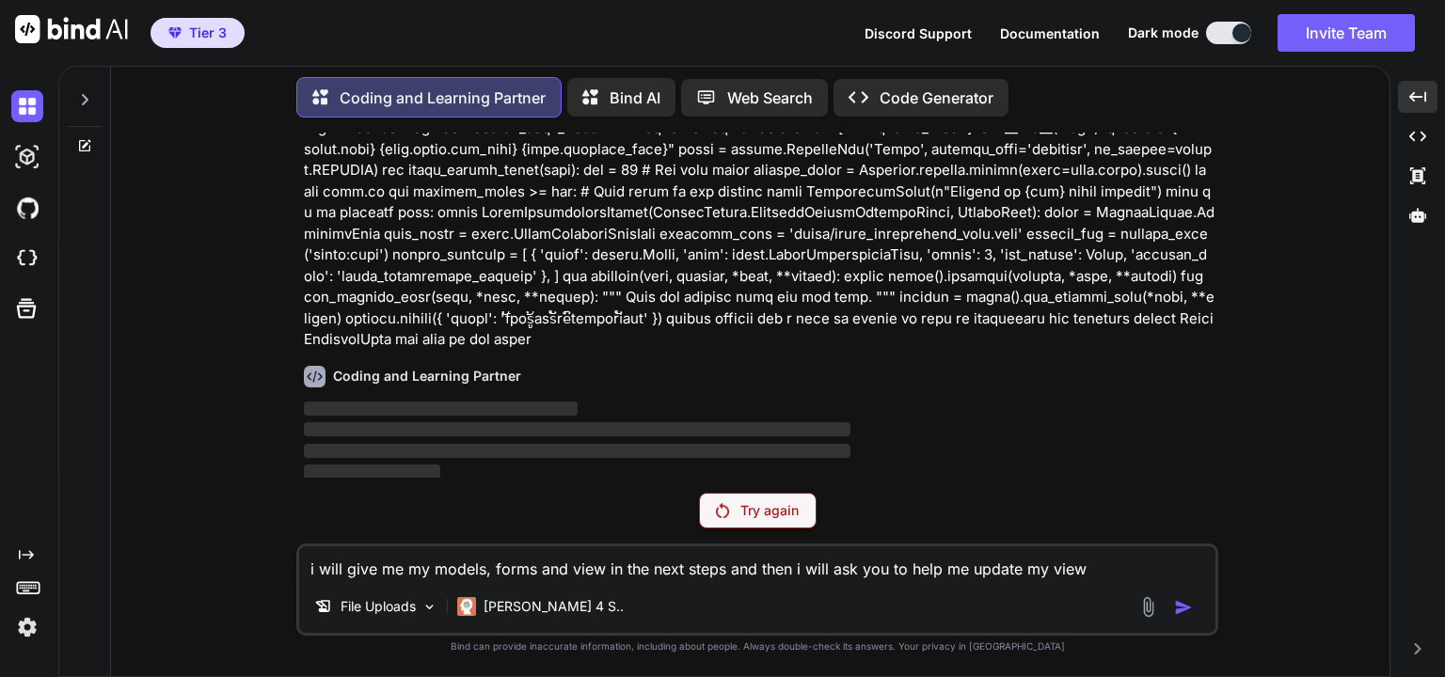
scroll to position [1076, 0]
click at [1417, 218] on icon at bounding box center [1417, 215] width 17 height 14
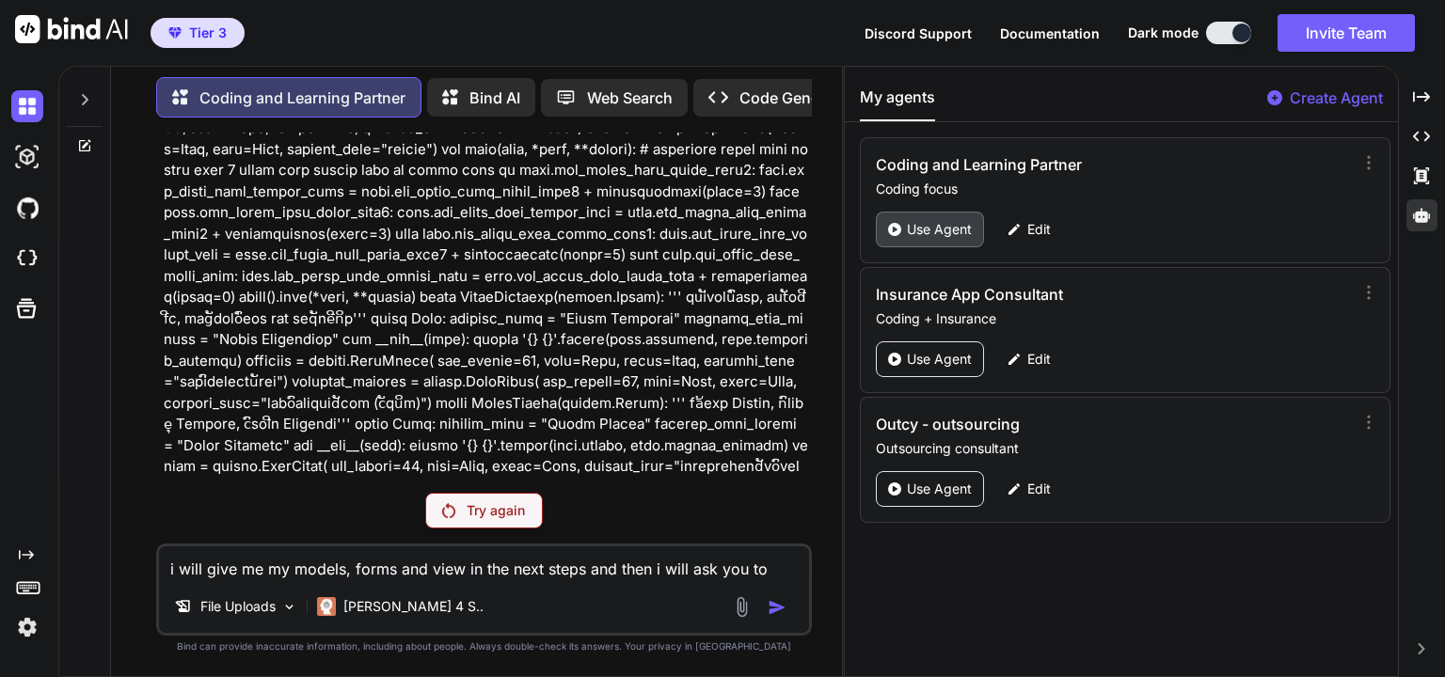
click at [923, 239] on div "Use Agent" at bounding box center [930, 230] width 108 height 36
click at [755, 98] on p "Code Generator" at bounding box center [796, 98] width 114 height 23
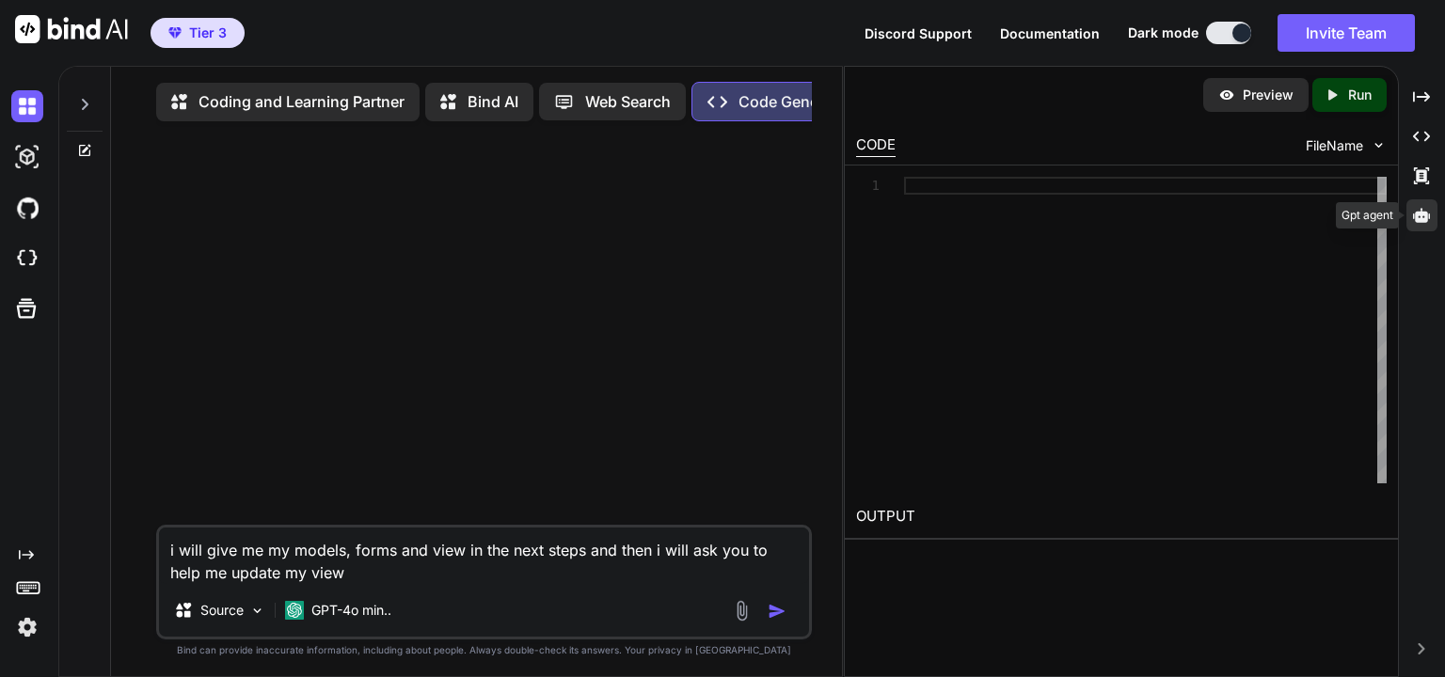
click at [1419, 224] on div at bounding box center [1421, 215] width 31 height 32
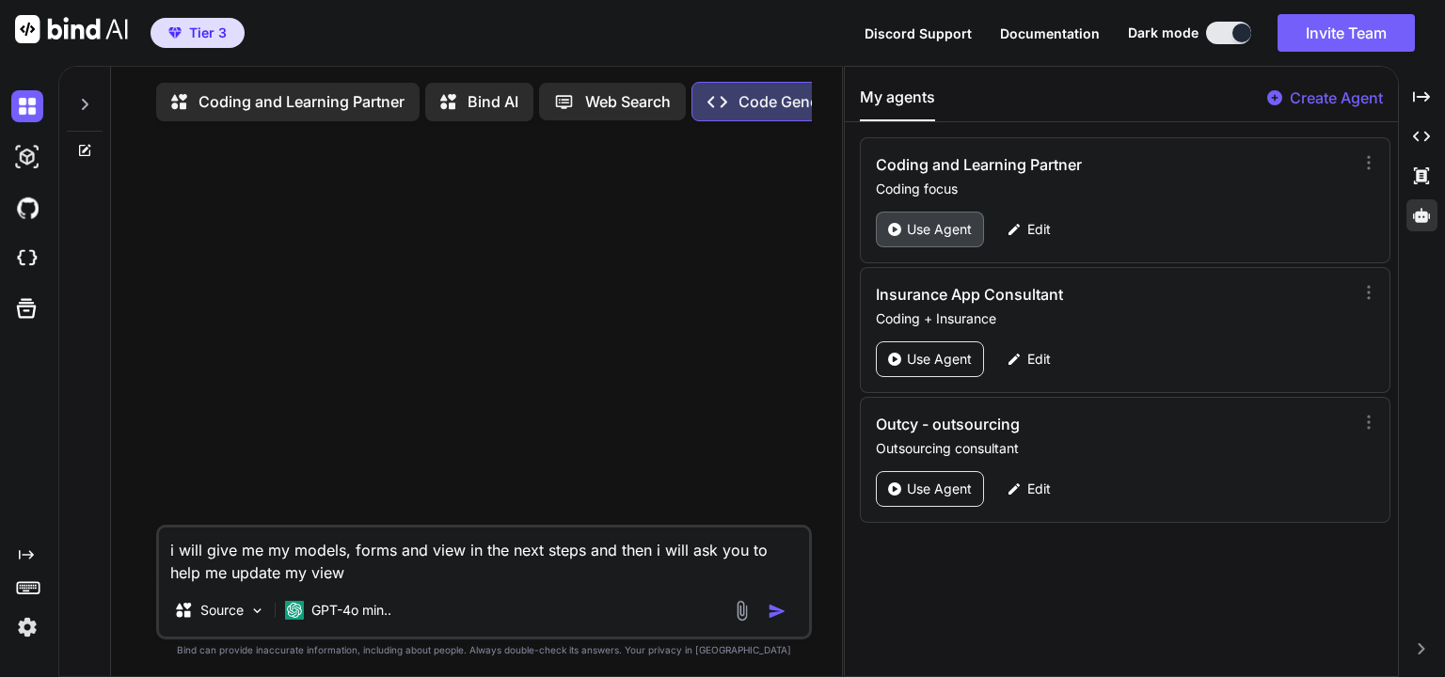
click at [968, 235] on p "Use Agent" at bounding box center [939, 229] width 65 height 19
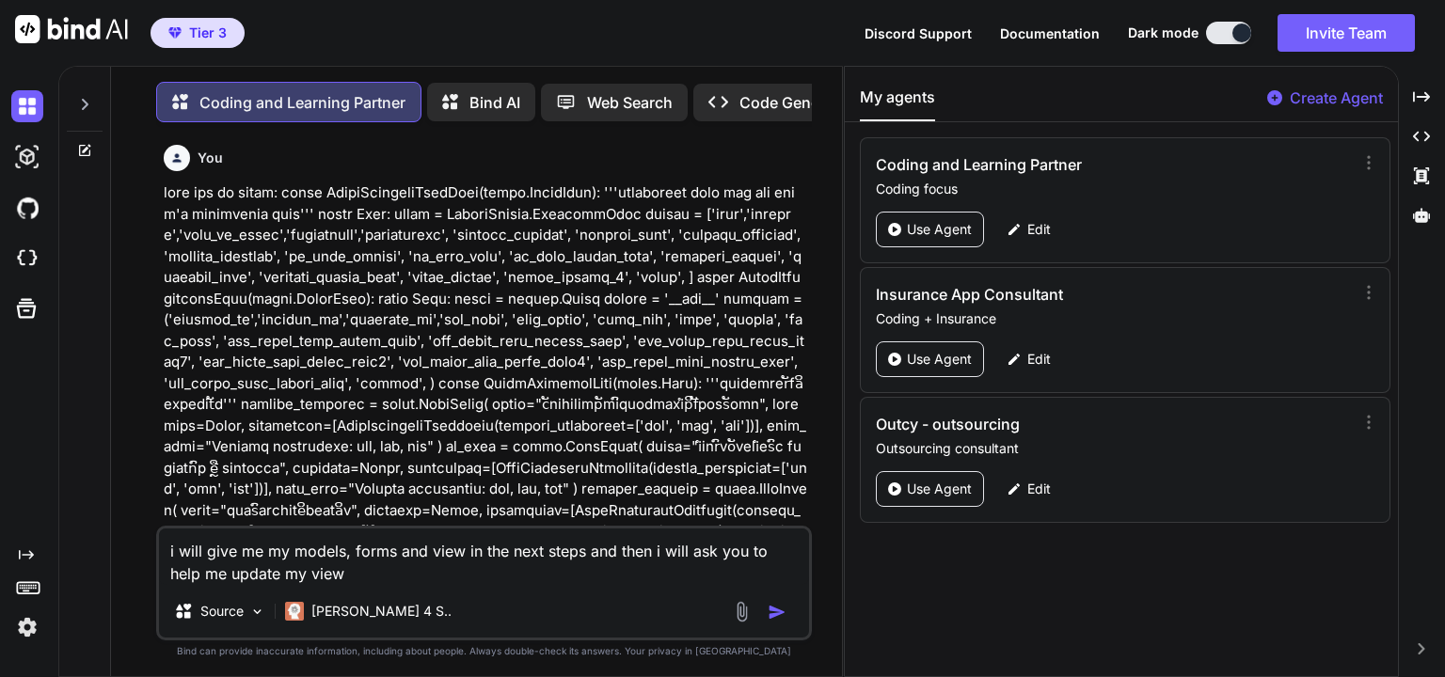
scroll to position [8, 0]
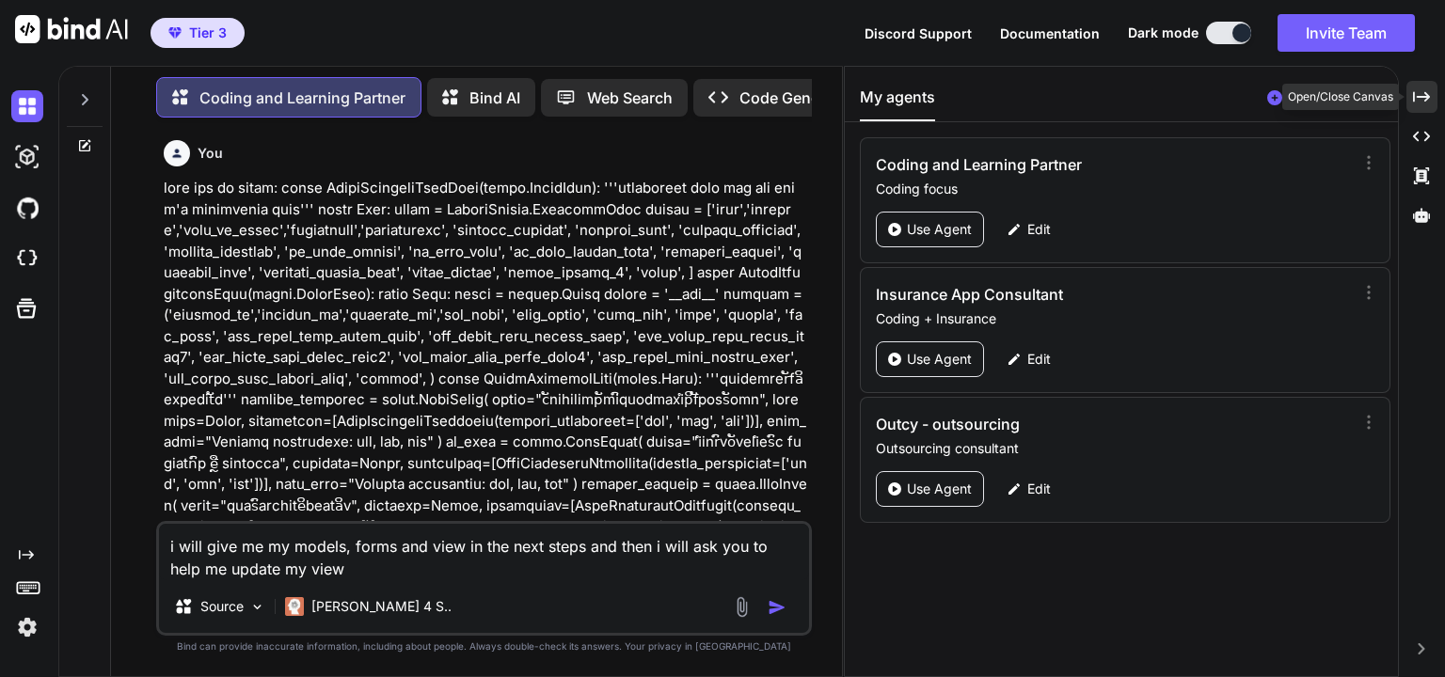
click at [1416, 94] on icon "Created with Pixso." at bounding box center [1421, 96] width 17 height 17
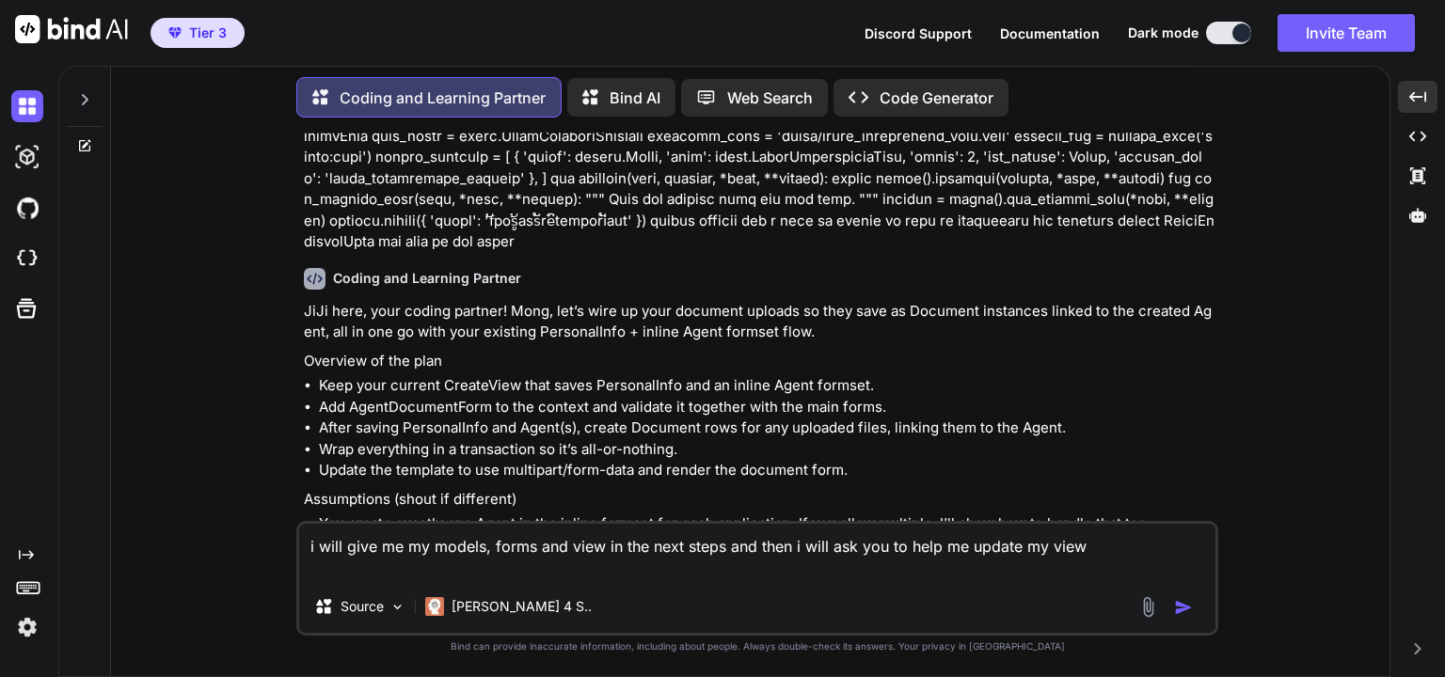
scroll to position [1264, 0]
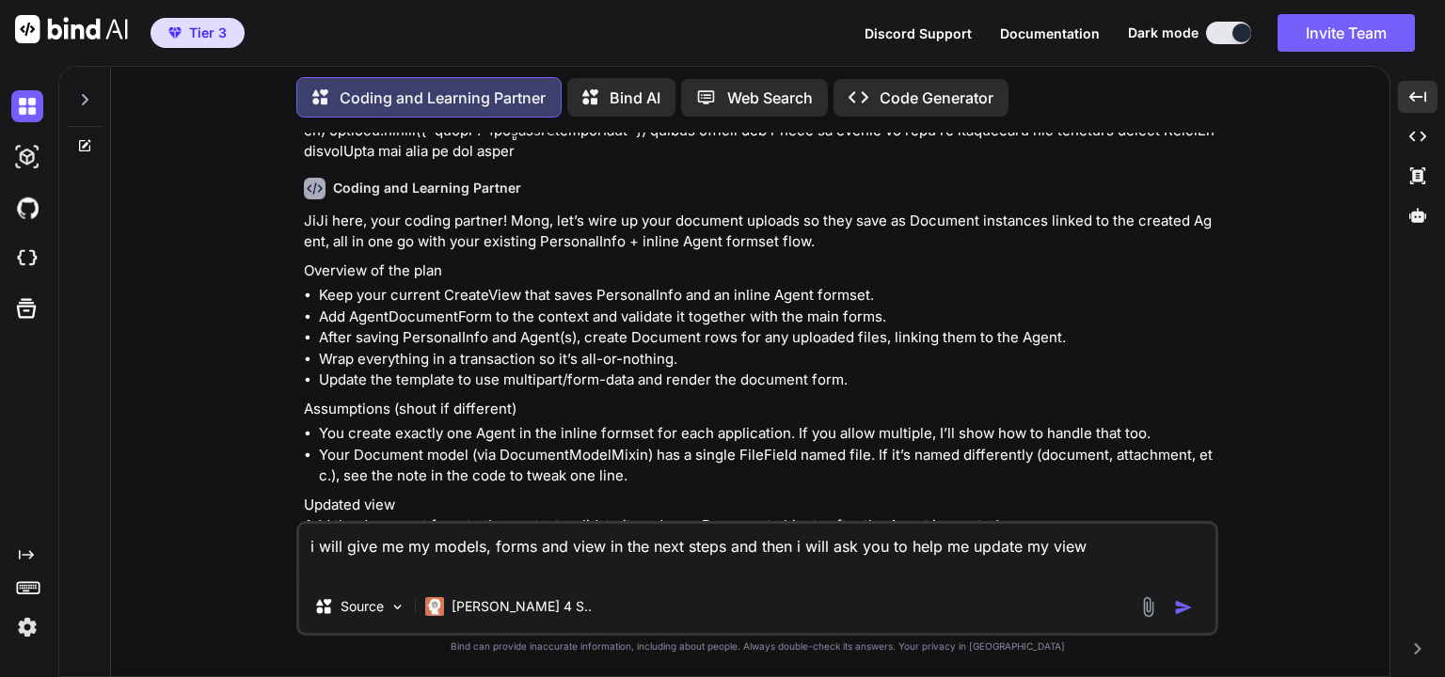
drag, startPoint x: 1118, startPoint y: 561, endPoint x: 304, endPoint y: 550, distance: 814.6
click at [304, 550] on textarea "i will give me my models, forms and view in the next steps and then i will ask …" at bounding box center [757, 552] width 916 height 56
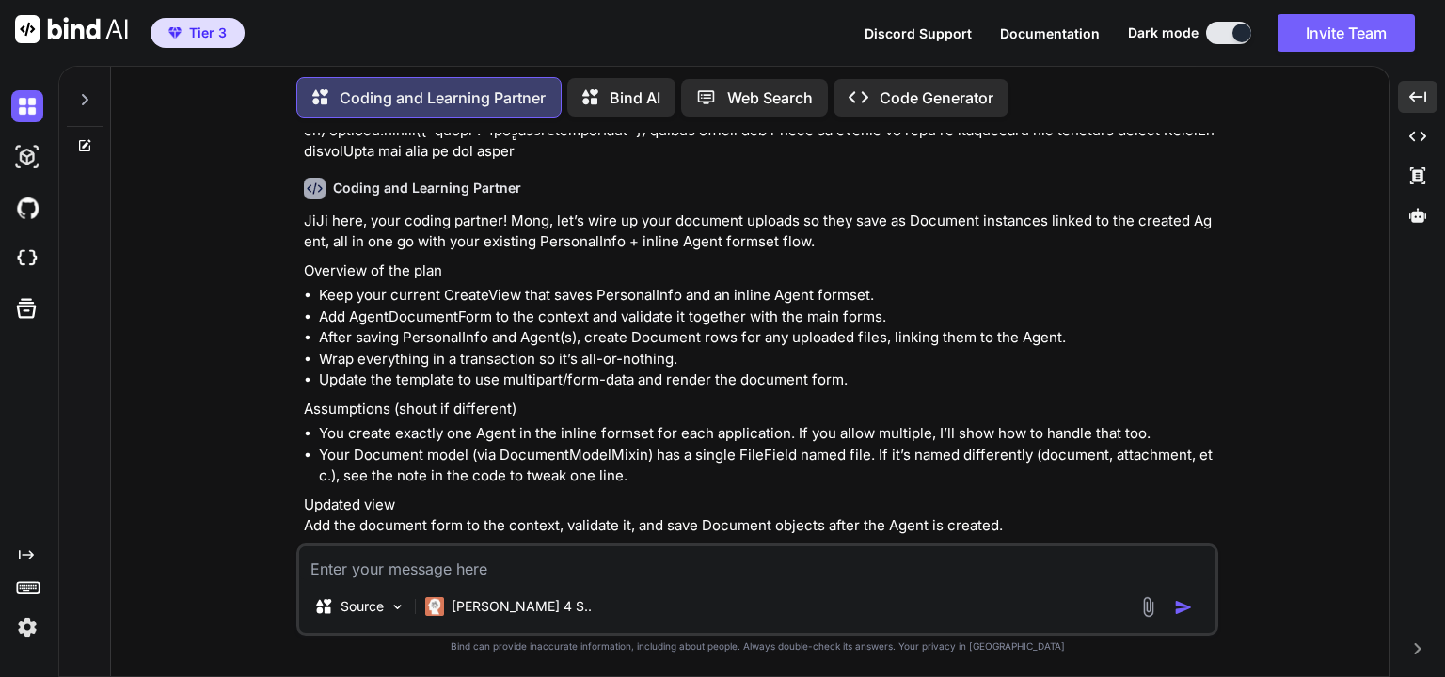
click at [530, 307] on li "Keep your current CreateView that saves PersonalInfo and an inline Agent formse…" at bounding box center [766, 296] width 895 height 22
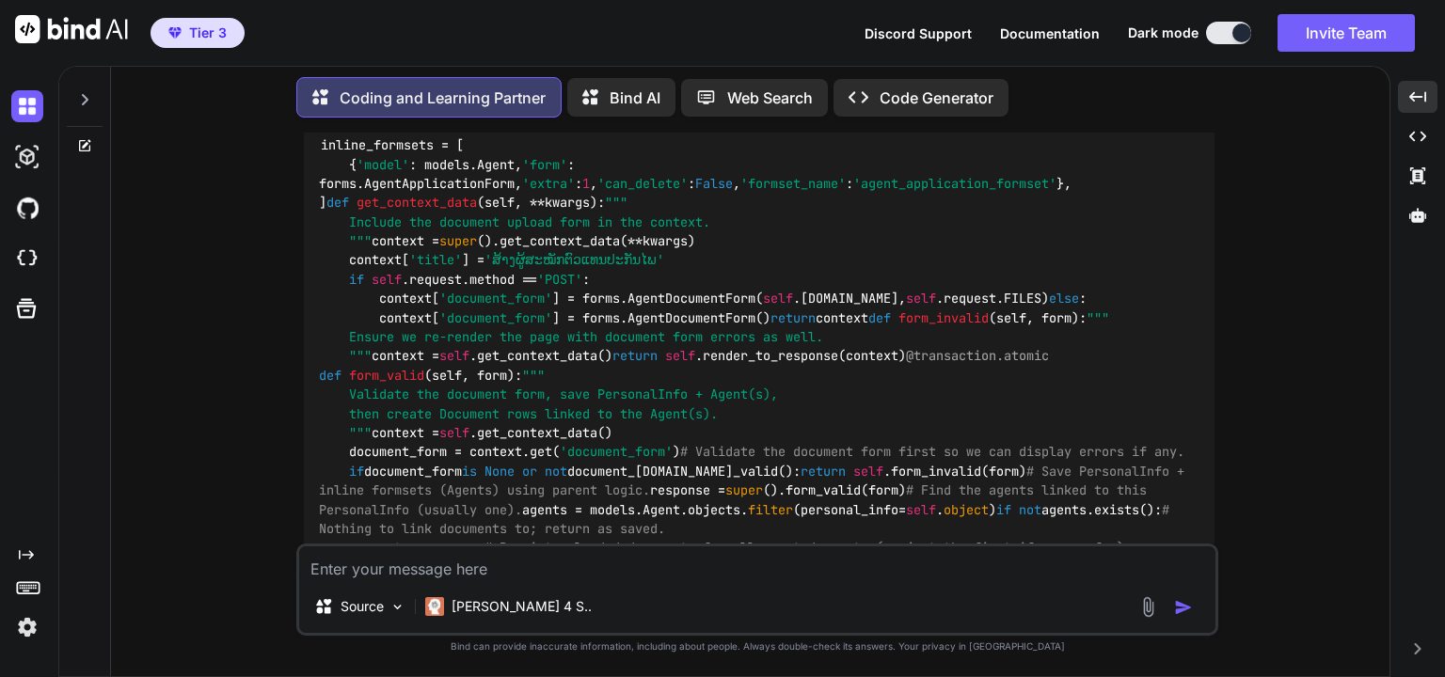
scroll to position [2167, 0]
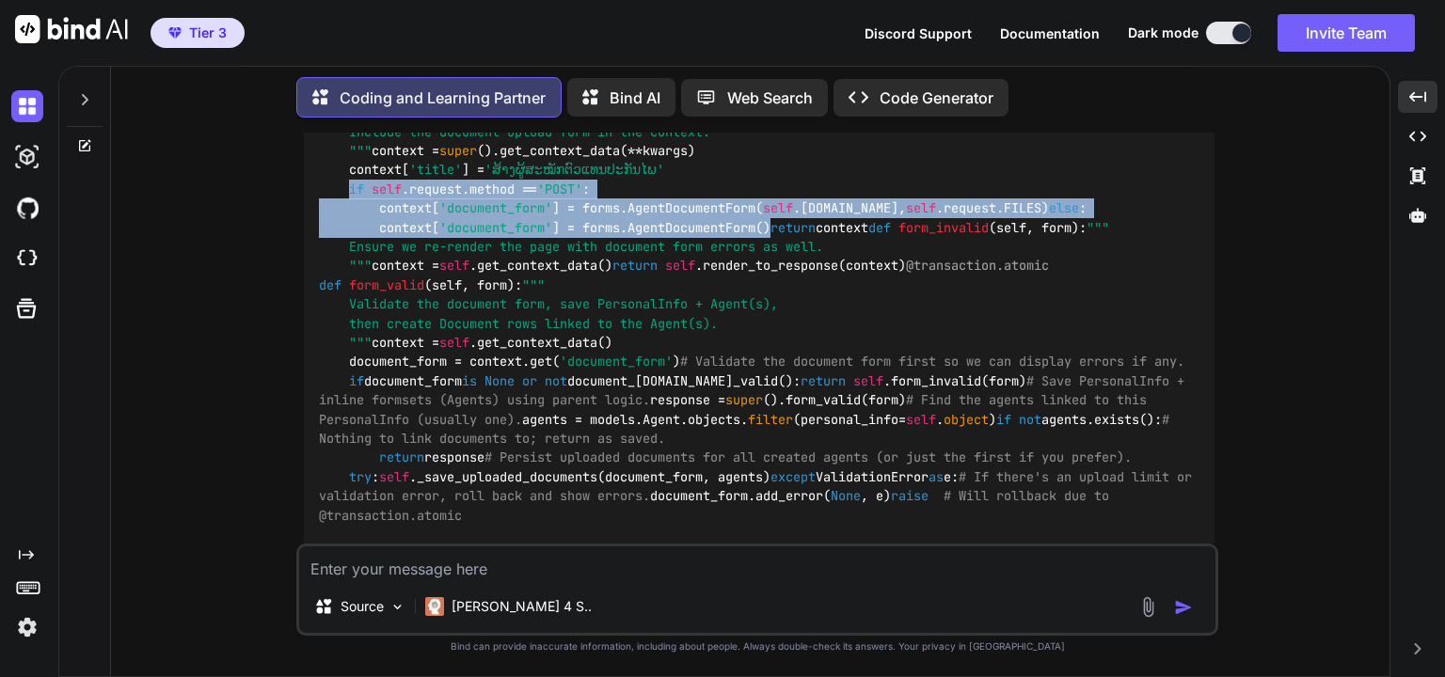
drag, startPoint x: 779, startPoint y: 442, endPoint x: 350, endPoint y: 387, distance: 432.3
click at [350, 387] on div "inline_formsets = [ { 'model' : models.Agent, 'form' : forms.AgentApplicationFo…" at bounding box center [759, 487] width 910 height 912
copy code "if self .request.method == 'POST' : context[ 'document_form' ] = forms.AgentDoc…"
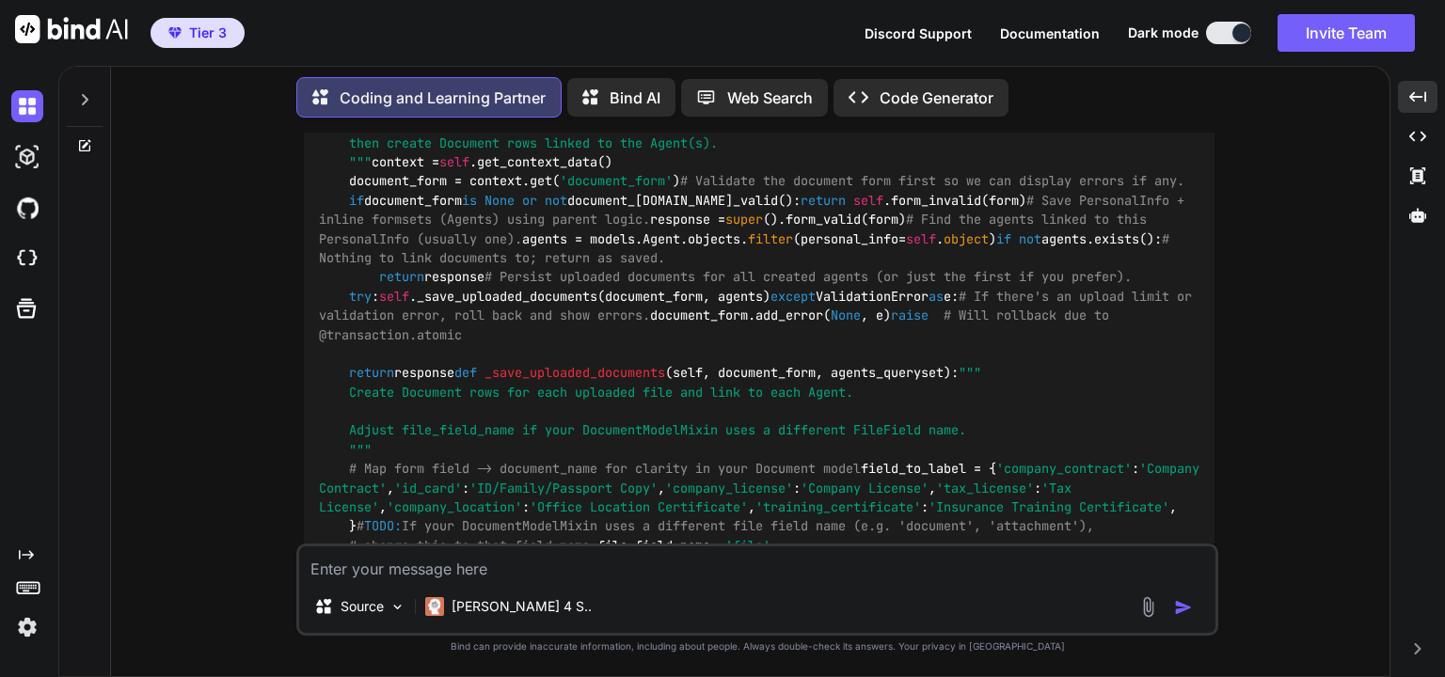
scroll to position [2348, 0]
click at [613, 219] on code "inline_formsets = [ { 'model' : models.Agent, 'form' : forms.AgentApplicationFo…" at bounding box center [763, 306] width 888 height 882
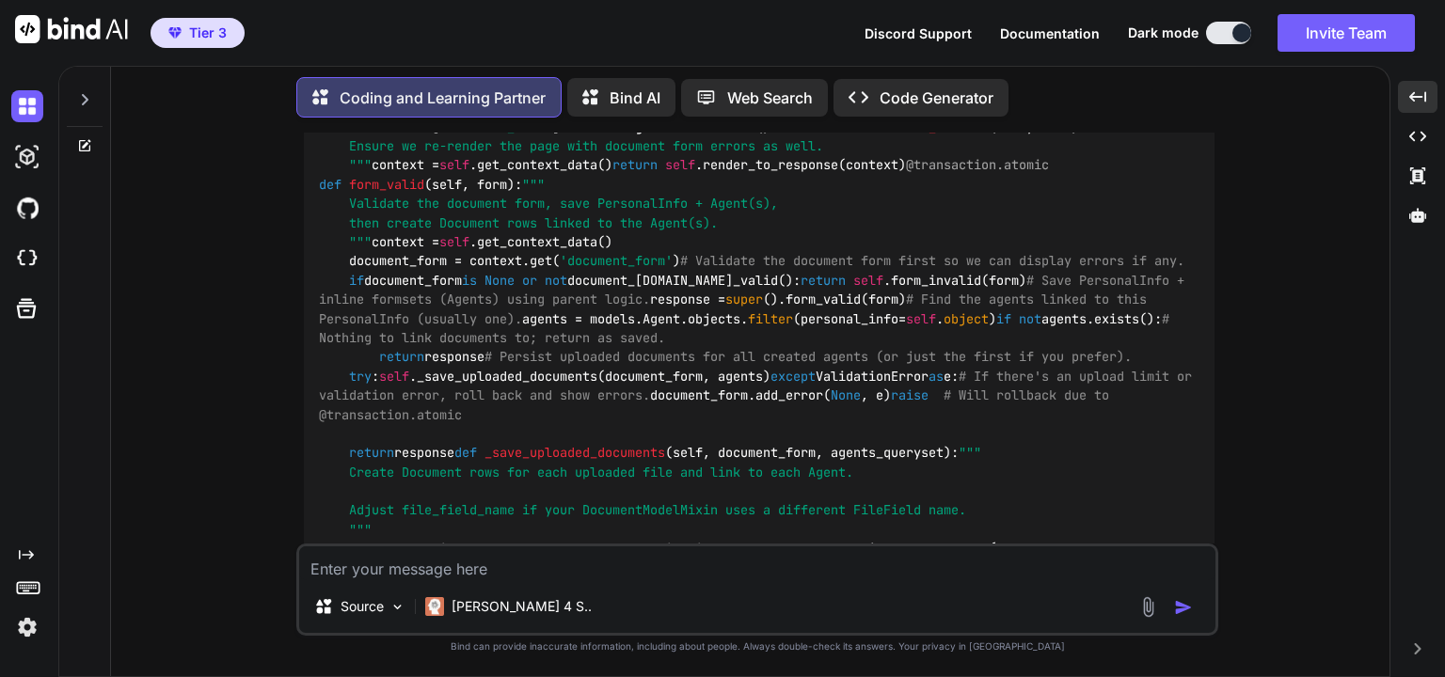
scroll to position [2257, 0]
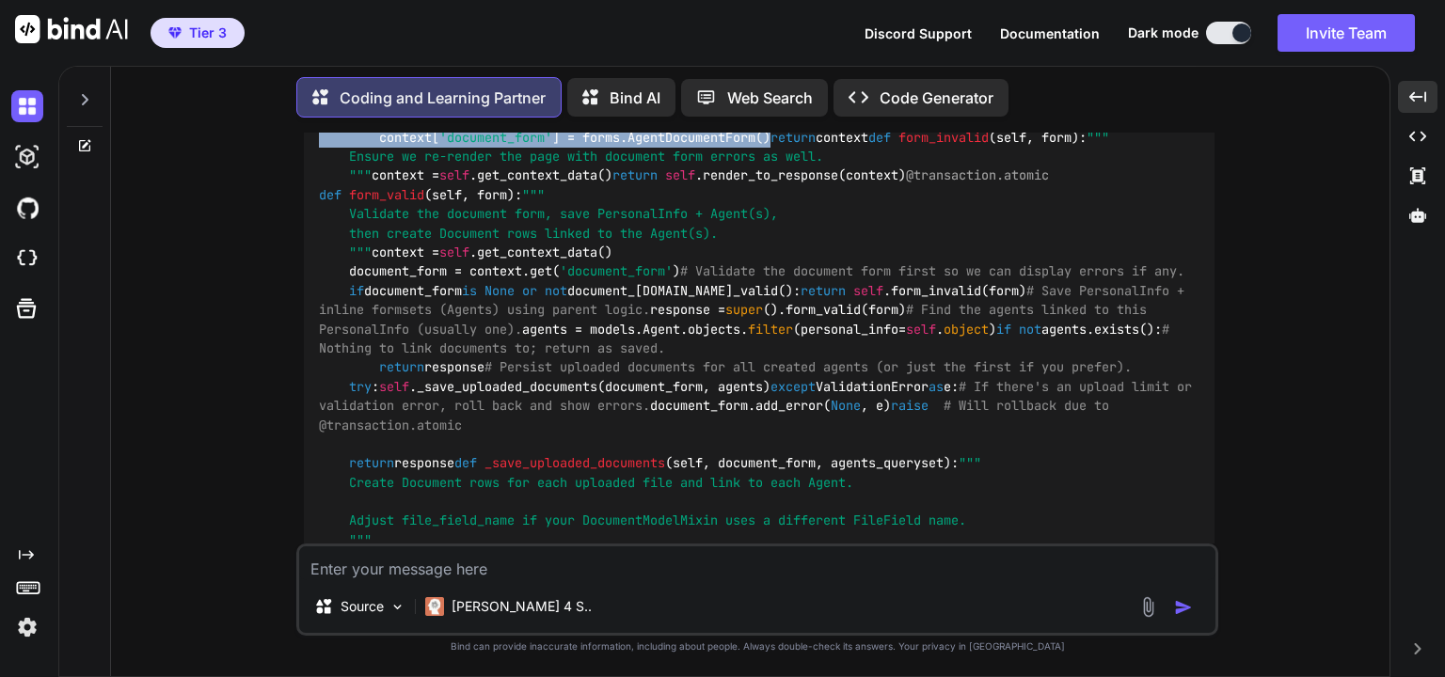
drag, startPoint x: 785, startPoint y: 351, endPoint x: 354, endPoint y: 298, distance: 434.9
click at [354, 298] on div "inline_formsets = [ { 'model' : models.Agent, 'form' : forms.AgentApplicationFo…" at bounding box center [759, 397] width 910 height 912
copy code "f self .request.method == 'POST' : context[ 'document_form' ] = forms.AgentDocu…"
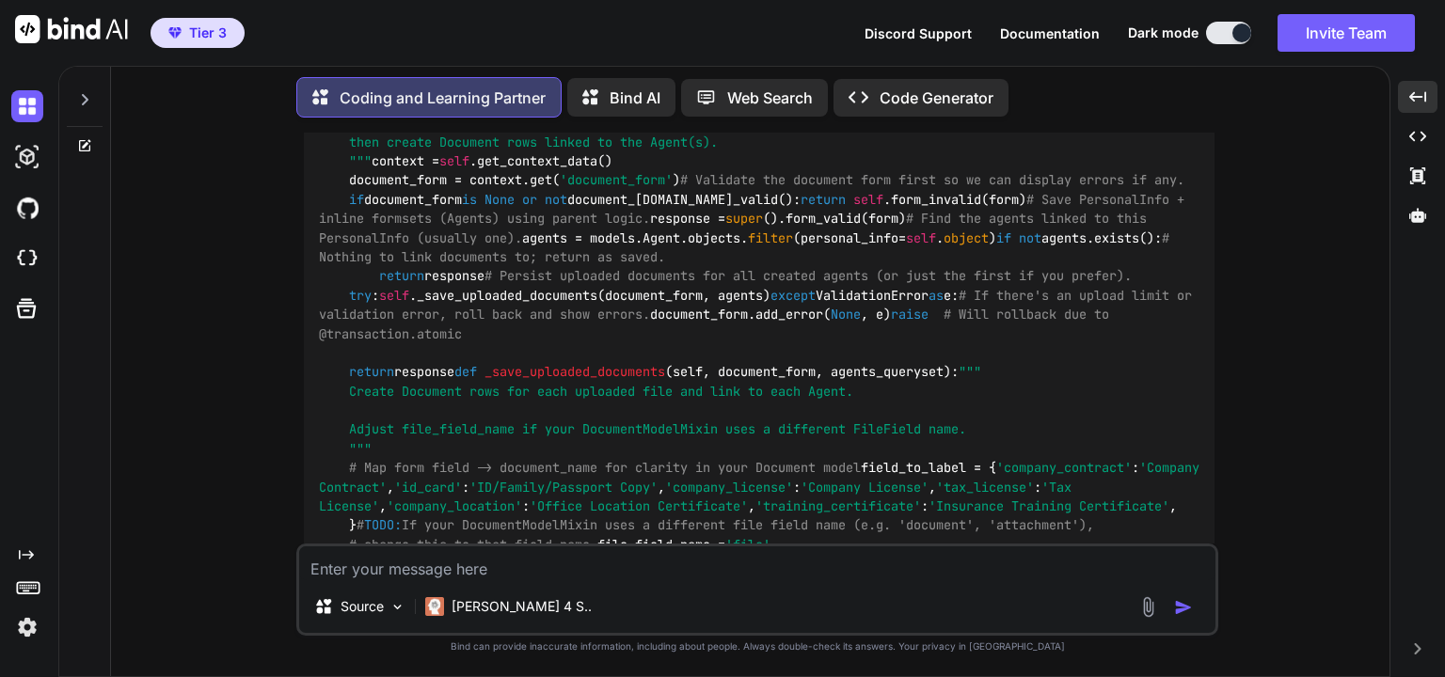
scroll to position [2348, 0]
click at [726, 415] on div "inline_formsets = [ { 'model' : models.Agent, 'form' : forms.AgentApplicationFo…" at bounding box center [759, 306] width 910 height 912
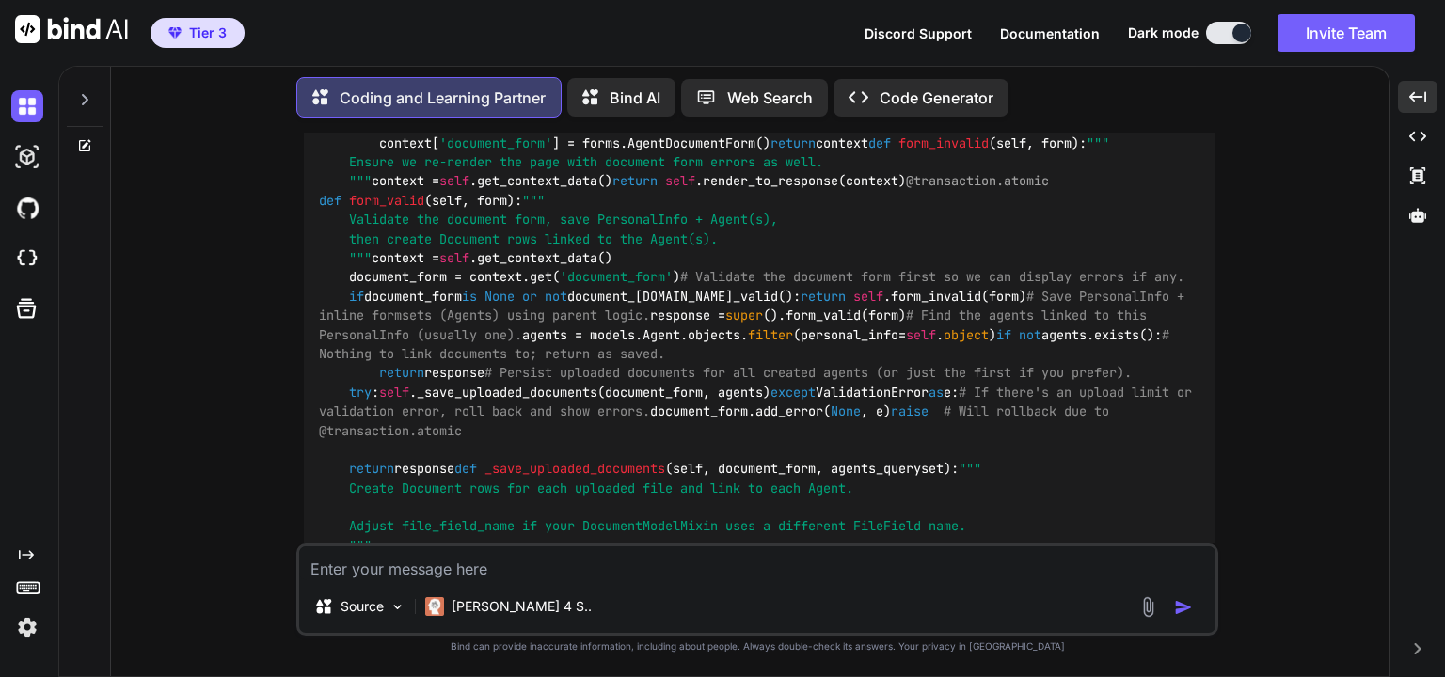
scroll to position [2257, 0]
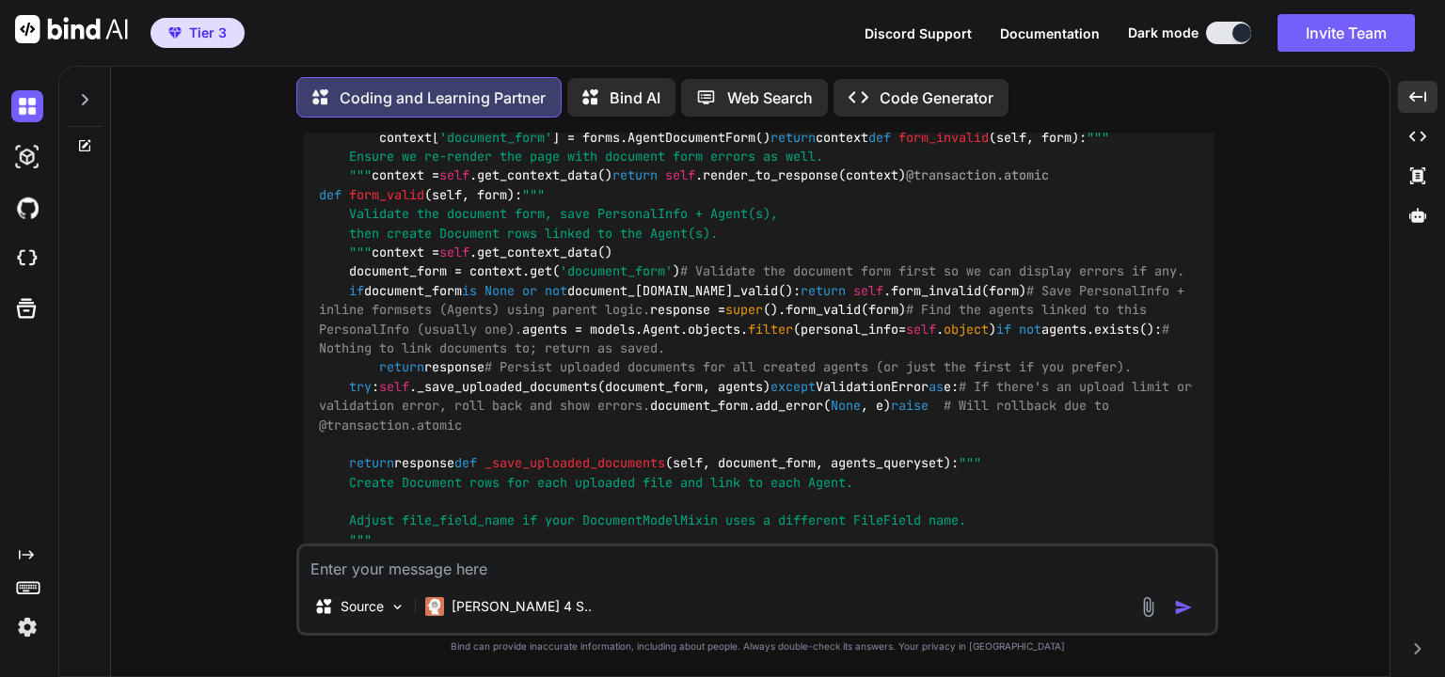
click at [690, 404] on div "inline_formsets = [ { 'model' : models.Agent, 'form' : forms.AgentApplicationFo…" at bounding box center [759, 397] width 910 height 912
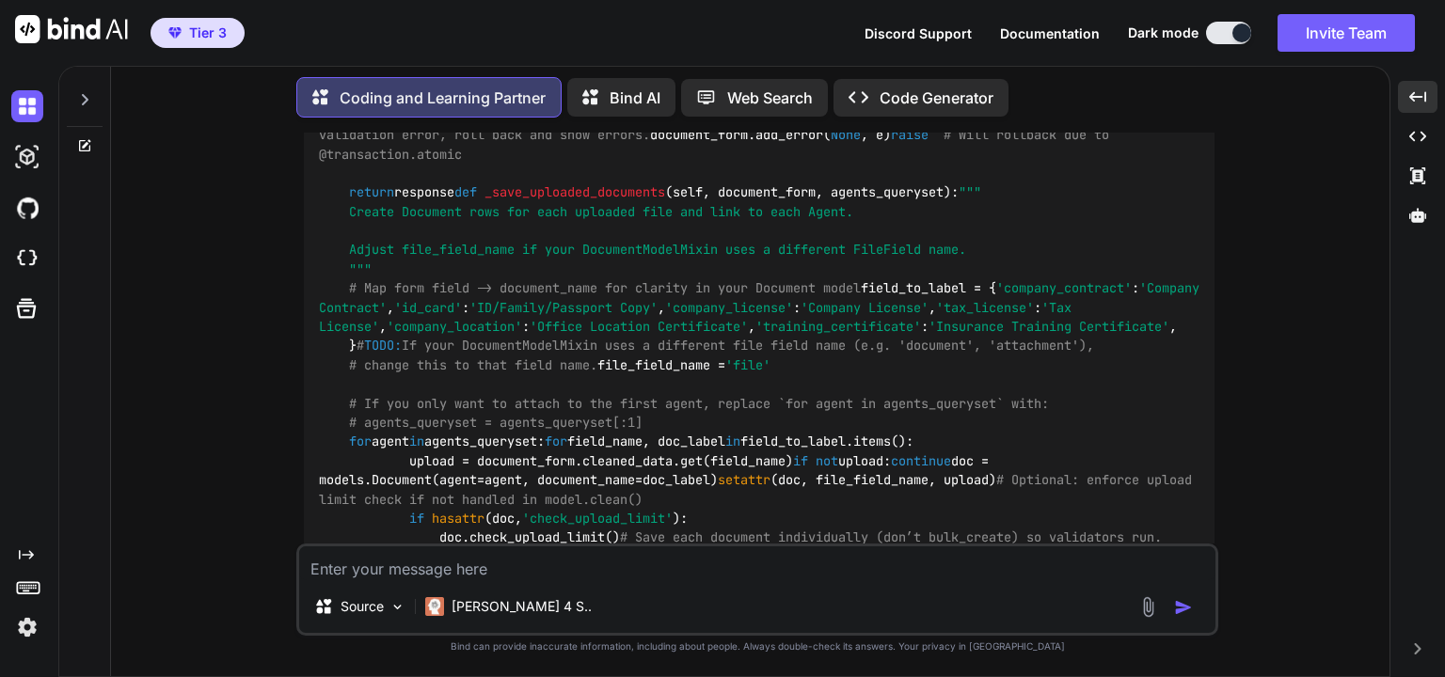
scroll to position [2618, 0]
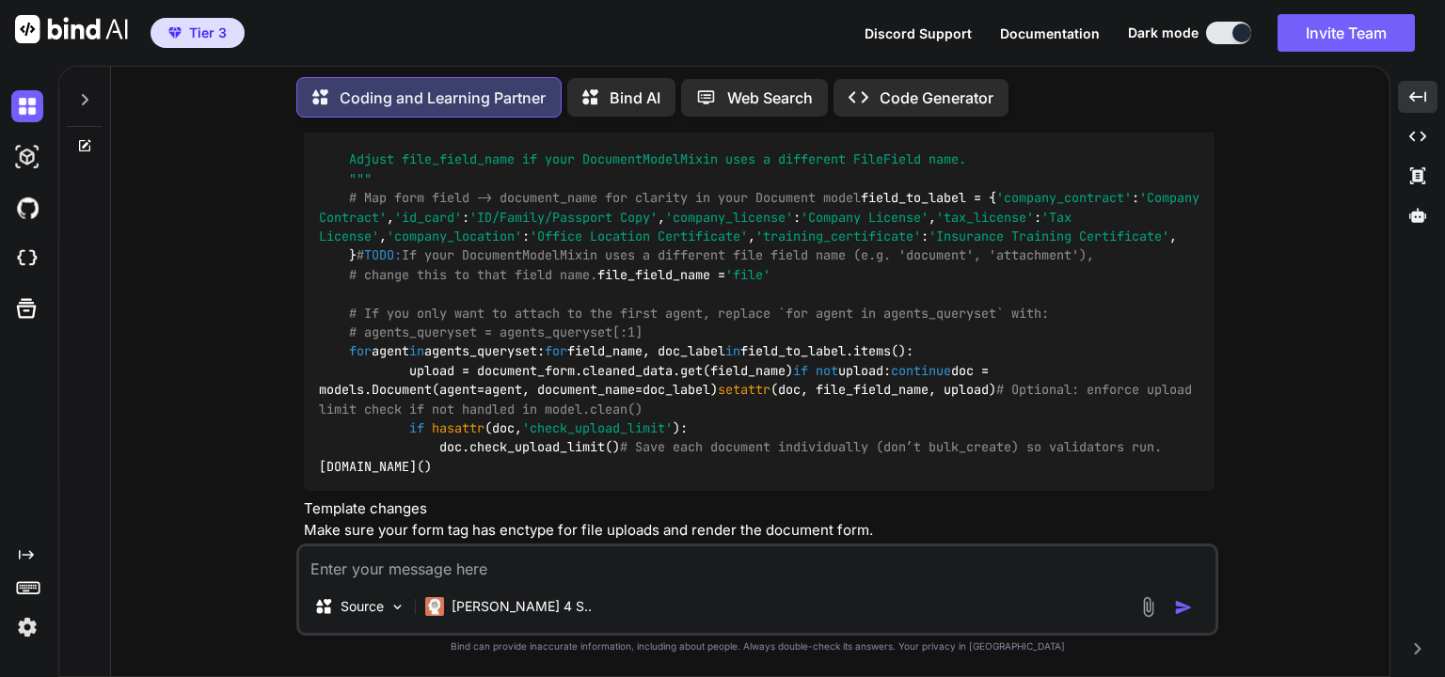
drag, startPoint x: 692, startPoint y: 314, endPoint x: 348, endPoint y: 296, distance: 344.7
click at [348, 296] on div "inline_formsets = [ { 'model' : models.Agent, 'form' : forms.AgentApplicationFo…" at bounding box center [759, 36] width 910 height 912
copy code "context = self .get_context_data() document_form = context.get( 'document_form'…"
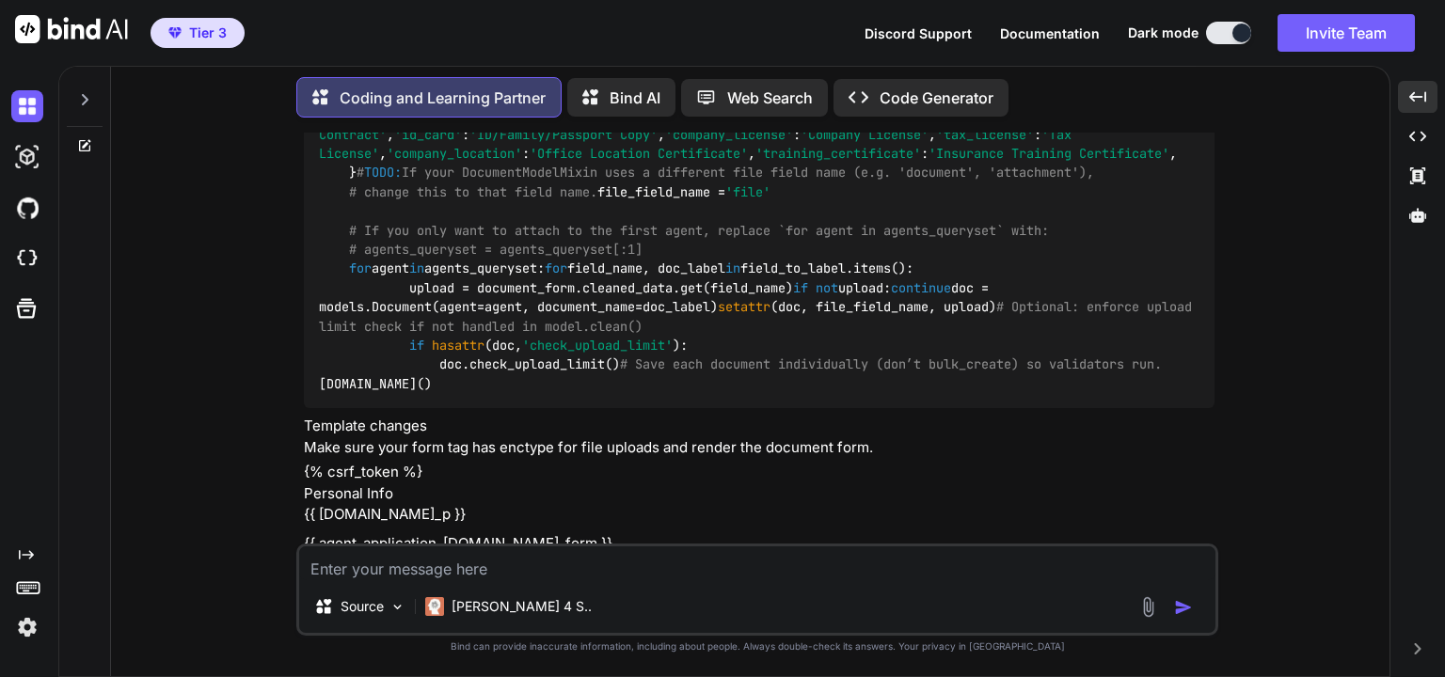
scroll to position [2709, 0]
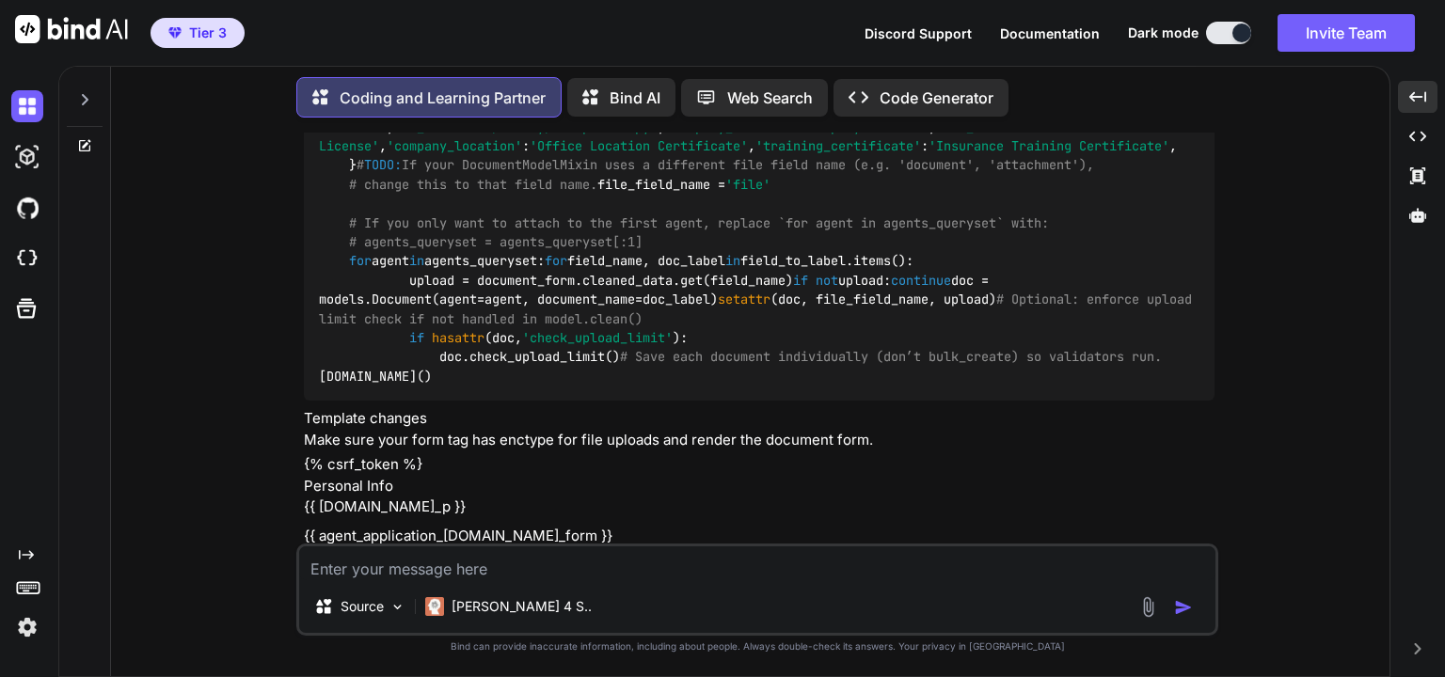
drag, startPoint x: 632, startPoint y: 302, endPoint x: 351, endPoint y: 266, distance: 283.5
copy code "# Validate the document form first so we can display errors if any. if document…"
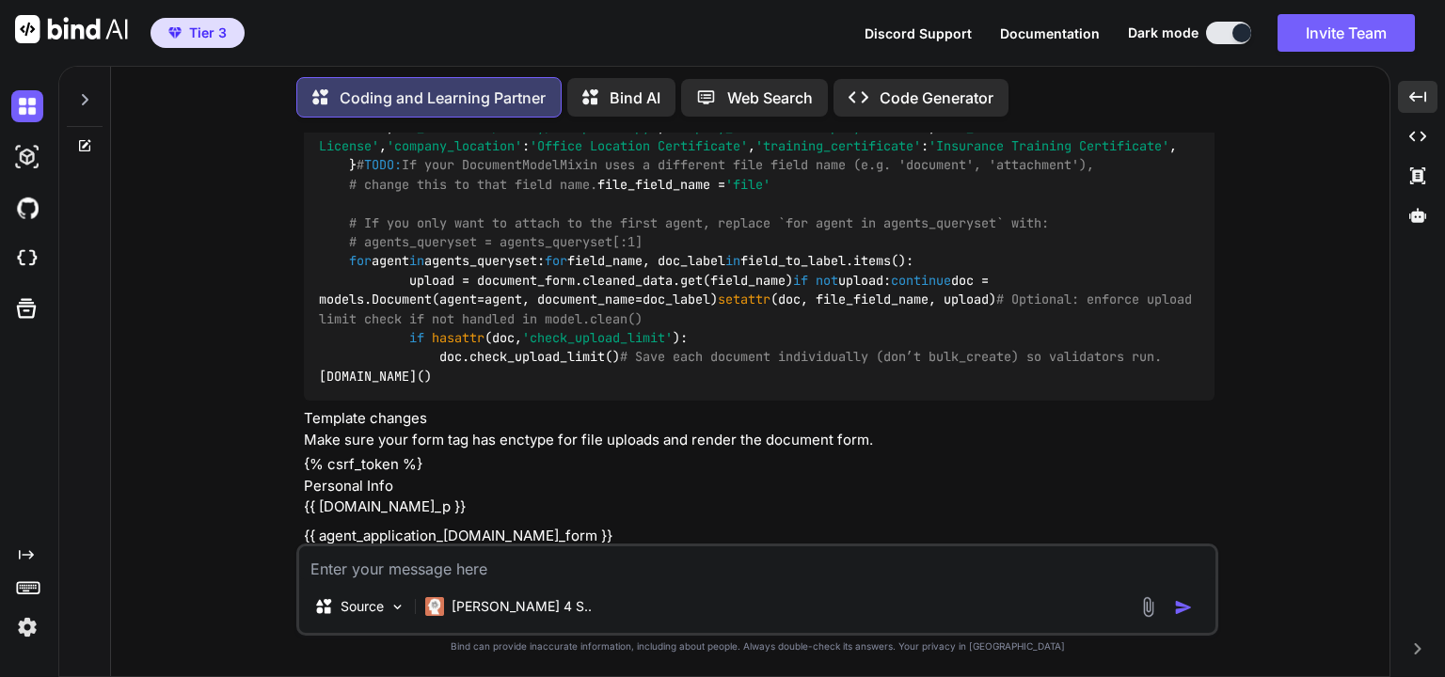
drag, startPoint x: 642, startPoint y: 359, endPoint x: 351, endPoint y: 342, distance: 292.1
copy code "# Save PersonalInfo + inline formsets (Agents) using parent logic. response = s…"
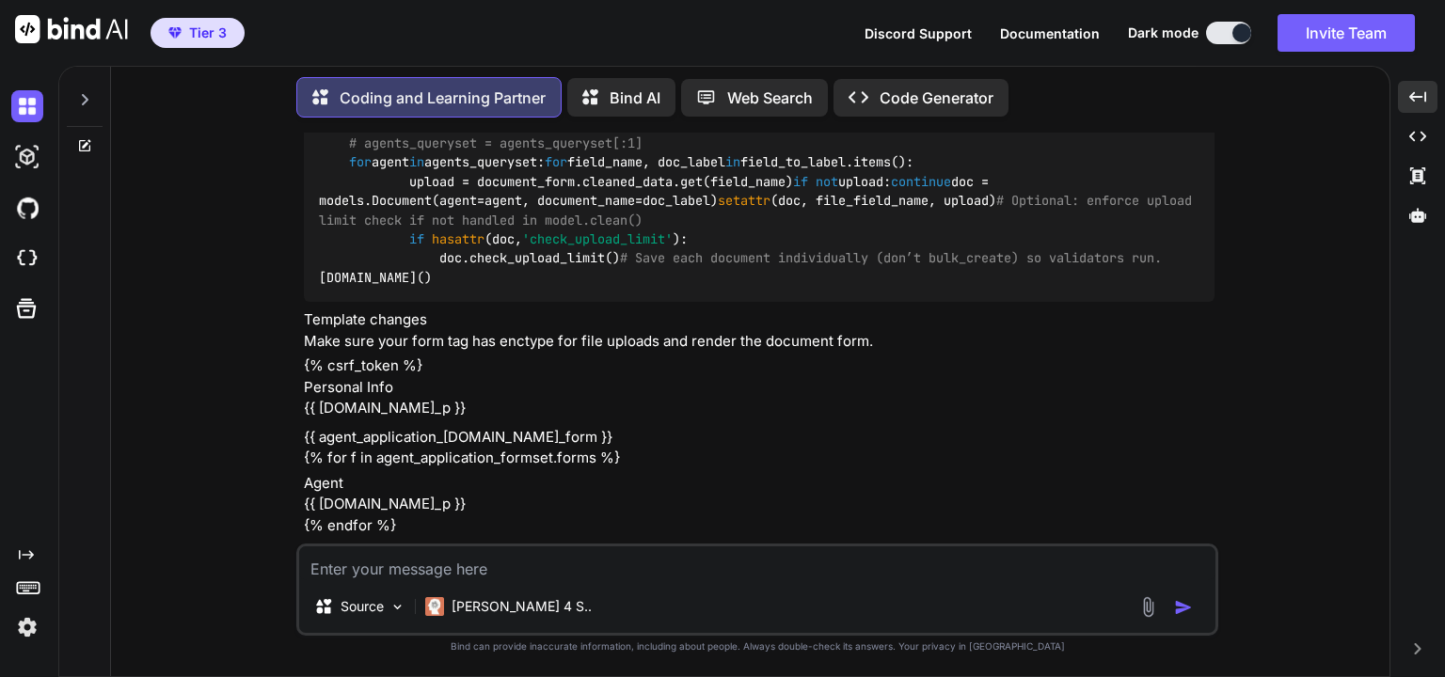
scroll to position [2799, 0]
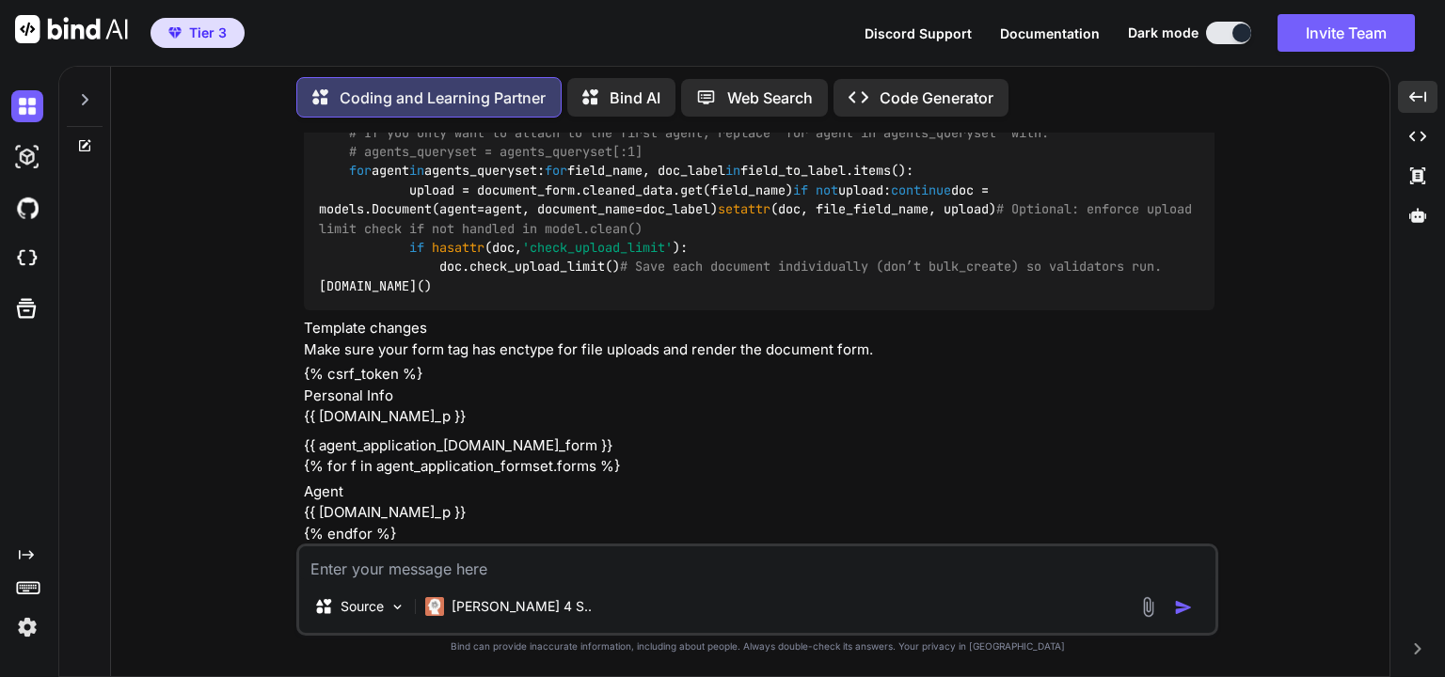
drag, startPoint x: 523, startPoint y: 387, endPoint x: 352, endPoint y: 311, distance: 187.0
copy code "# Find the agents linked to this PersonalInfo (usually one). agents = models.Ag…"
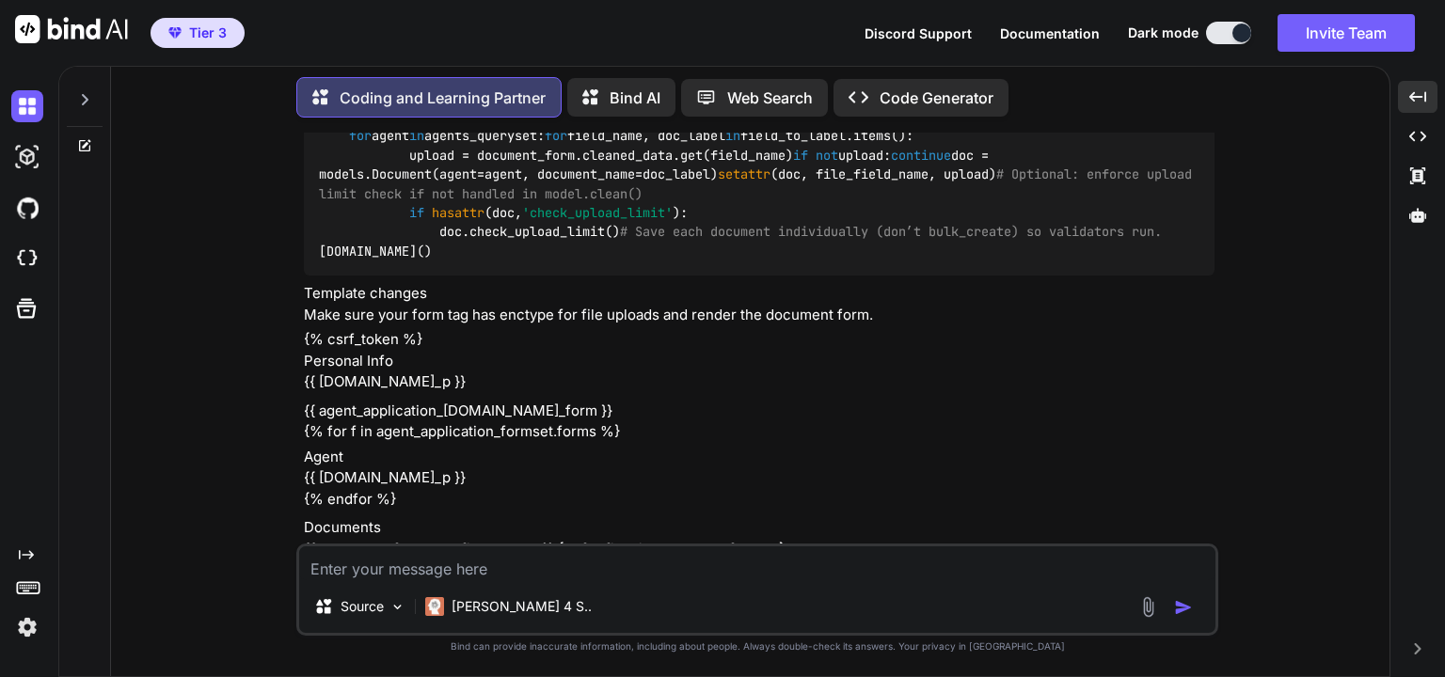
scroll to position [2889, 0]
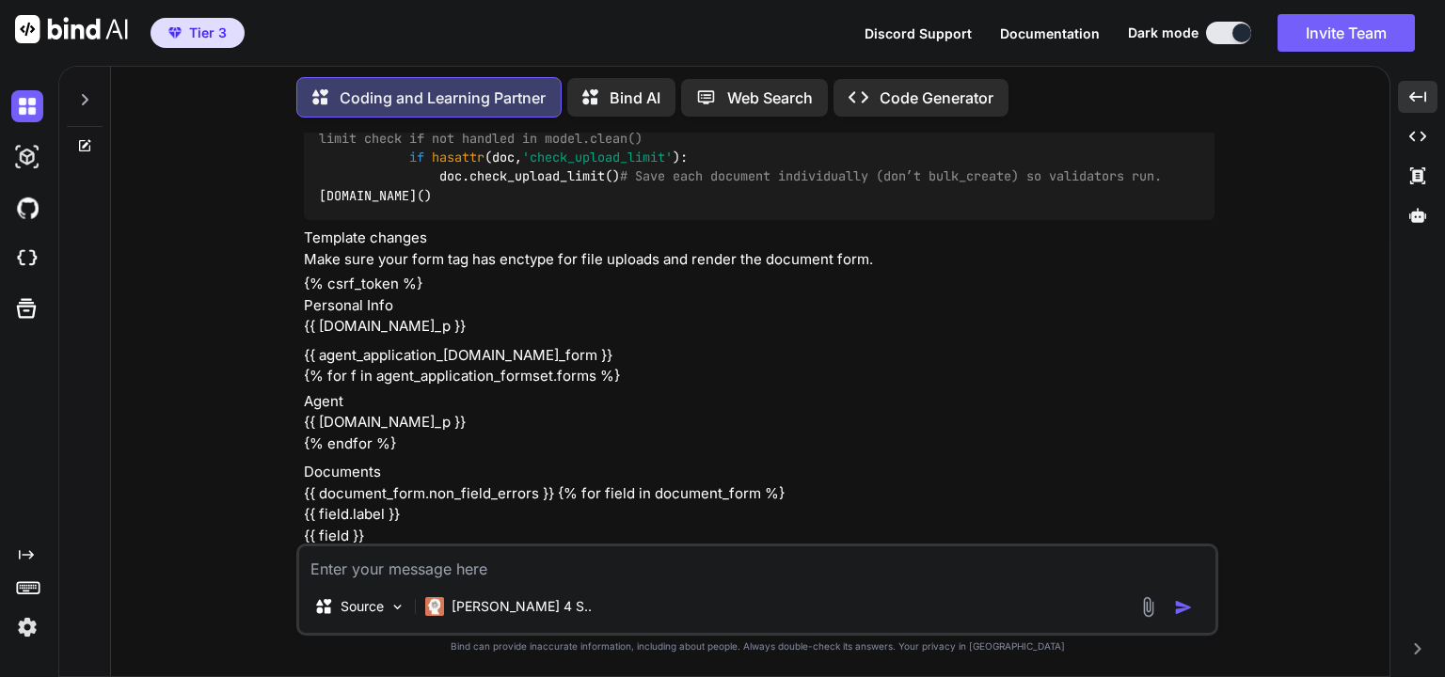
drag, startPoint x: 350, startPoint y: 351, endPoint x: 771, endPoint y: 440, distance: 430.7
copy code "try : self ._save_uploaded_documents(document_form, agents) except ValidationEr…"
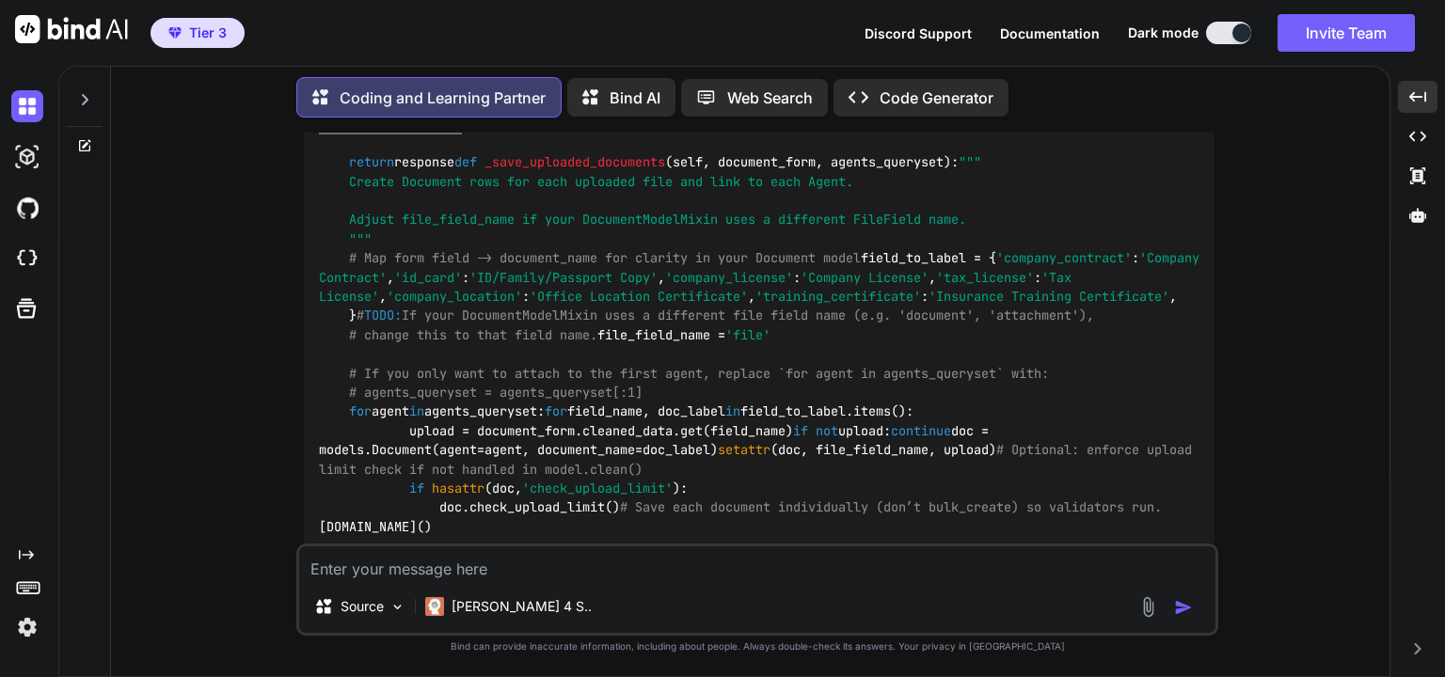
scroll to position [2528, 0]
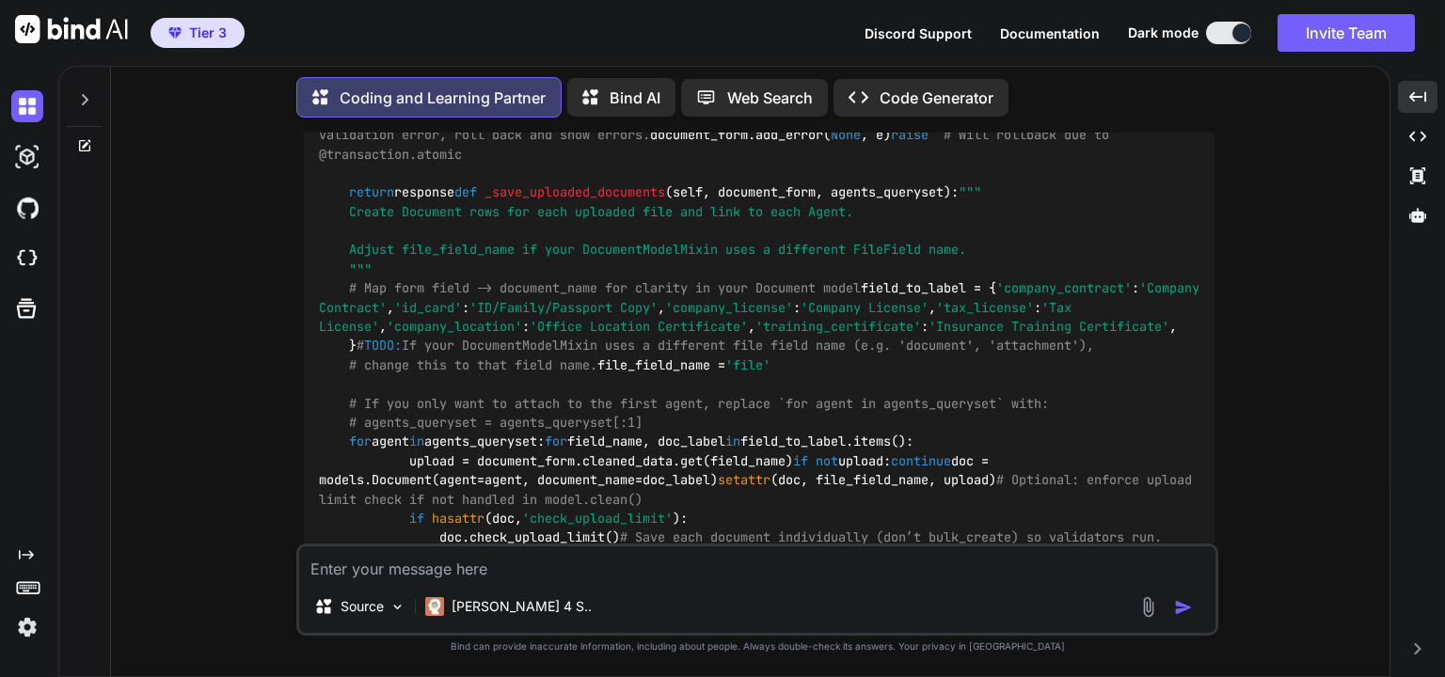
drag, startPoint x: 477, startPoint y: 267, endPoint x: 320, endPoint y: 269, distance: 157.1
click at [320, 269] on div "inline_formsets = [ { 'model' : models.Agent, 'form' : forms.AgentApplicationFo…" at bounding box center [759, 126] width 910 height 912
copy span "@transaction.atomic"
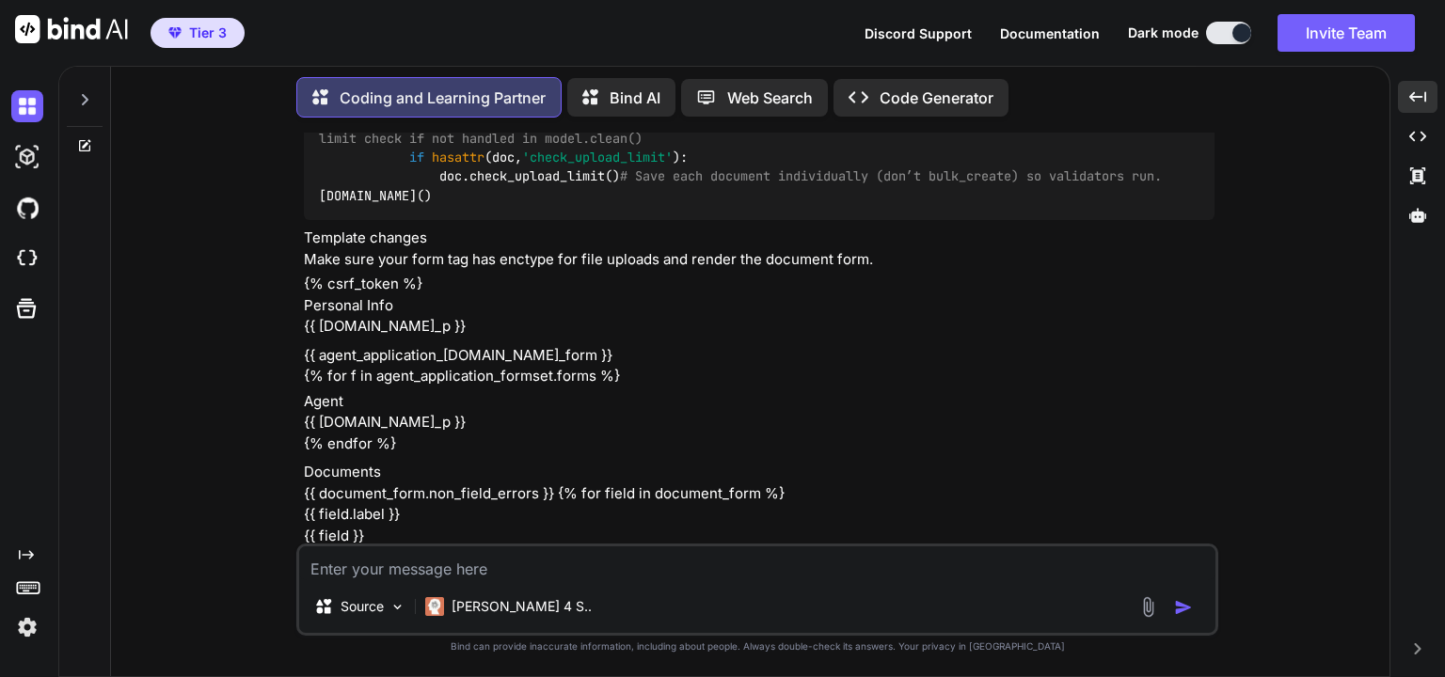
scroll to position [2980, 0]
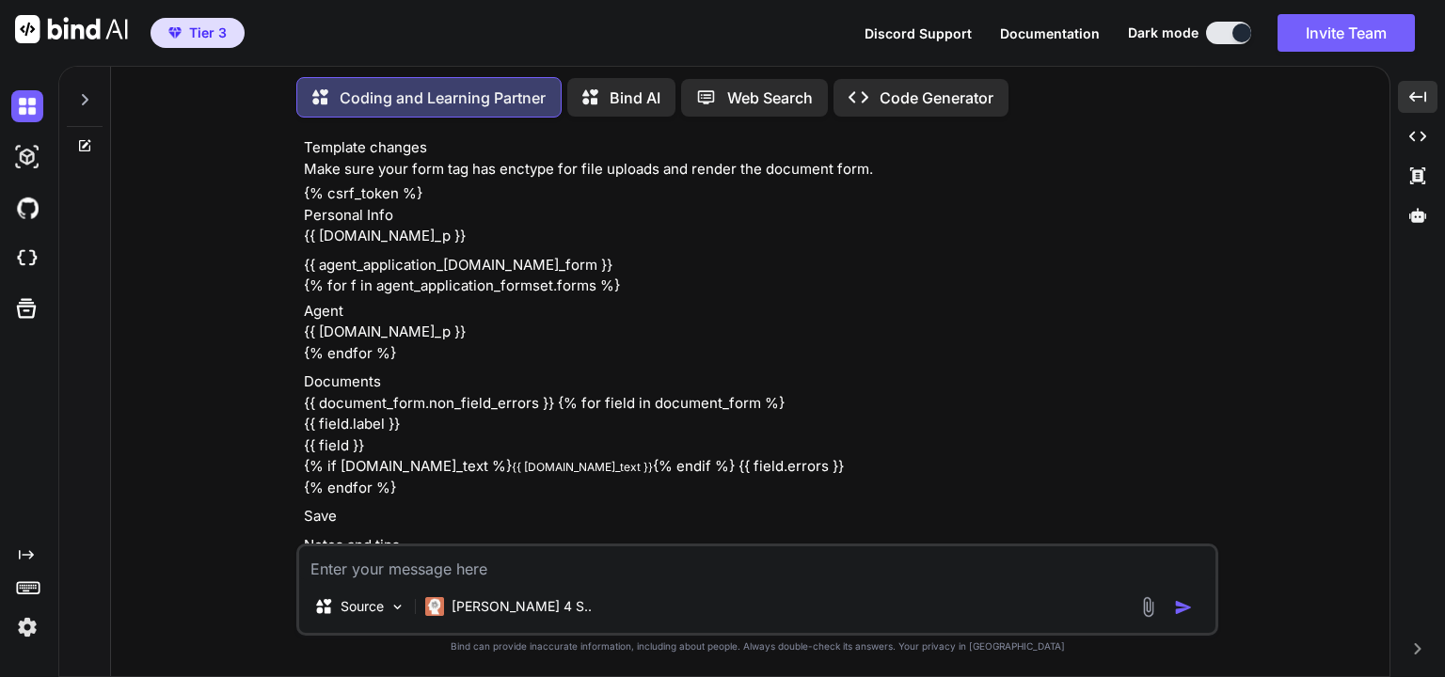
drag, startPoint x: 474, startPoint y: 392, endPoint x: 353, endPoint y: 395, distance: 121.4
copy code "return response"
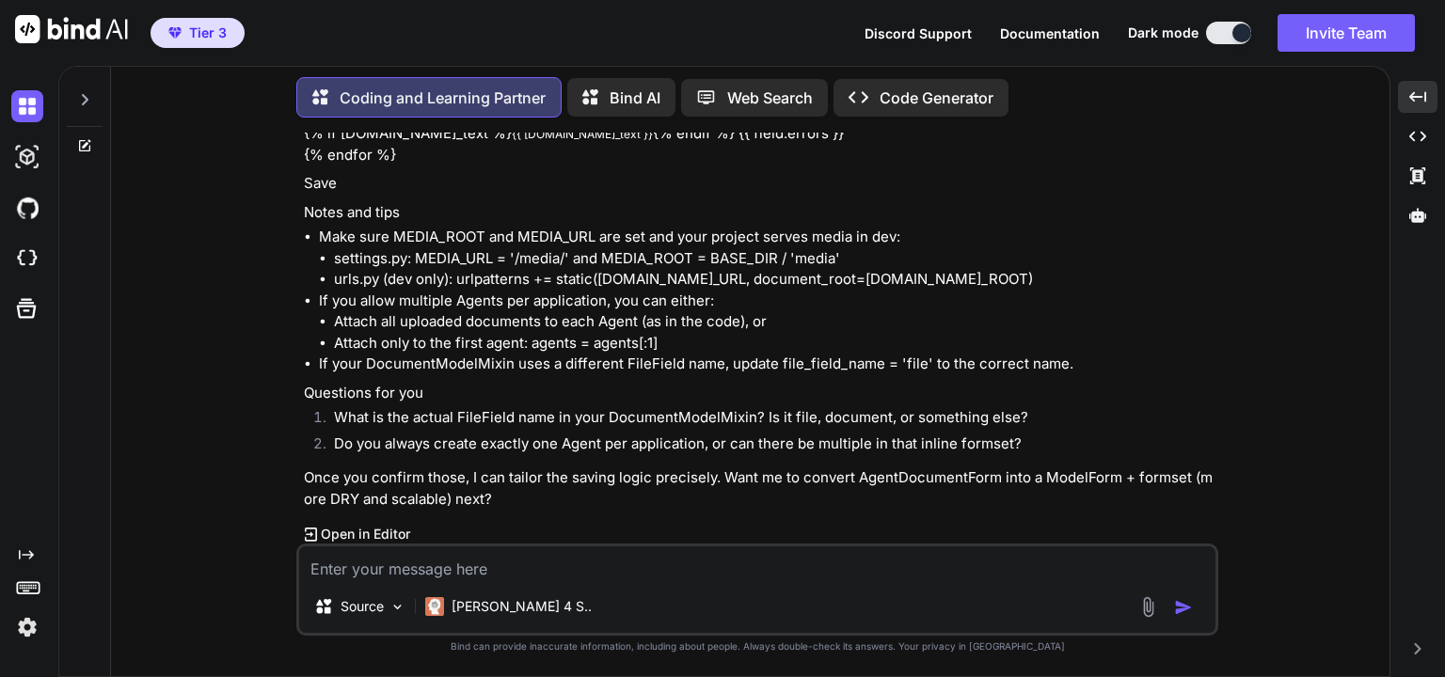
scroll to position [3860, 0]
drag, startPoint x: 322, startPoint y: 165, endPoint x: 566, endPoint y: 239, distance: 255.6
copy code "def _save_uploaded_documents ( self, document_form, agents_queryset ): """ Crea…"
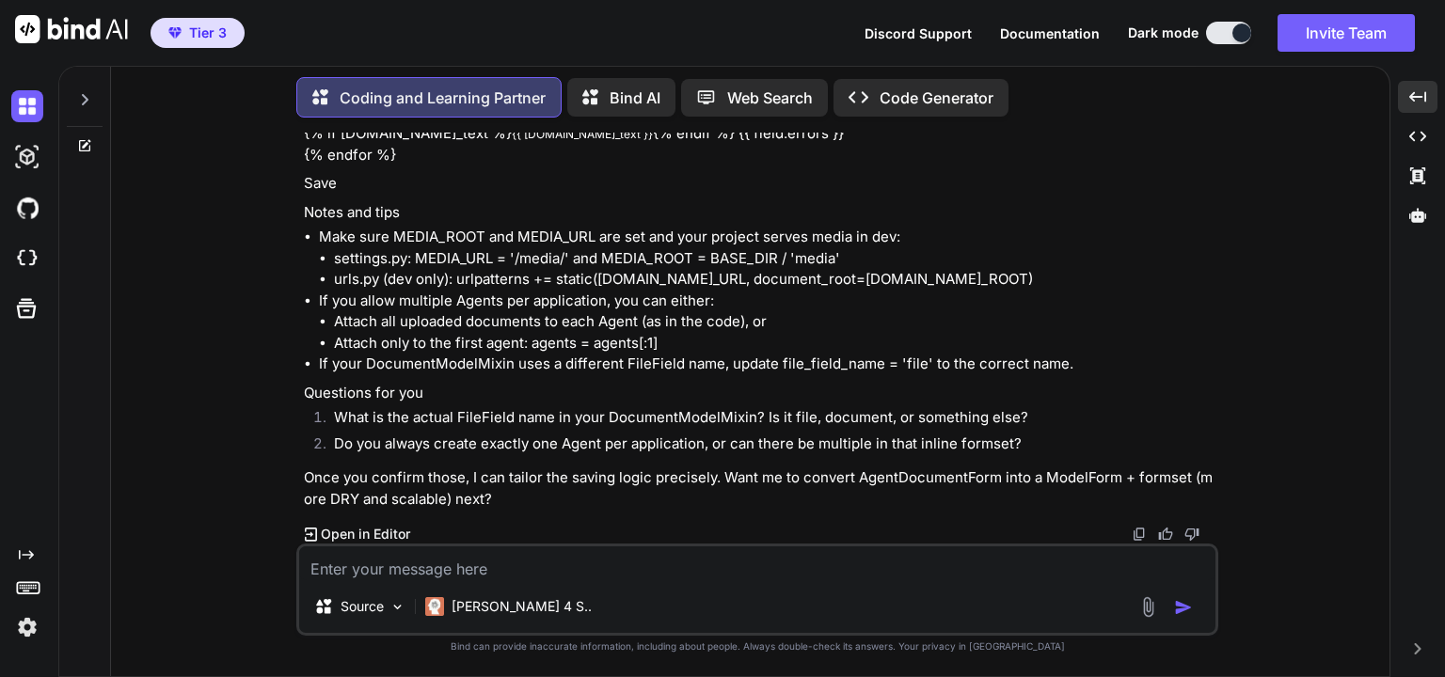
click at [194, 620] on div "You Coding and Learning Partner JiJi here, your coding partner! Mong, let’s wir…" at bounding box center [757, 405] width 1263 height 544
click at [516, 567] on textarea at bounding box center [757, 563] width 916 height 34
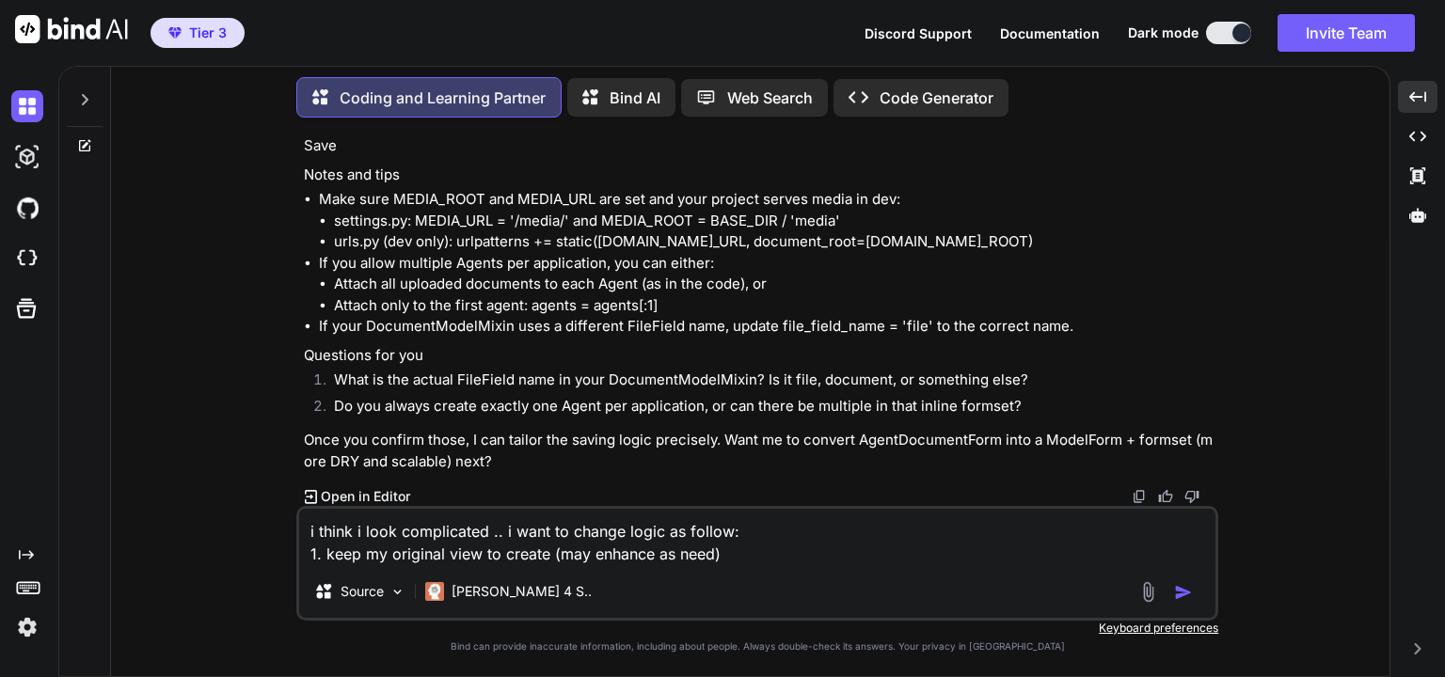
click at [547, 561] on textarea "i think i look complicated .. i want to change logic as follow: 1. keep my orig…" at bounding box center [757, 537] width 916 height 56
paste textarea "AgentApplicationCreate"
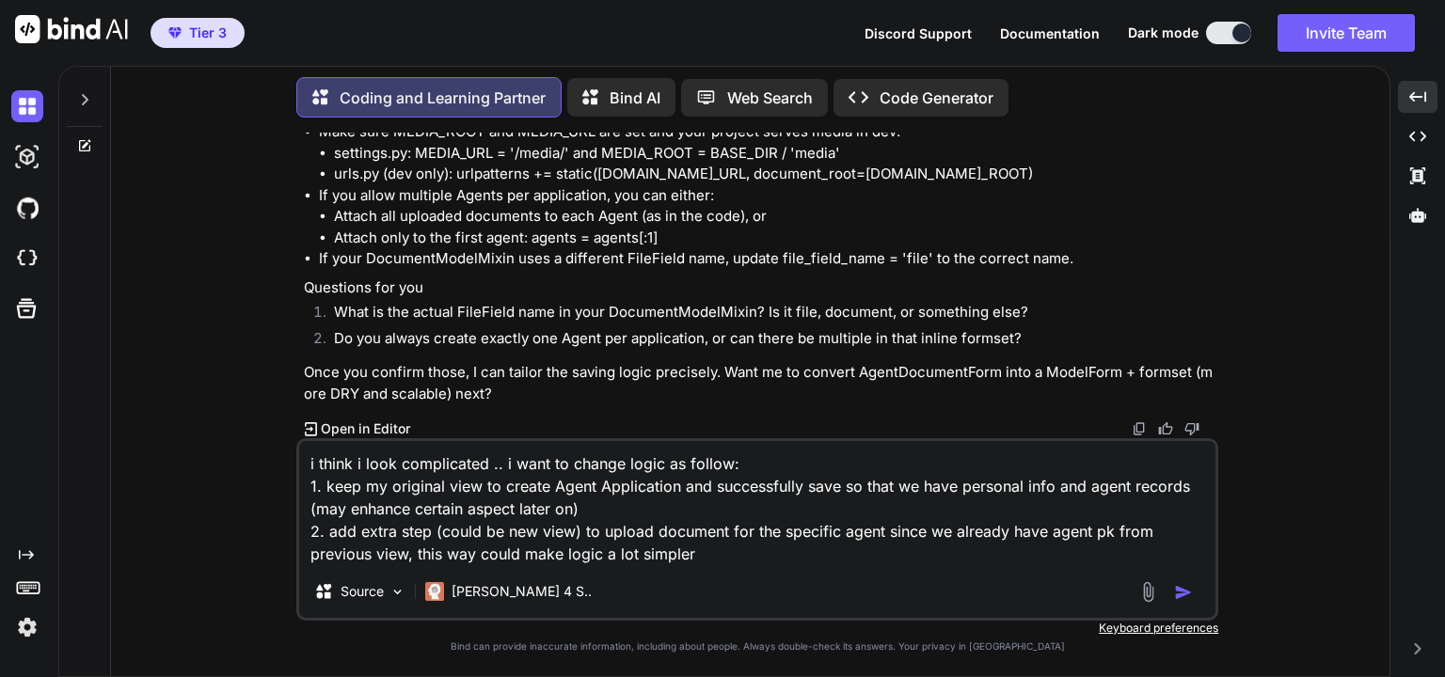
drag, startPoint x: 710, startPoint y: 559, endPoint x: 304, endPoint y: 463, distance: 417.5
click at [304, 463] on textarea "i think i look complicated .. i want to change logic as follow: 1. keep my orig…" at bounding box center [757, 503] width 916 height 124
click at [737, 554] on textarea "i think i look complicated .. i want to change logic as follow: 1. keep my orig…" at bounding box center [757, 503] width 916 height 124
drag, startPoint x: 730, startPoint y: 553, endPoint x: 844, endPoint y: 553, distance: 113.8
click at [844, 553] on textarea "i think i look complicated .. i want to change logic as follow: 1. keep my orig…" at bounding box center [757, 503] width 916 height 124
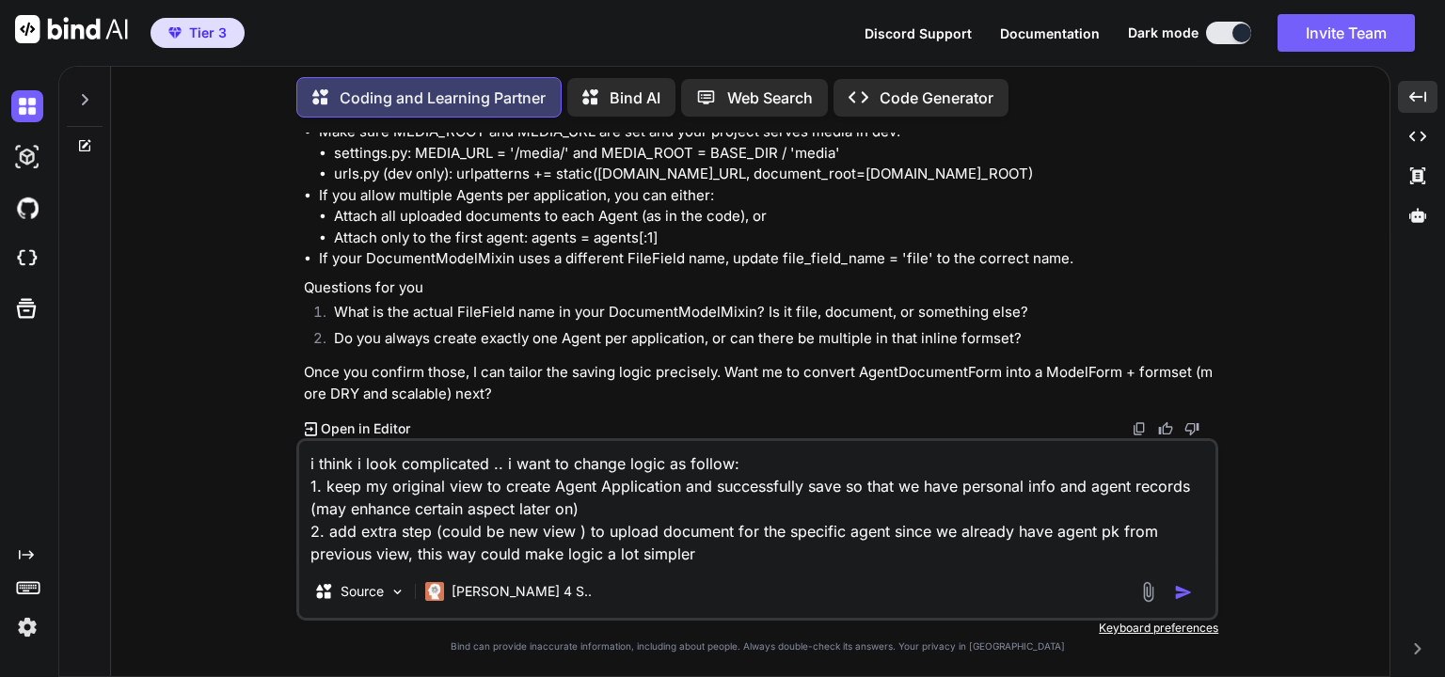
paste textarea "use UpdateView"
click at [601, 536] on textarea "i think i look complicated .. i want to change logic as follow: 1. keep my orig…" at bounding box center [757, 503] width 916 height 124
click at [829, 550] on textarea "i think i look complicated .. i want to change logic as follow: 1. keep my orig…" at bounding box center [757, 503] width 916 height 124
click at [956, 557] on textarea "i think i look complicated .. i want to change logic as follow: 1. keep my orig…" at bounding box center [757, 503] width 916 height 124
paste textarea "AgentApplicationCreate"
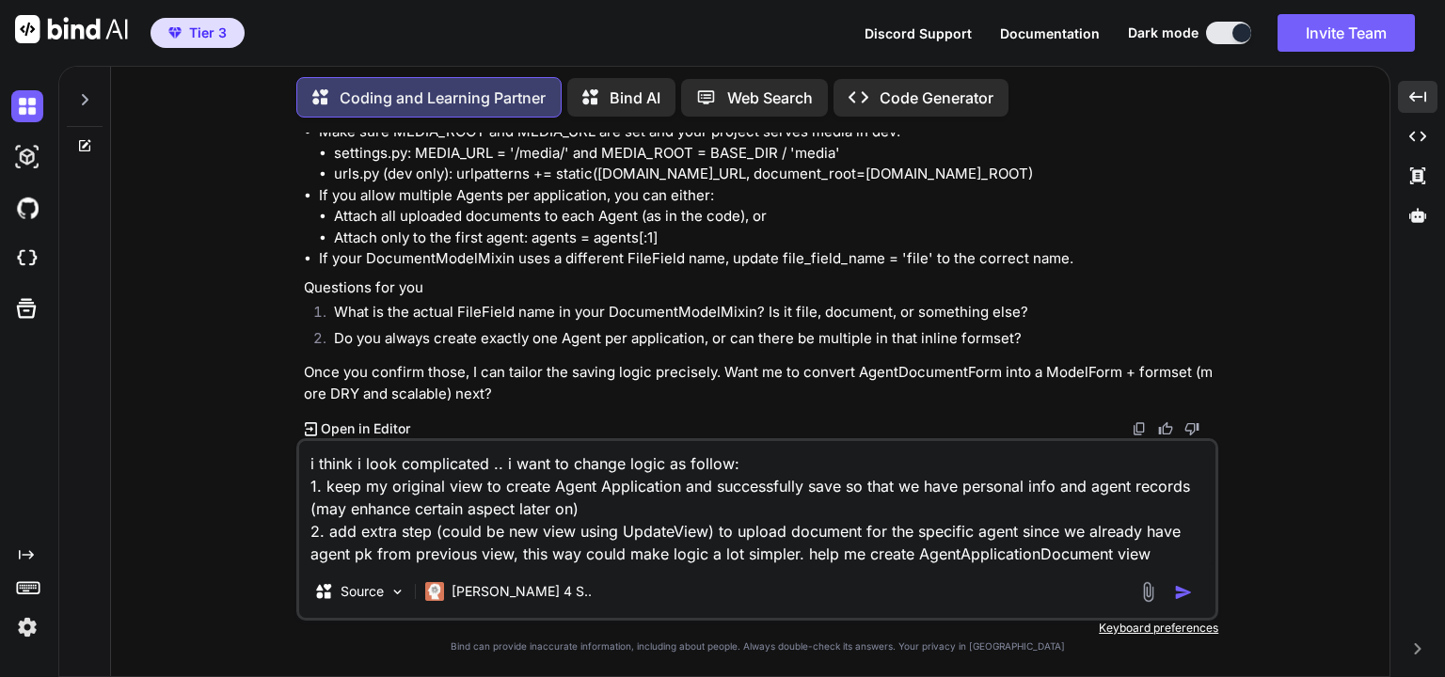
drag, startPoint x: 1151, startPoint y: 546, endPoint x: 279, endPoint y: 451, distance: 877.0
click at [279, 451] on div "You Coding and Learning Partner JiJi here, your coding partner! Mong, let’s wir…" at bounding box center [757, 405] width 1263 height 544
type textarea "i think i look complicated .. i want to change logic as follow: 1. keep my orig…"
click at [1180, 592] on img "button" at bounding box center [1183, 592] width 19 height 19
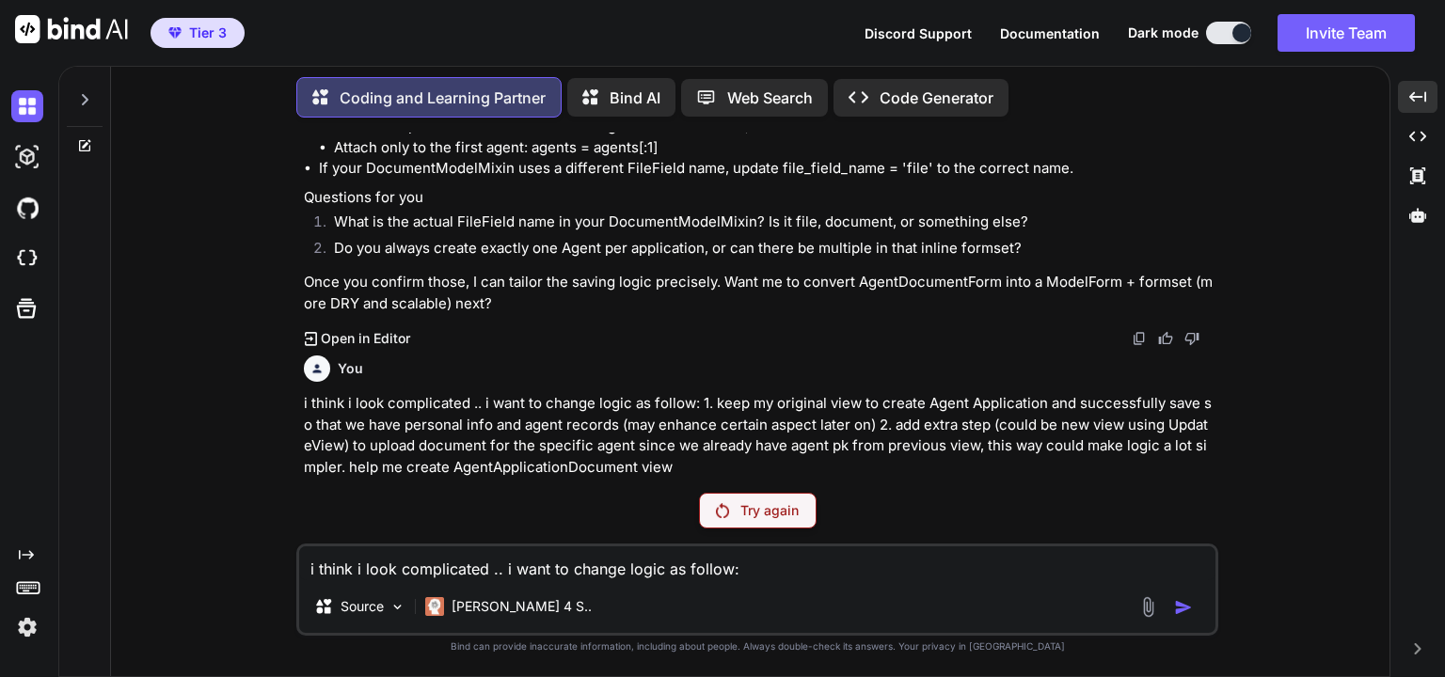
scroll to position [4526, 0]
click at [753, 514] on p "Try again" at bounding box center [769, 510] width 58 height 19
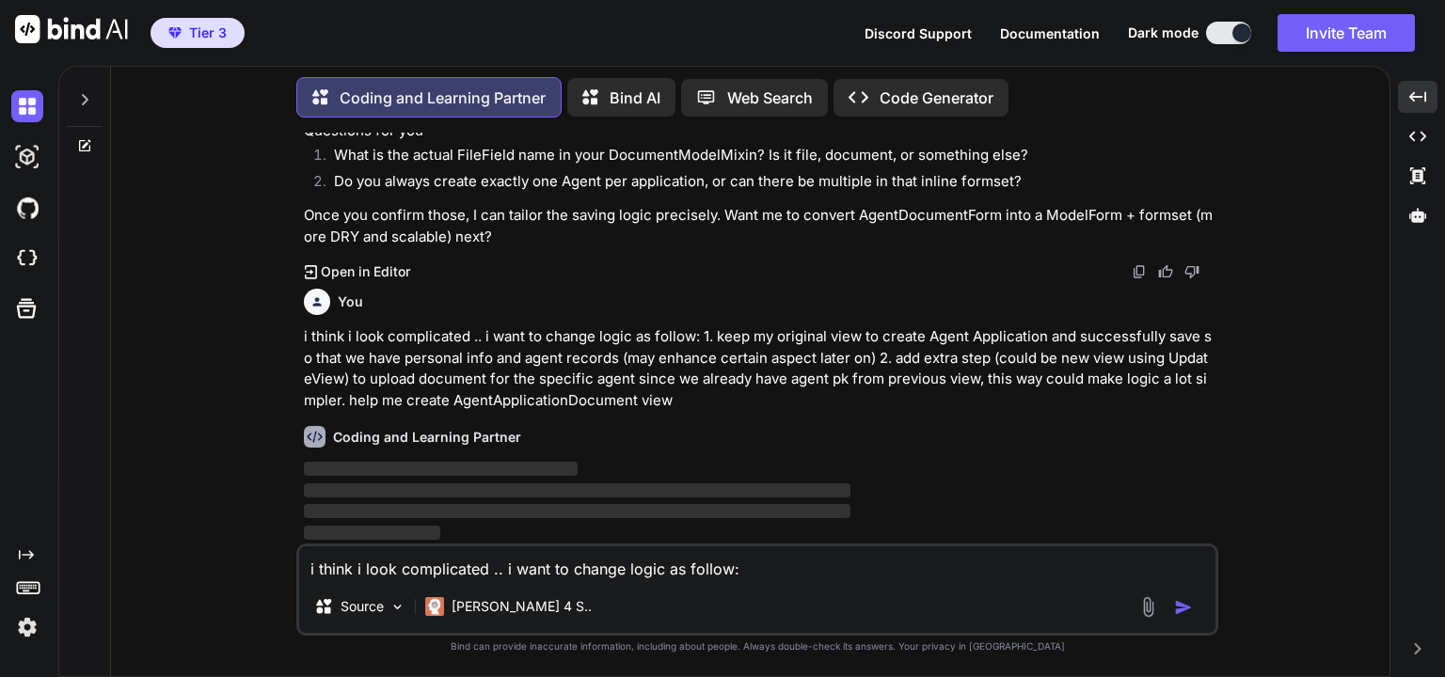
scroll to position [4594, 0]
click at [715, 488] on span "‌" at bounding box center [577, 490] width 546 height 14
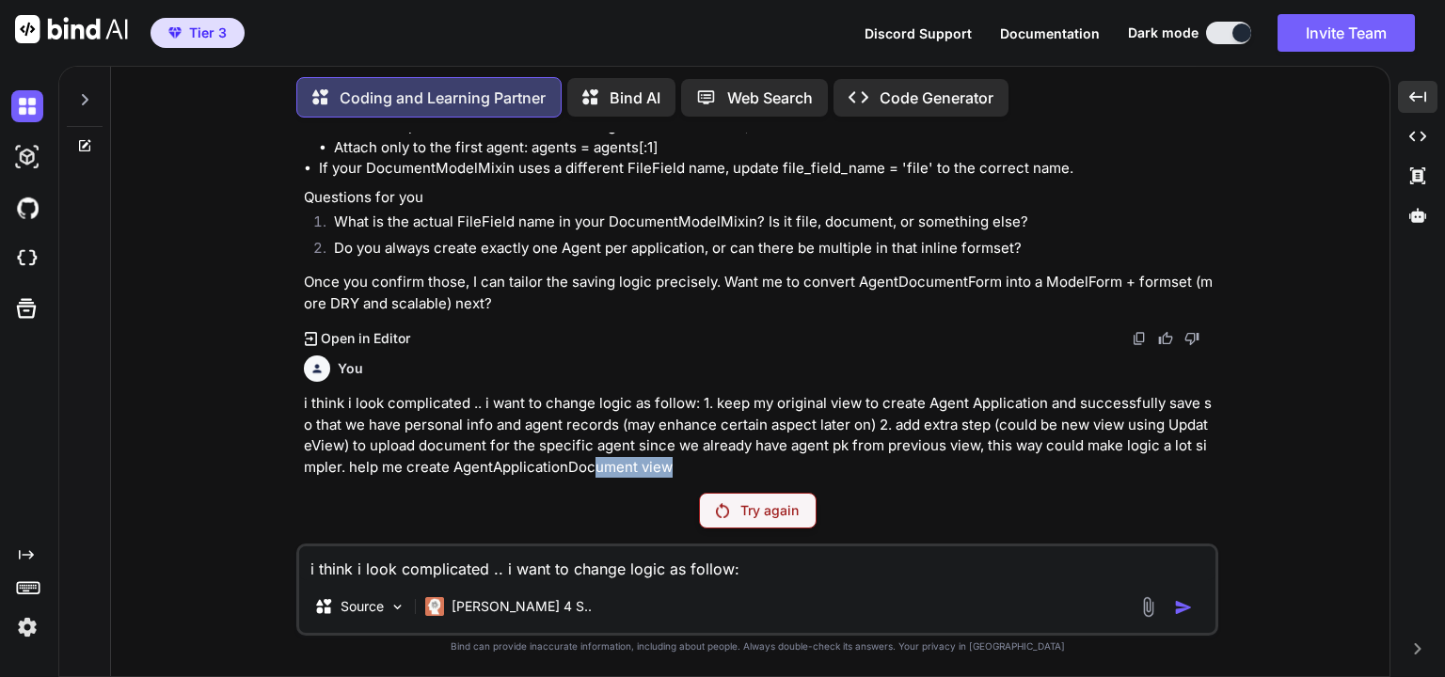
scroll to position [4526, 0]
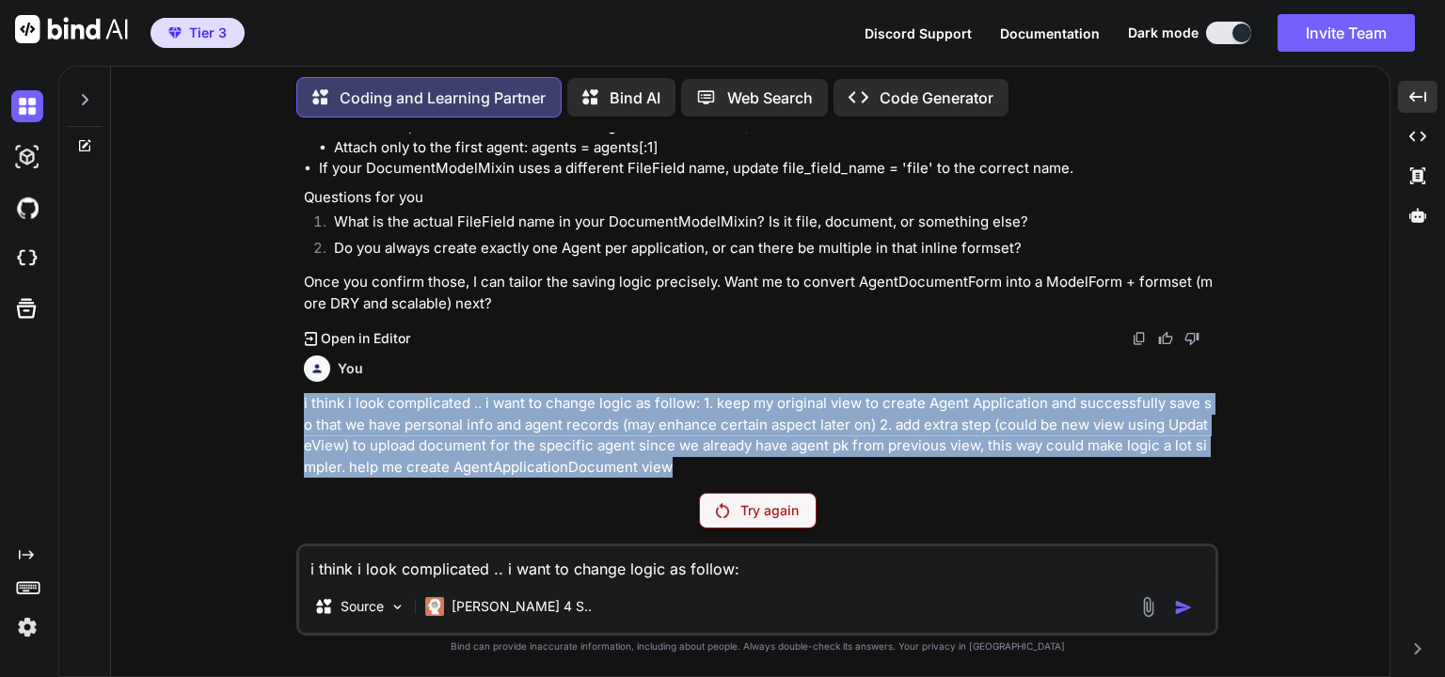
drag, startPoint x: 681, startPoint y: 474, endPoint x: 290, endPoint y: 408, distance: 396.8
click at [290, 408] on div "You Coding and Learning Partner JiJi here, your coding partner! Mong, let’s wir…" at bounding box center [757, 405] width 1263 height 544
click at [472, 429] on p "i think i look complicated .. i want to change logic as follow: 1. keep my orig…" at bounding box center [759, 435] width 910 height 85
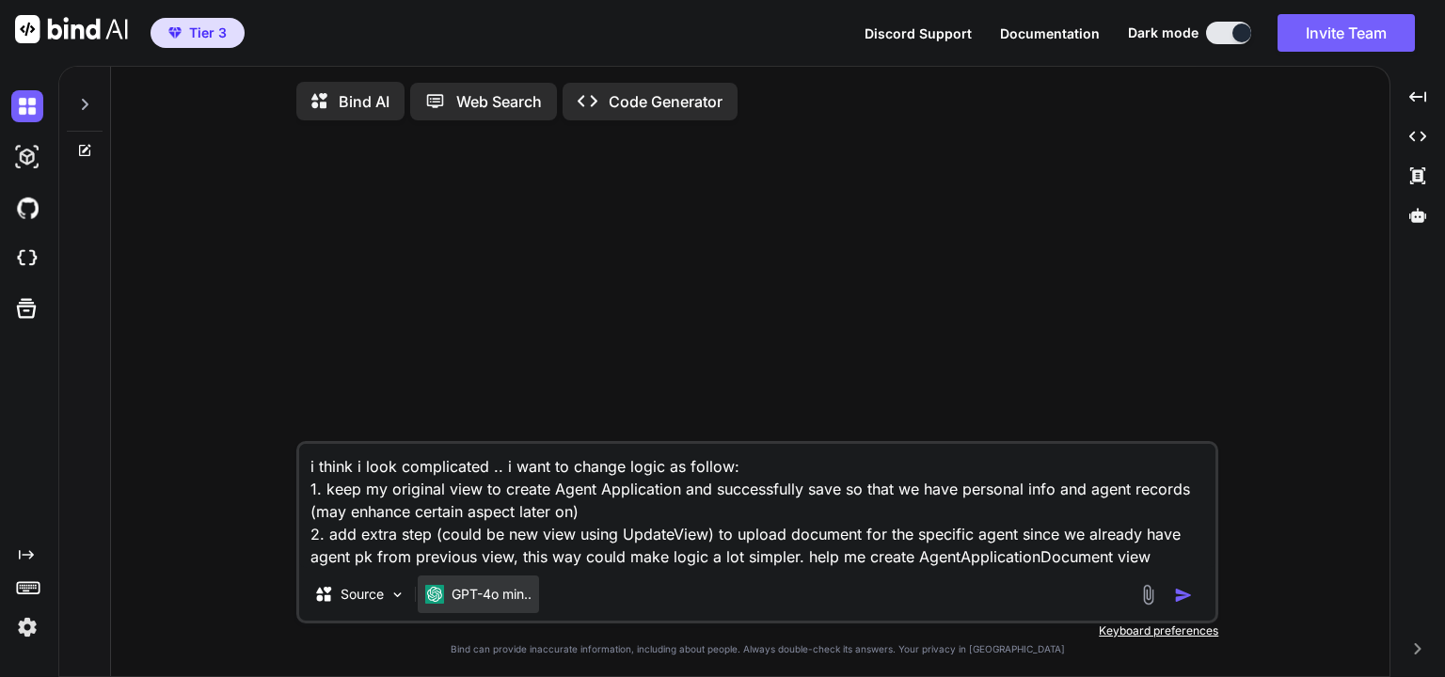
click at [475, 610] on div "GPT-4o min.." at bounding box center [478, 595] width 121 height 38
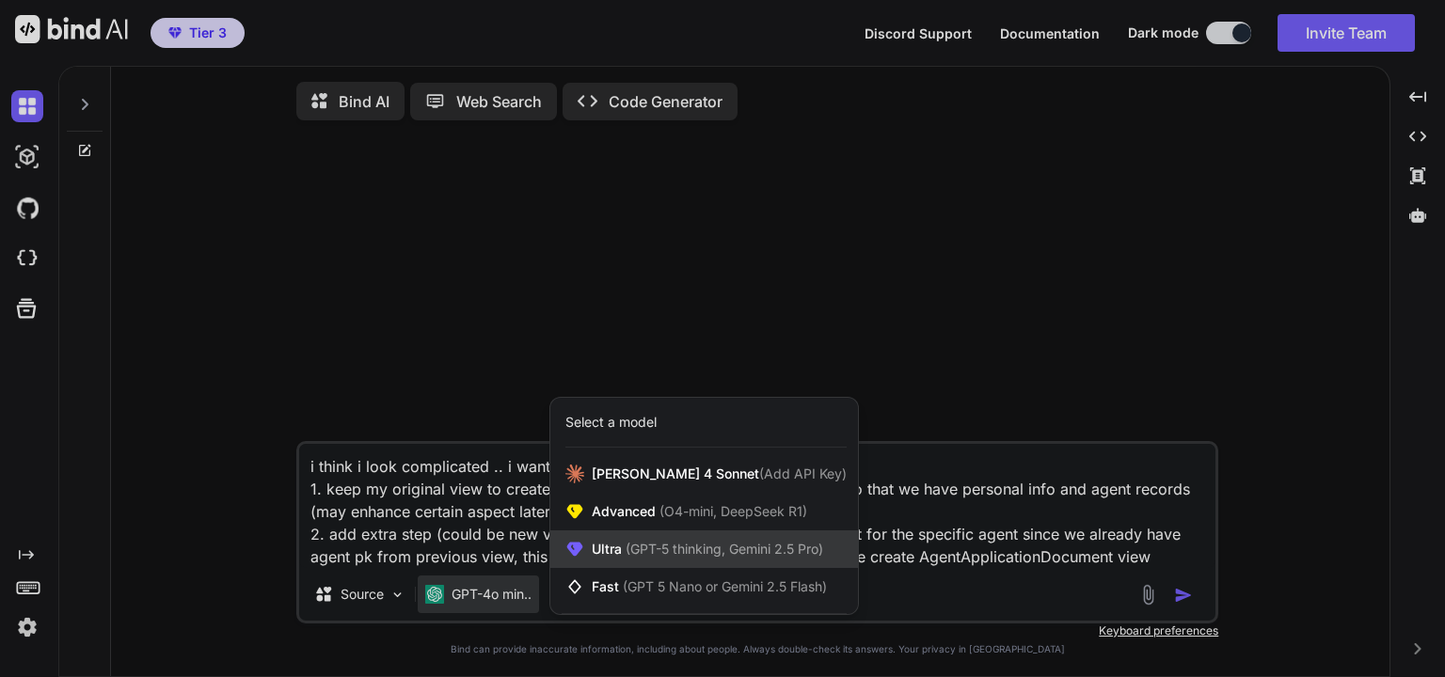
click at [677, 557] on span "(GPT-5 thinking, Gemini 2.5 Pro)" at bounding box center [722, 549] width 201 height 16
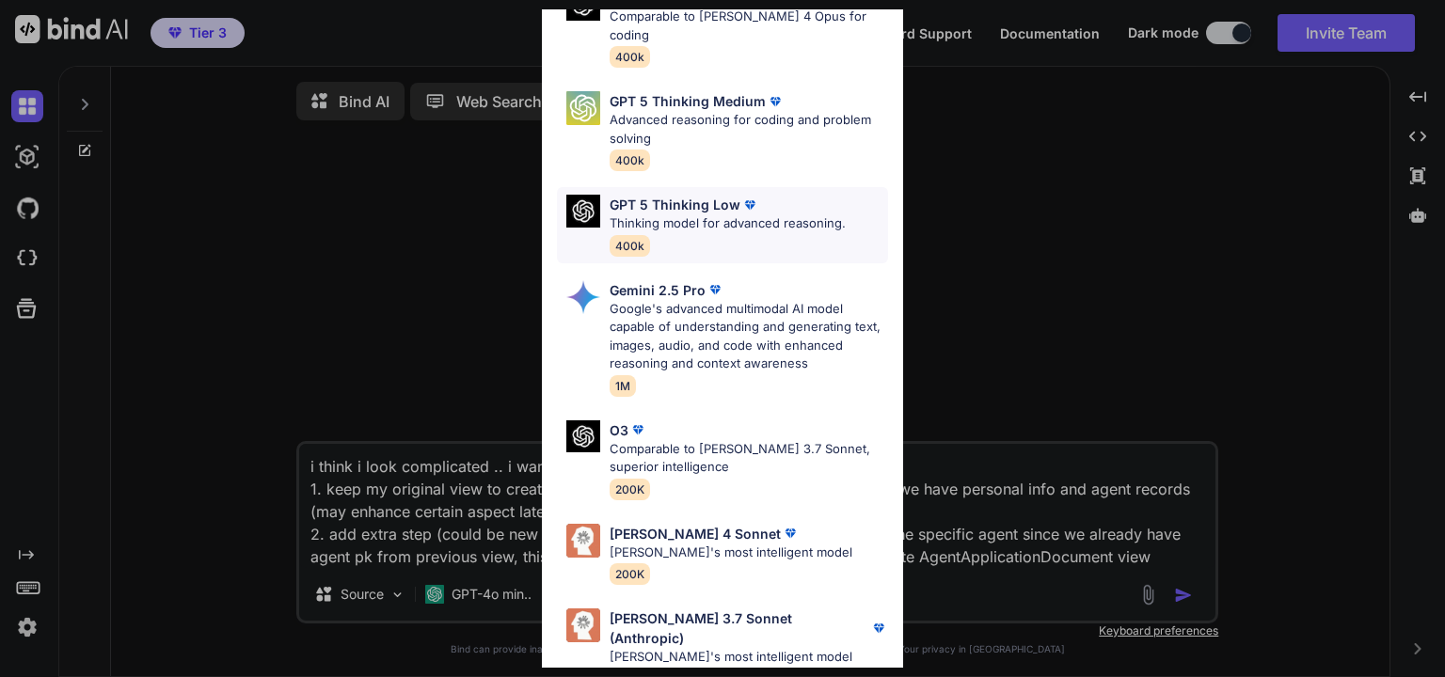
scroll to position [204, 0]
click at [521, 603] on div "Ultra Models GPT 5 OpenAI's best AI model, matches Claude 4 Sonnet in Intellige…" at bounding box center [722, 338] width 1445 height 677
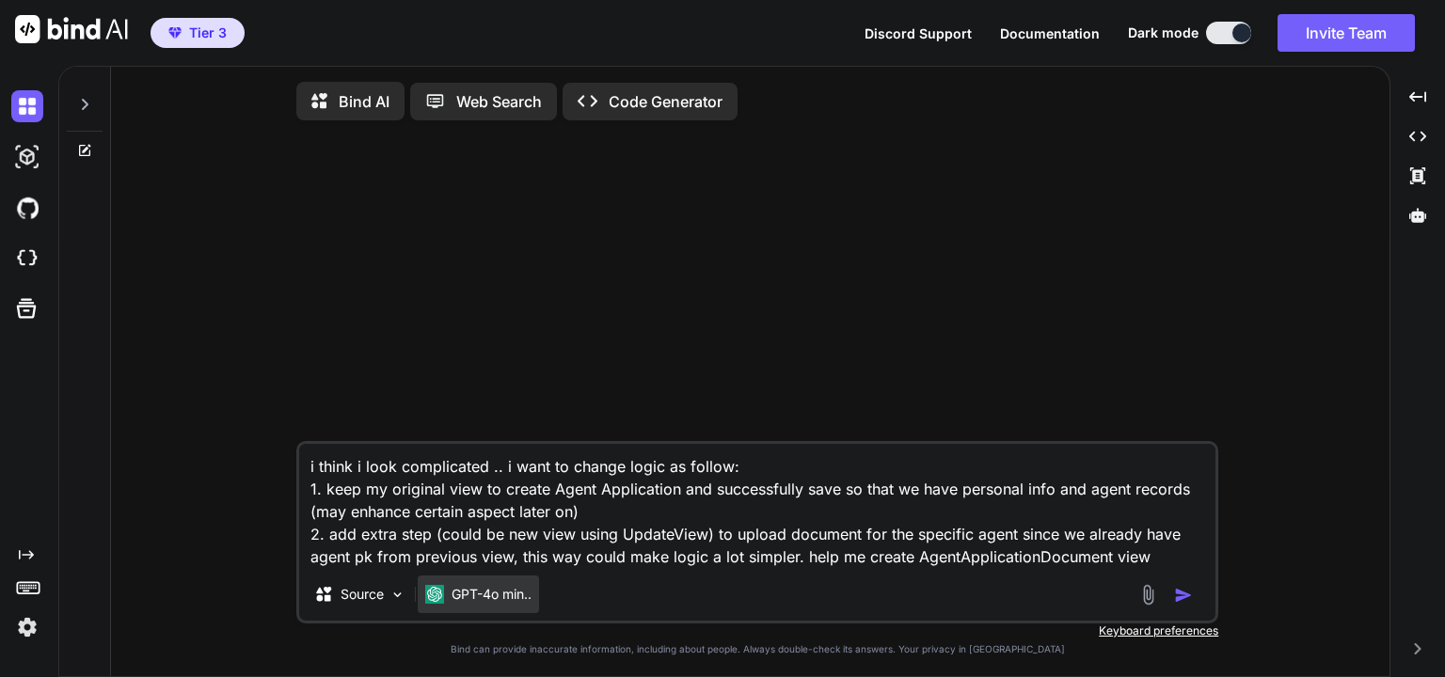
click at [505, 604] on p "GPT-4o min.." at bounding box center [491, 594] width 80 height 19
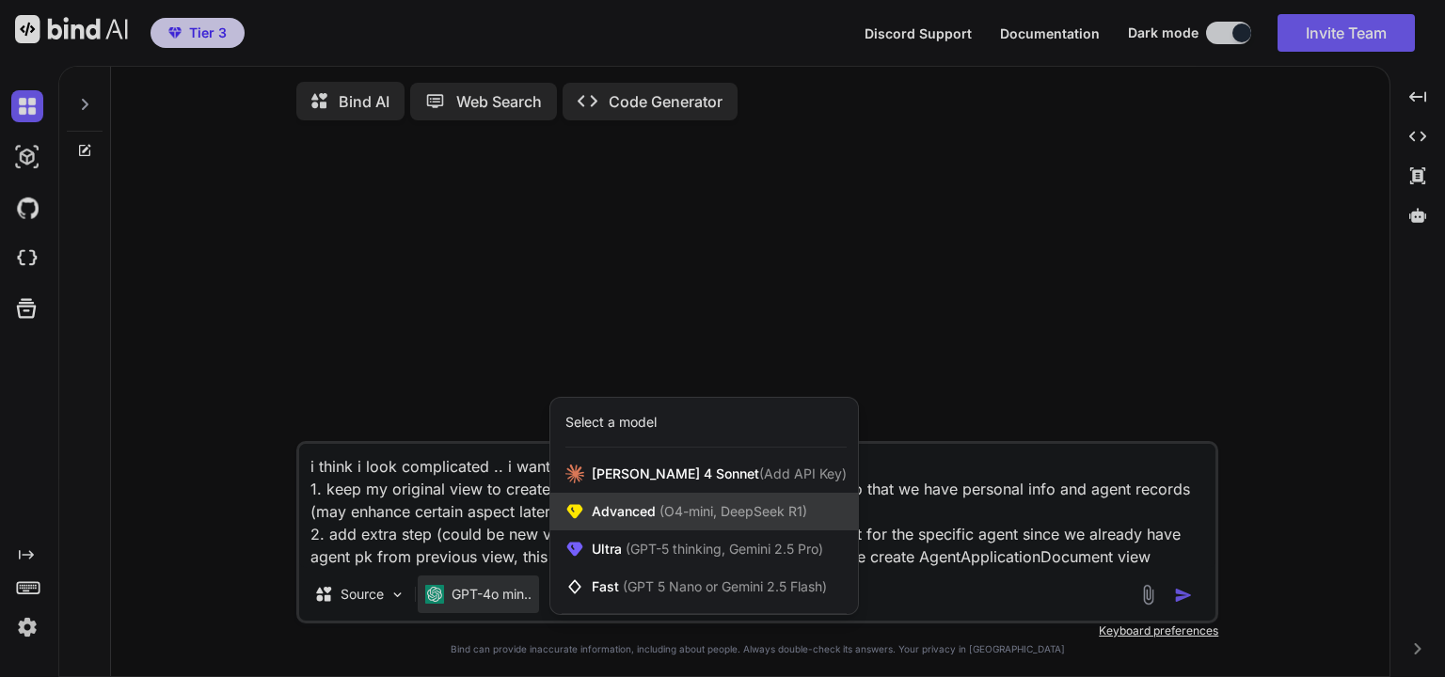
click at [640, 527] on div "Advanced (O4-mini, DeepSeek R1)" at bounding box center [704, 512] width 308 height 38
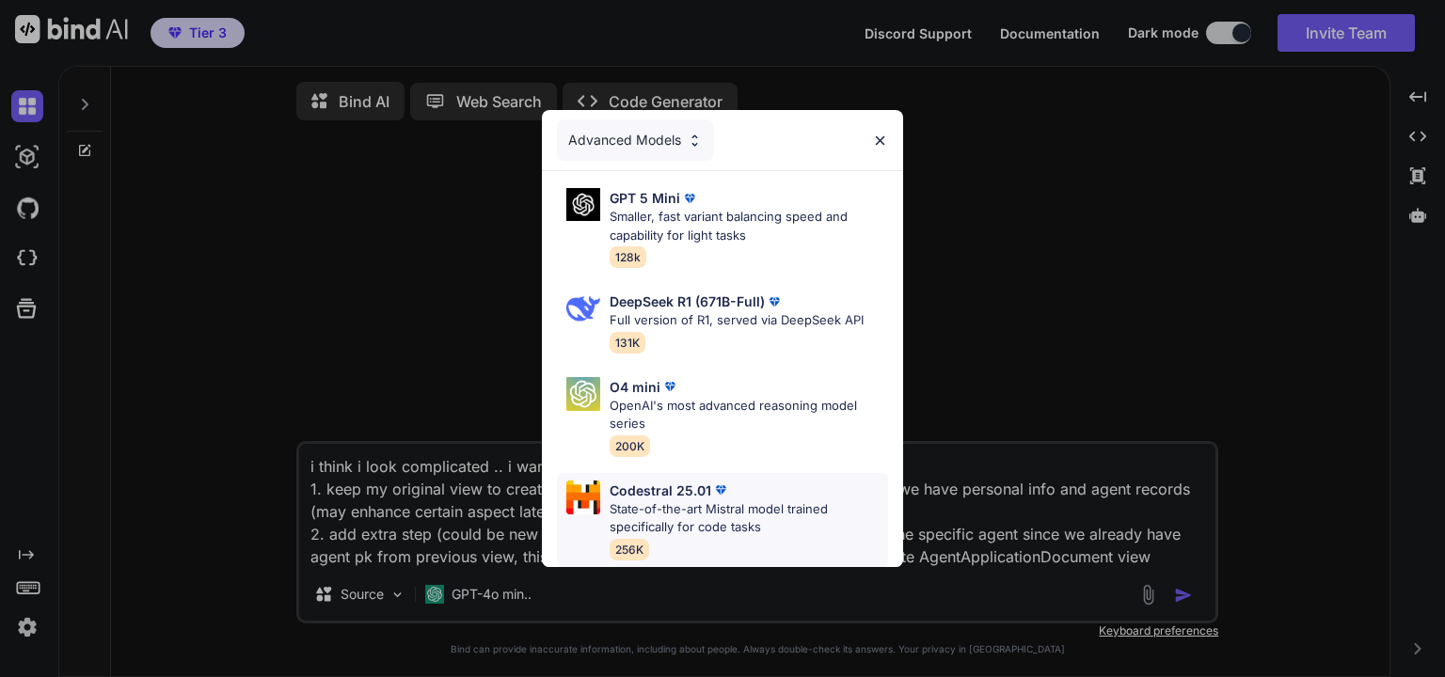
click at [685, 500] on p "State-of-the-art Mistral model trained specifically for code tasks" at bounding box center [748, 518] width 278 height 37
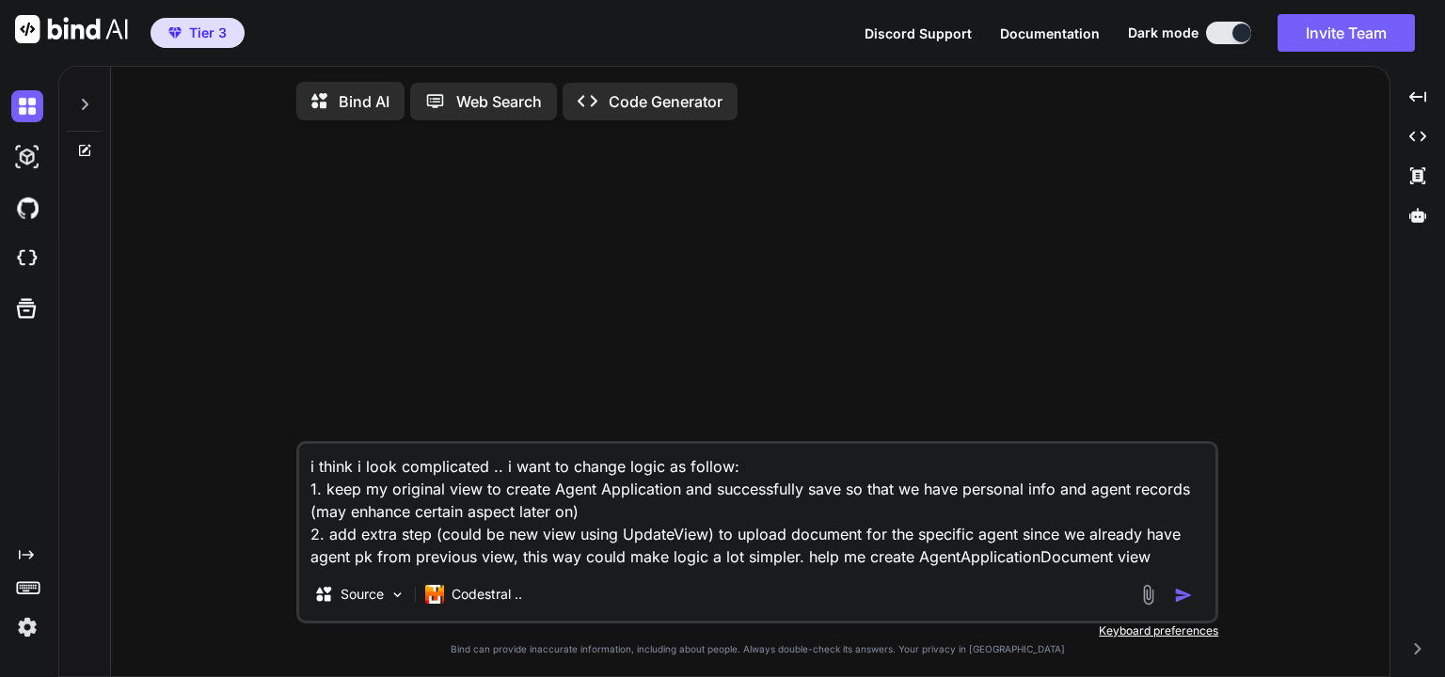
click at [1178, 604] on img "button" at bounding box center [1183, 595] width 19 height 19
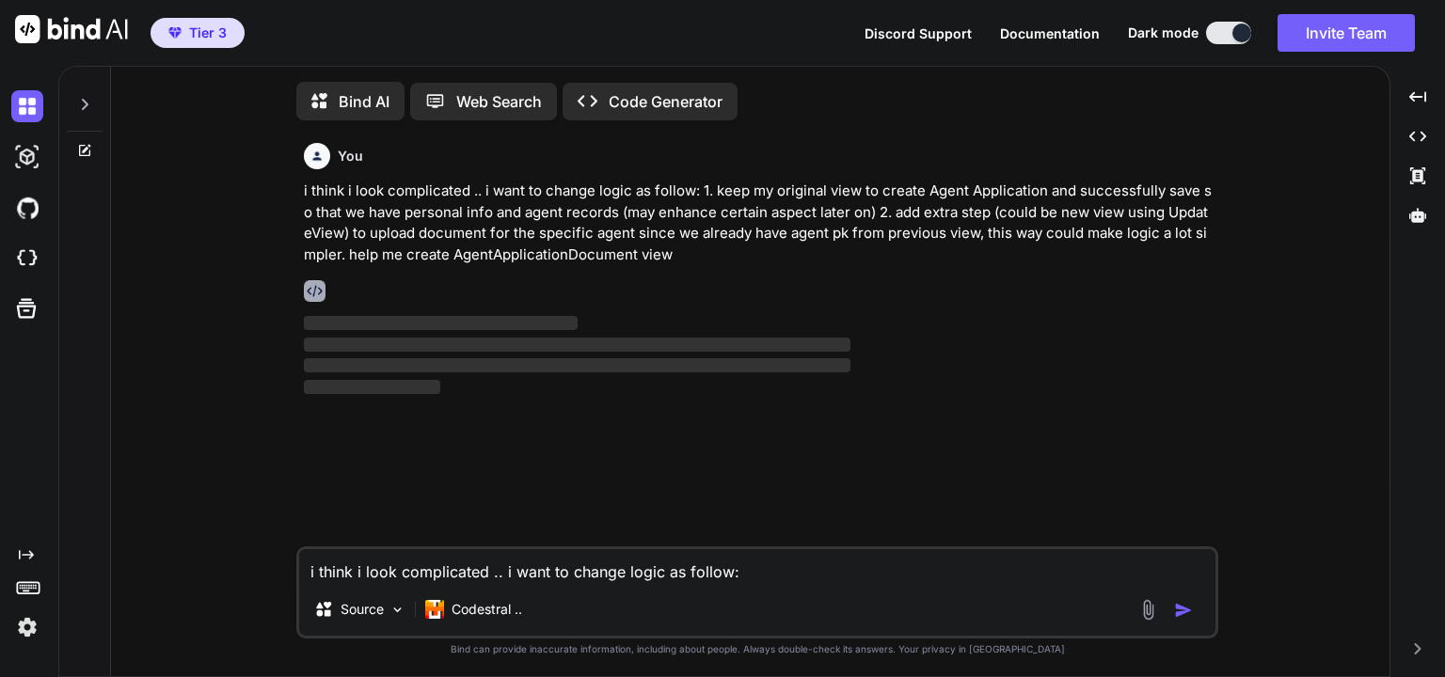
scroll to position [7, 0]
type textarea "x"
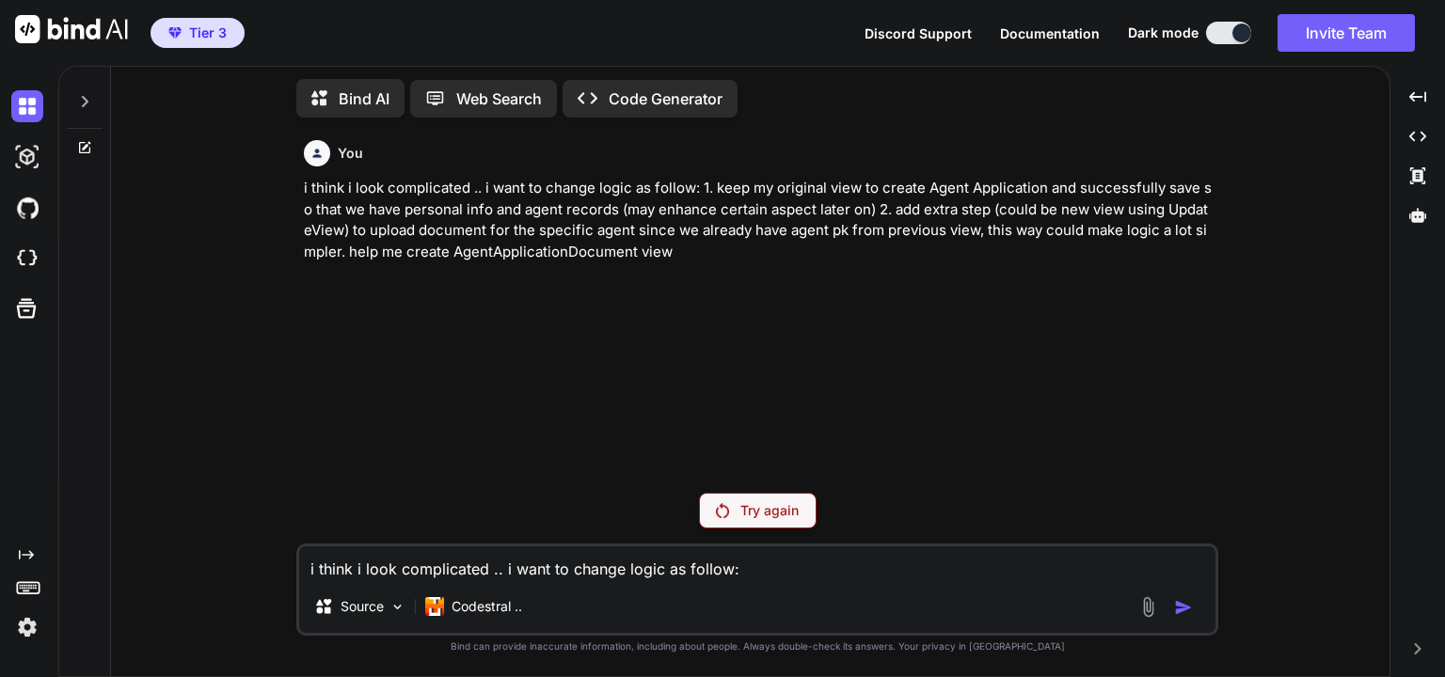
click at [1117, 402] on div "You i think i look complicated .. i want to change logic as follow: 1. keep my …" at bounding box center [759, 305] width 918 height 345
click at [756, 511] on p "Try again" at bounding box center [769, 510] width 58 height 19
click at [500, 602] on p "Codestral .." at bounding box center [486, 606] width 71 height 19
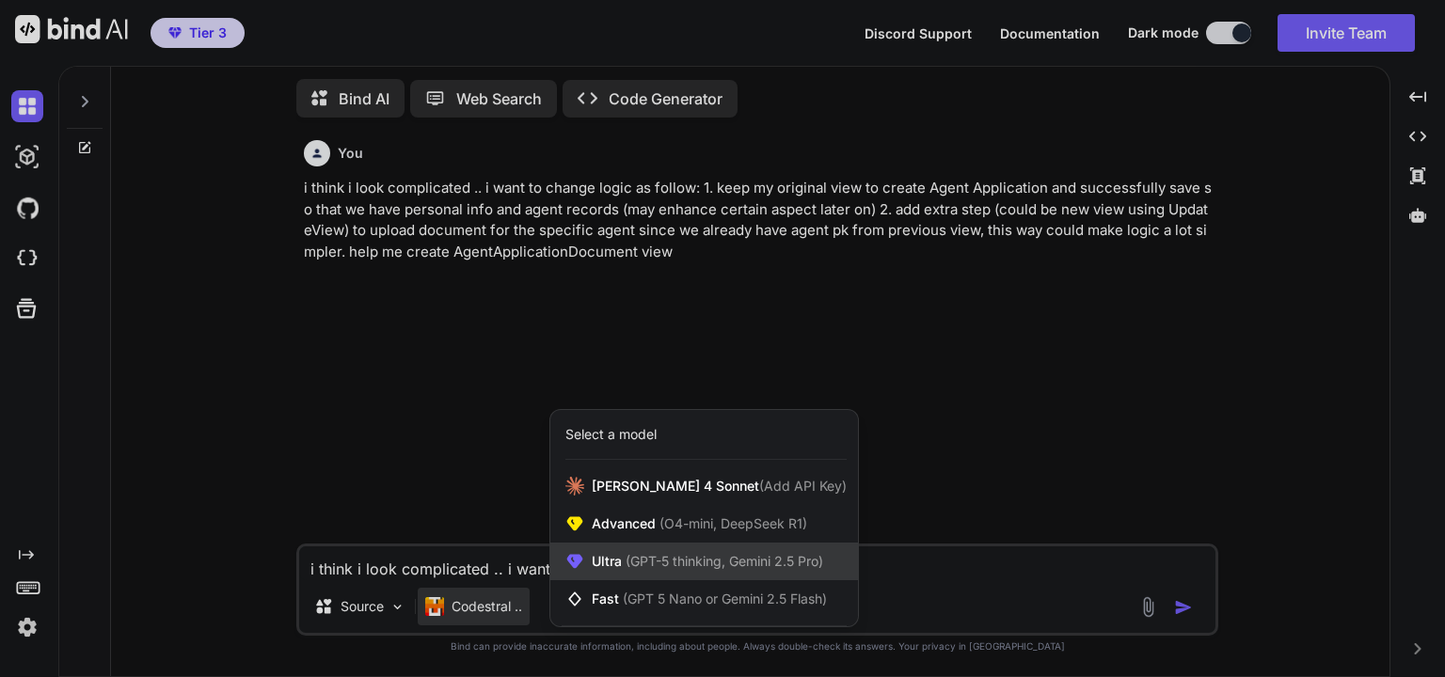
click at [663, 575] on div "Ultra (GPT-5 thinking, Gemini 2.5 Pro)" at bounding box center [704, 562] width 308 height 38
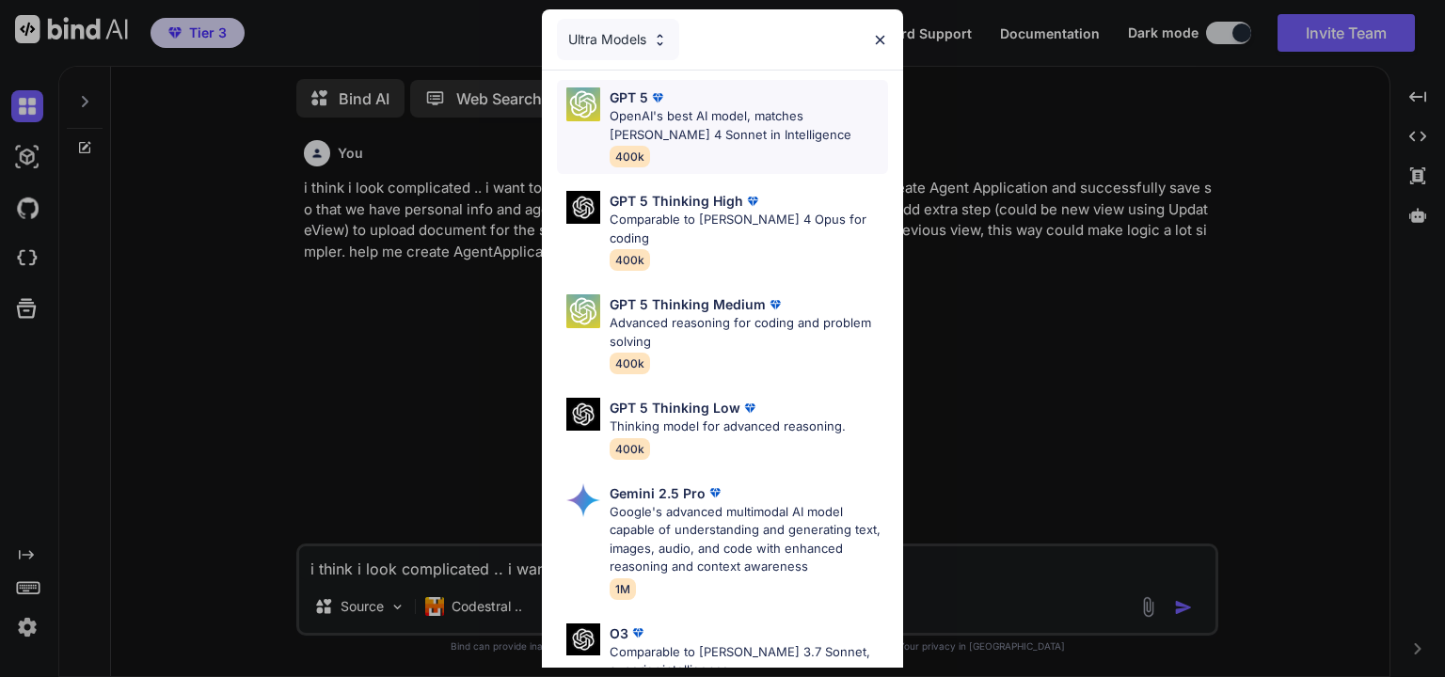
click at [726, 148] on div "GPT 5 OpenAI's best AI model, matches Claude 4 Sonnet in Intelligence 400k" at bounding box center [748, 126] width 278 height 79
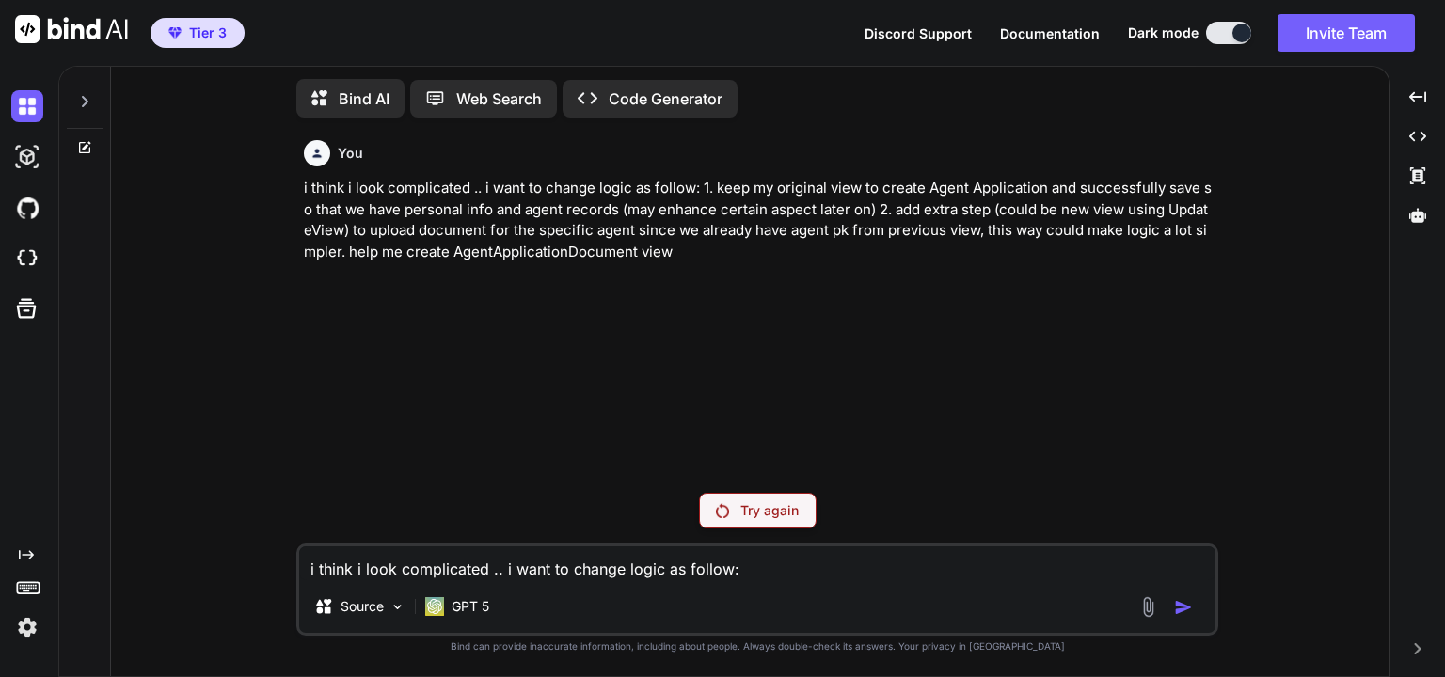
click at [772, 518] on p "Try again" at bounding box center [769, 510] width 58 height 19
click at [815, 442] on div "You i think i look complicated .. i want to change logic as follow: 1. keep my …" at bounding box center [759, 305] width 918 height 345
click at [564, 588] on div "Source GPT 5" at bounding box center [757, 610] width 916 height 45
click at [559, 567] on textarea "i think i look complicated .. i want to change logic as follow: 1. keep my orig…" at bounding box center [757, 563] width 916 height 34
click at [758, 505] on p "Try again" at bounding box center [769, 510] width 58 height 19
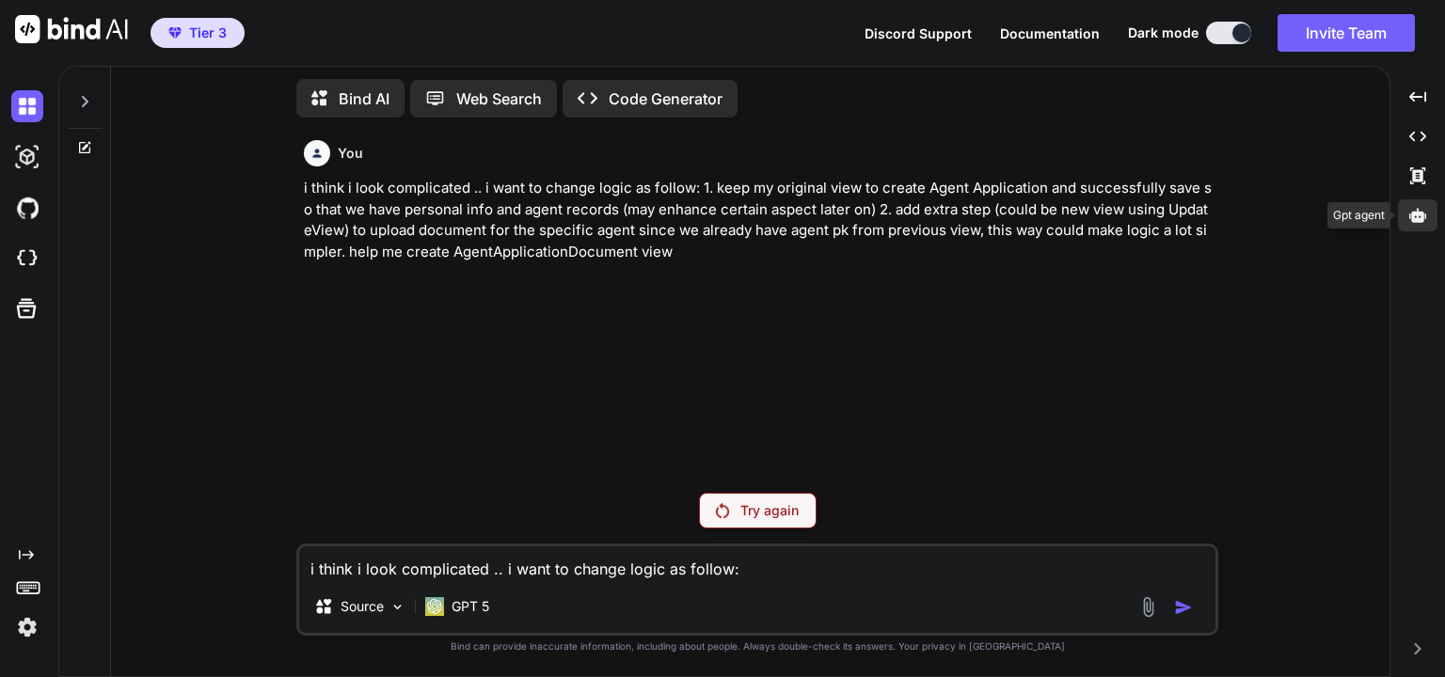
click at [1415, 219] on icon at bounding box center [1417, 215] width 17 height 14
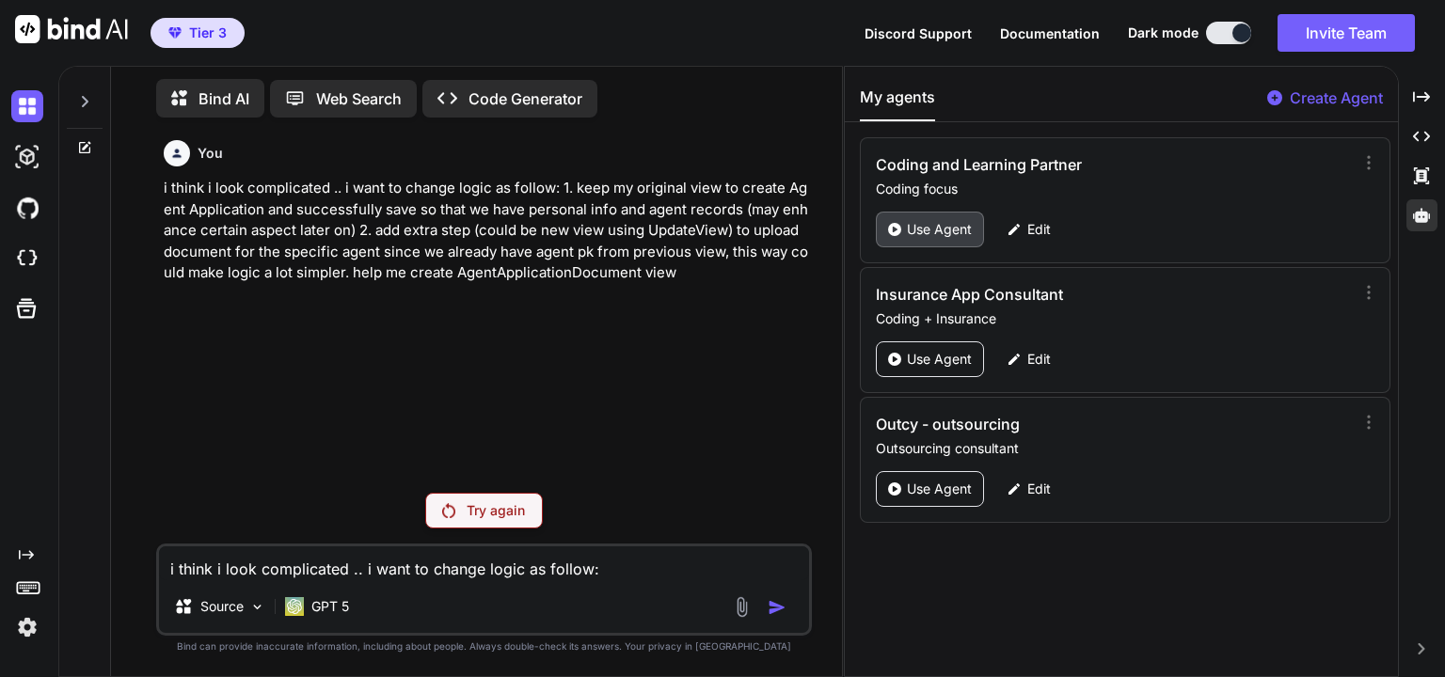
click at [894, 228] on icon at bounding box center [894, 229] width 13 height 13
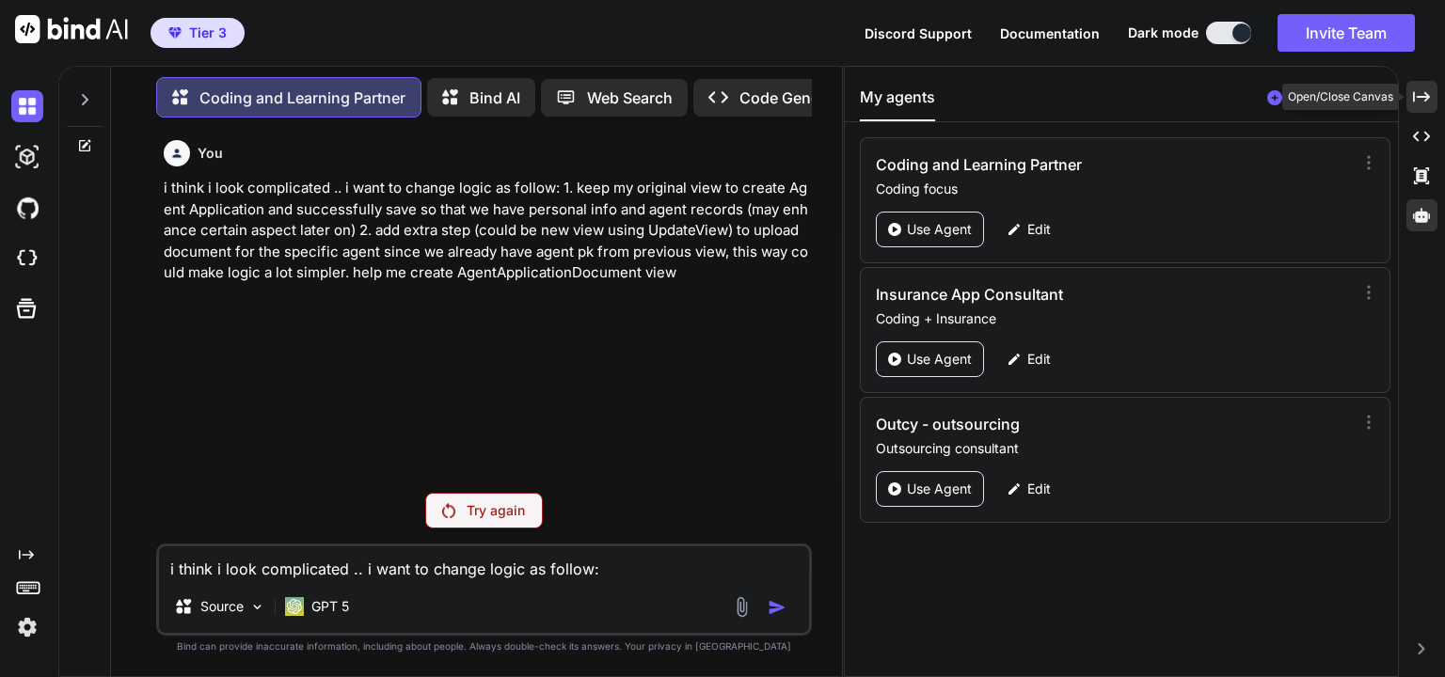
click at [1424, 94] on icon "Created with Pixso." at bounding box center [1421, 96] width 17 height 17
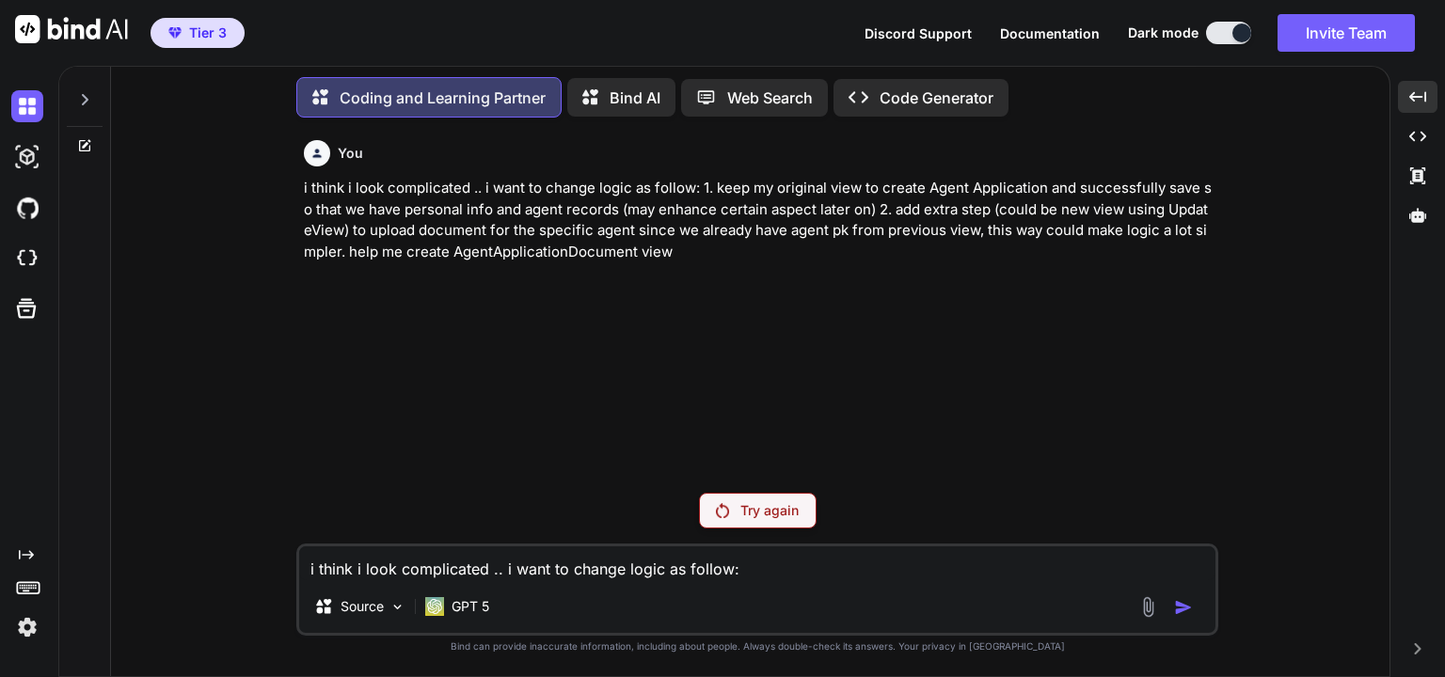
click at [770, 506] on p "Try again" at bounding box center [769, 510] width 58 height 19
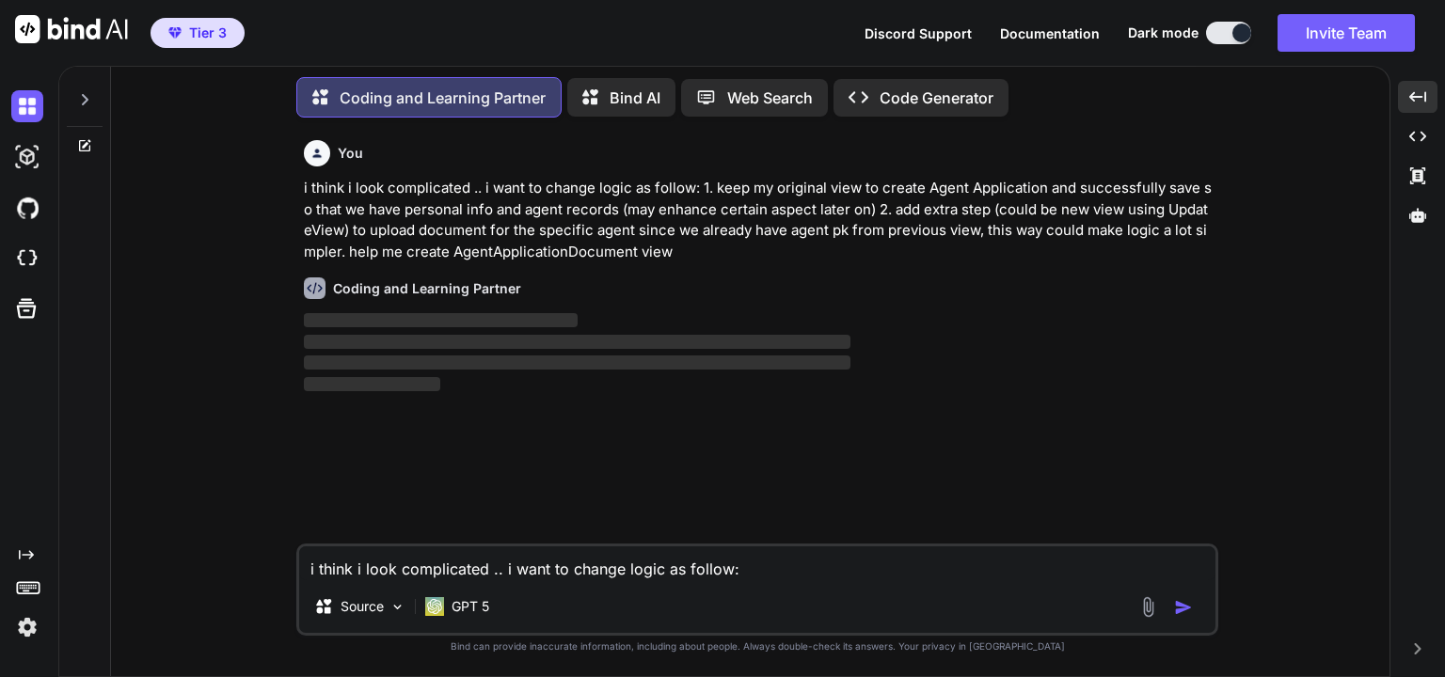
scroll to position [8, 0]
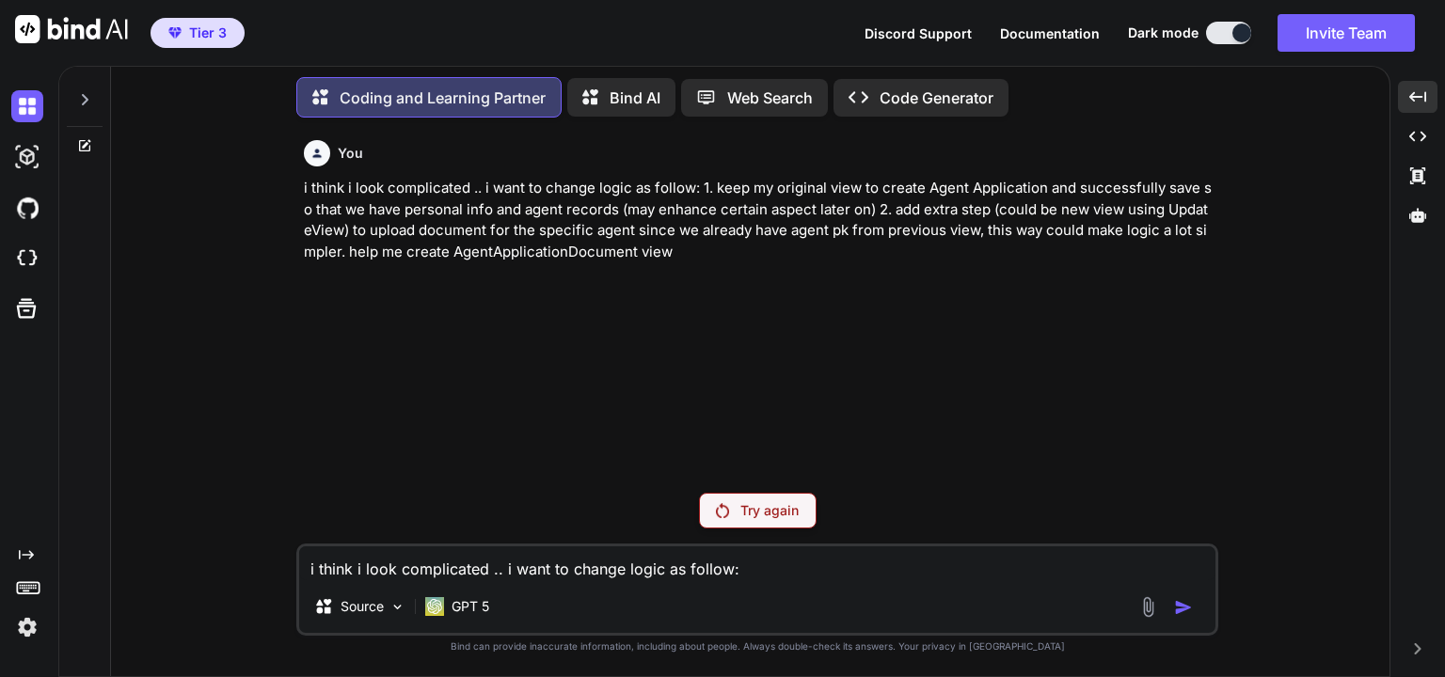
click at [251, 374] on div "You i think i look complicated .. i want to change logic as follow: 1. keep my …" at bounding box center [757, 405] width 1263 height 544
